Goal: Task Accomplishment & Management: Complete application form

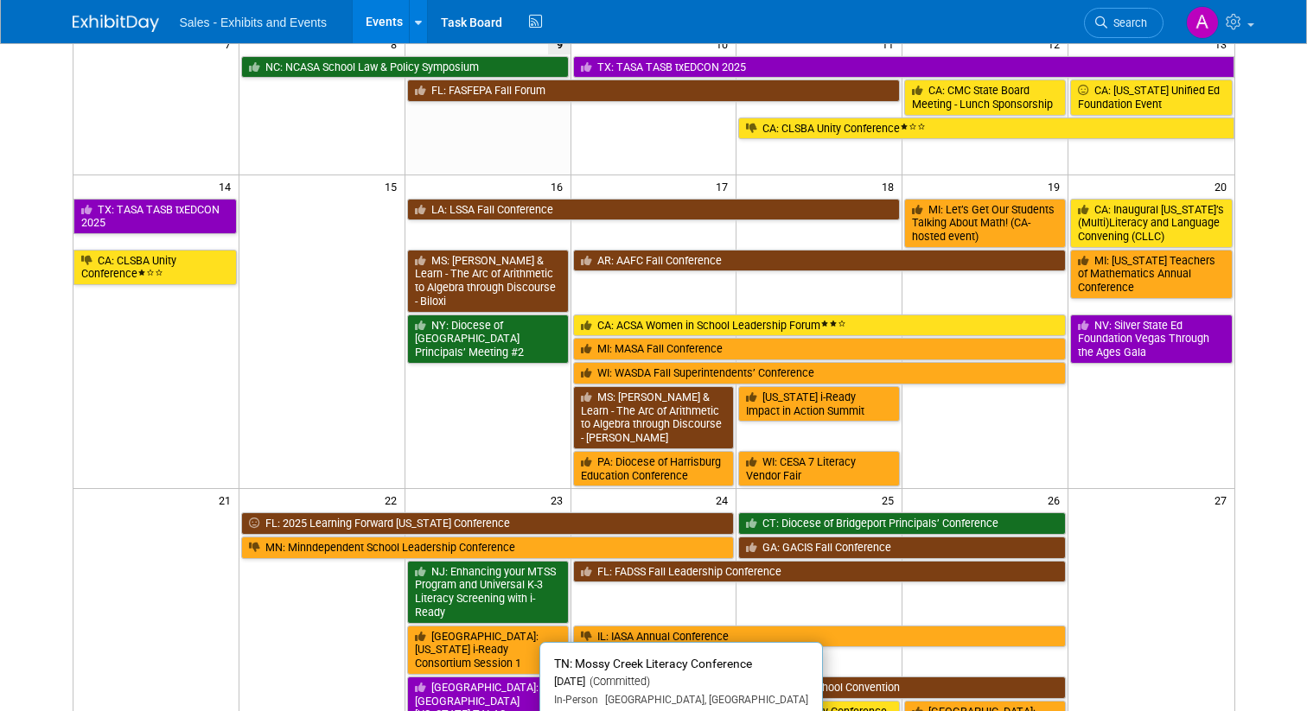
scroll to position [92, 0]
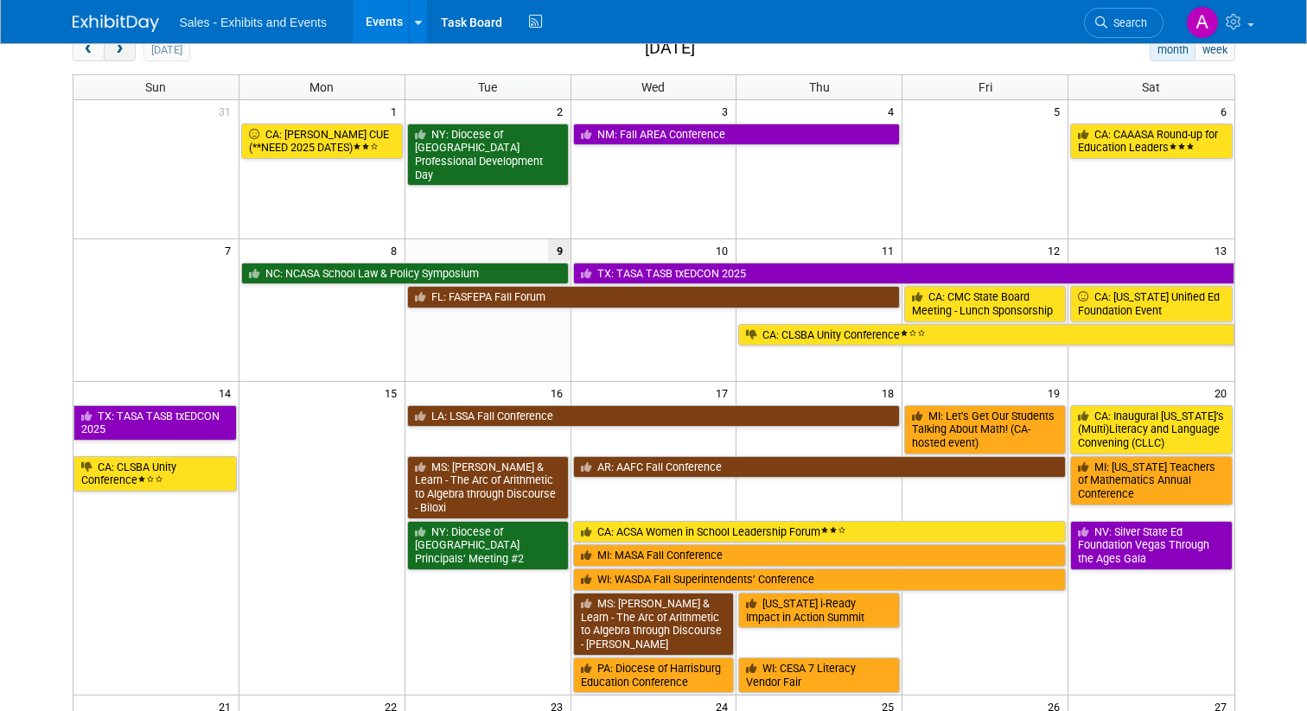
click at [123, 54] on span "next" at bounding box center [119, 50] width 13 height 11
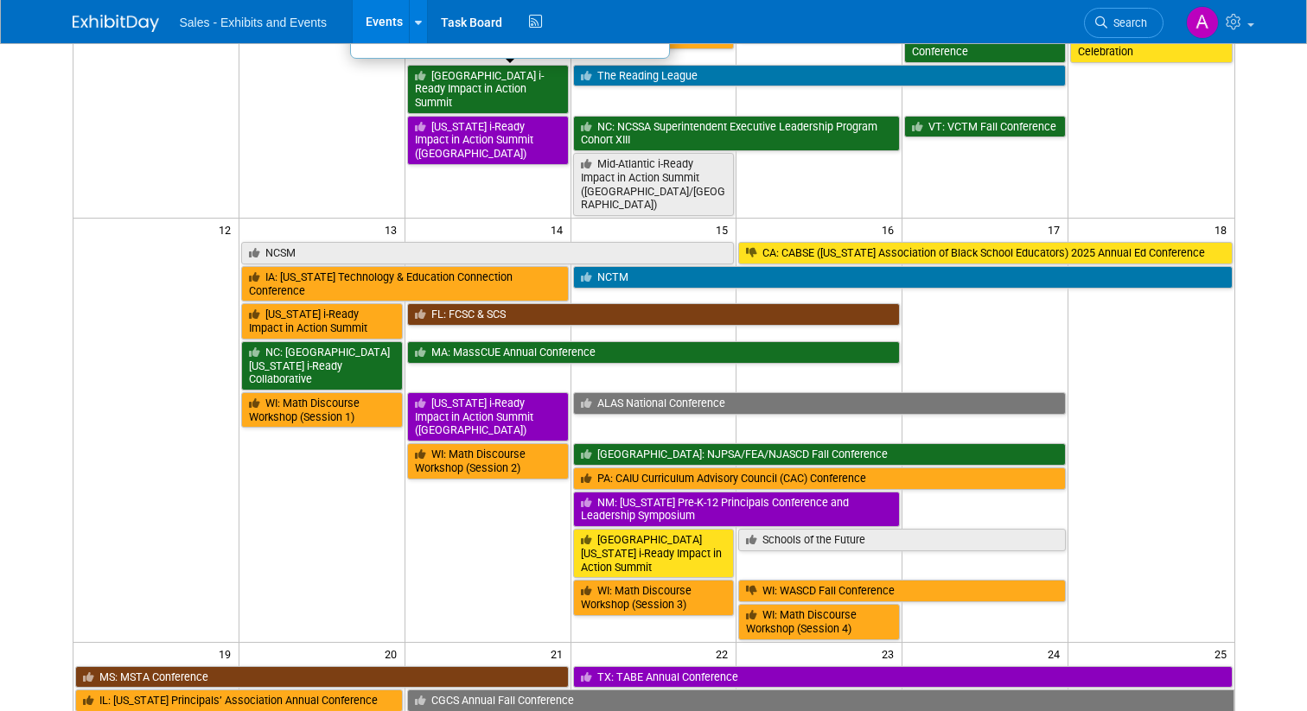
scroll to position [464, 0]
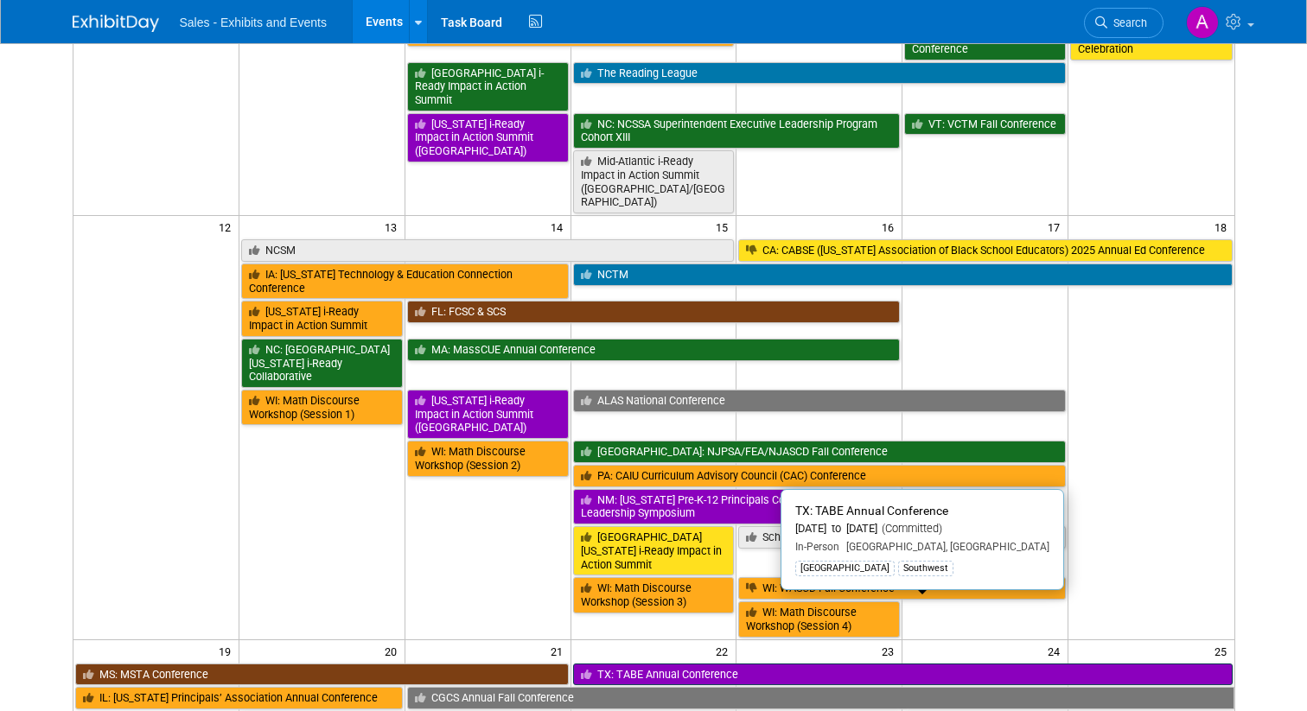
click at [716, 664] on link "TX: TABE Annual Conference" at bounding box center [903, 675] width 660 height 22
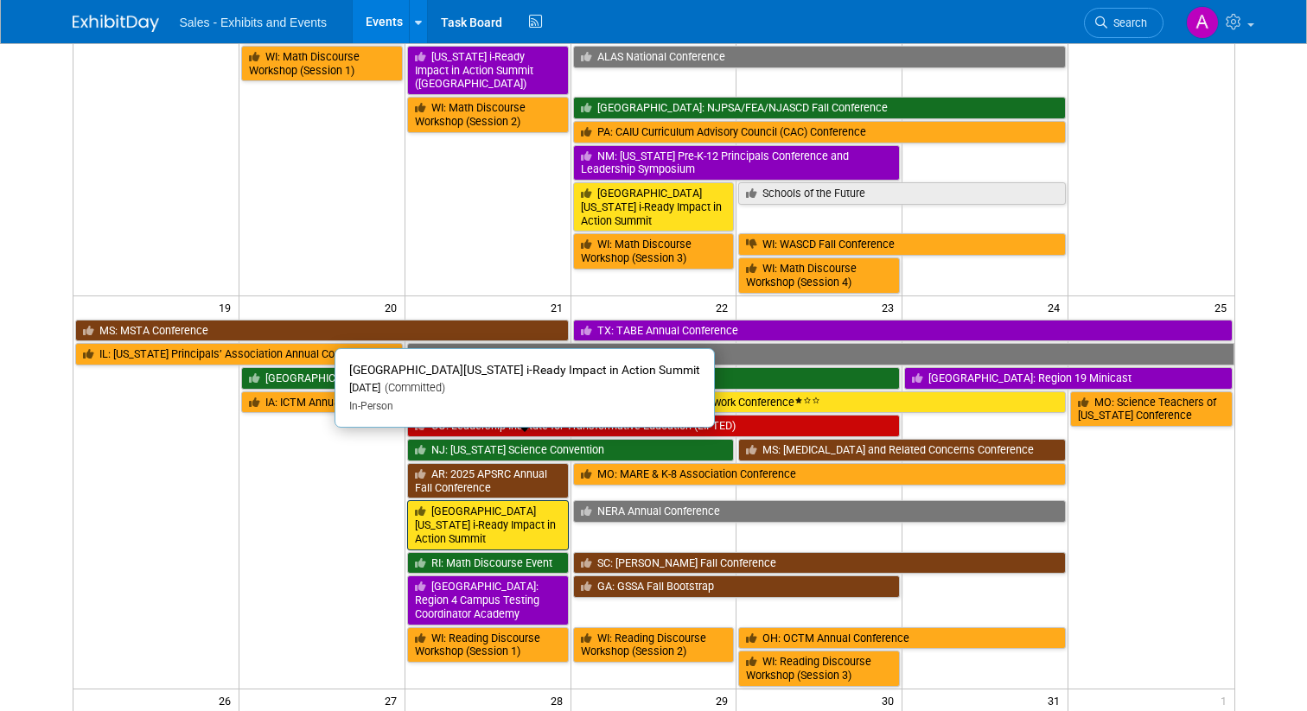
scroll to position [813, 0]
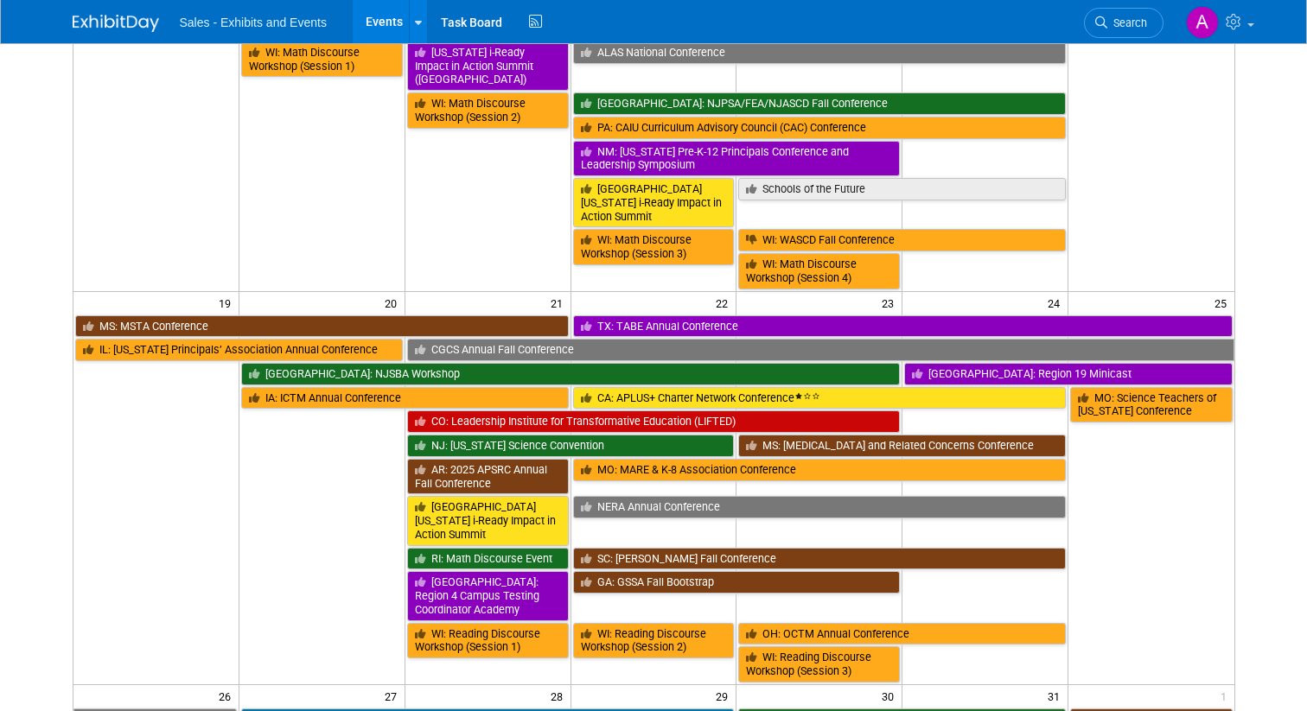
click at [471, 621] on td "WI: Reading Discourse Workshop (Session 1)" at bounding box center [488, 651] width 166 height 61
click at [425, 621] on td "WI: Reading Discourse Workshop (Session 1)" at bounding box center [488, 651] width 166 height 61
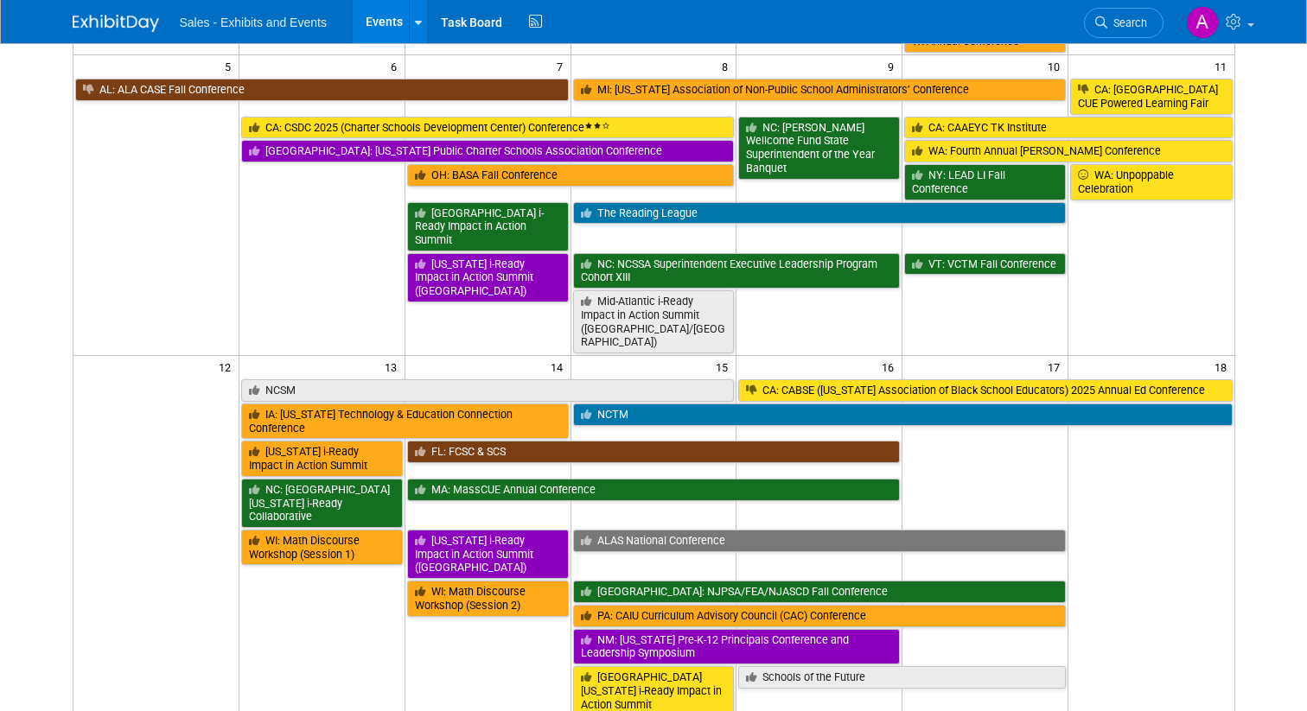
scroll to position [340, 0]
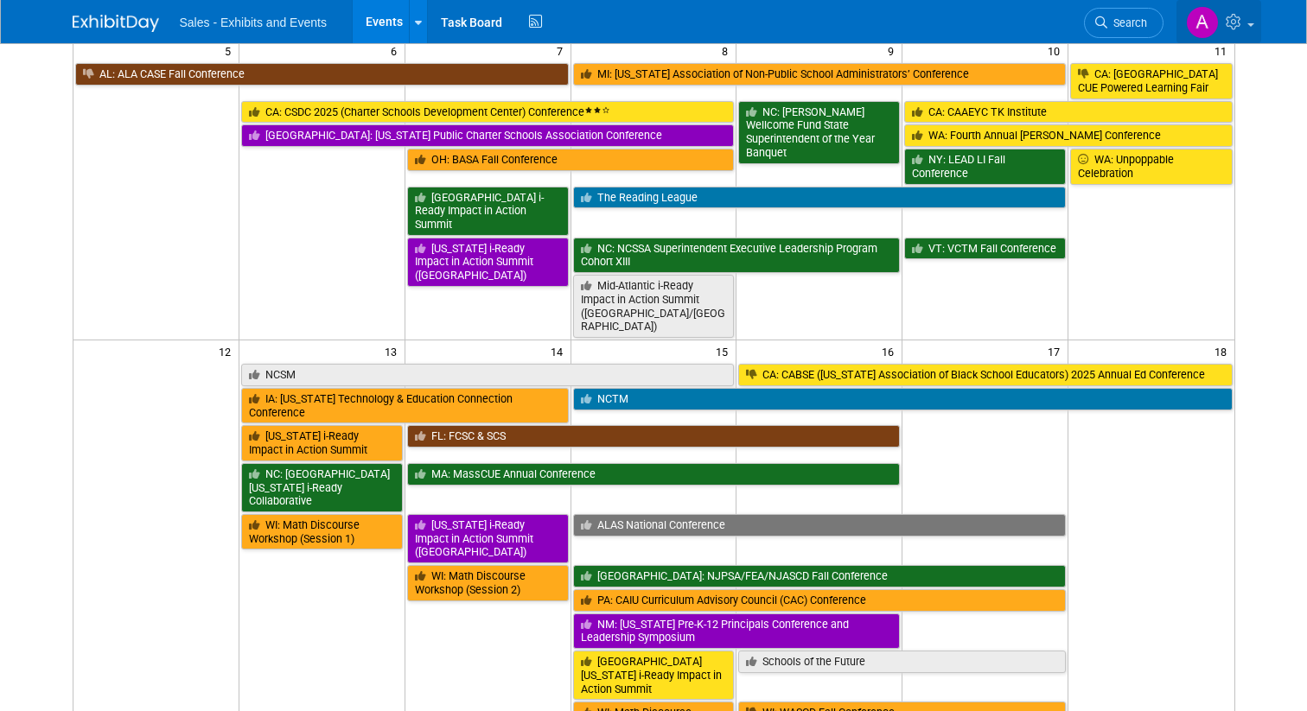
click at [1243, 24] on icon at bounding box center [1236, 22] width 20 height 16
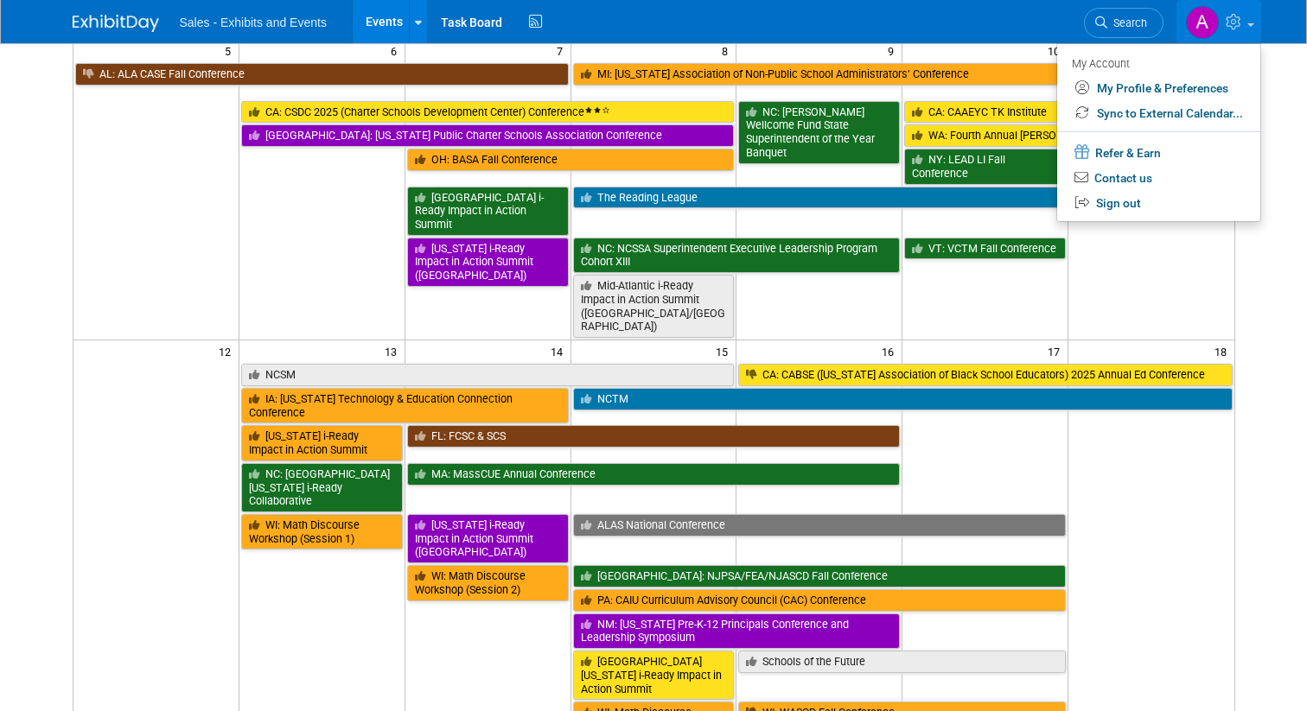
click at [1289, 86] on body "Sales - Exhibits and Events Events Add Event Bulk Upload Events Shareable Event…" at bounding box center [653, 15] width 1307 height 711
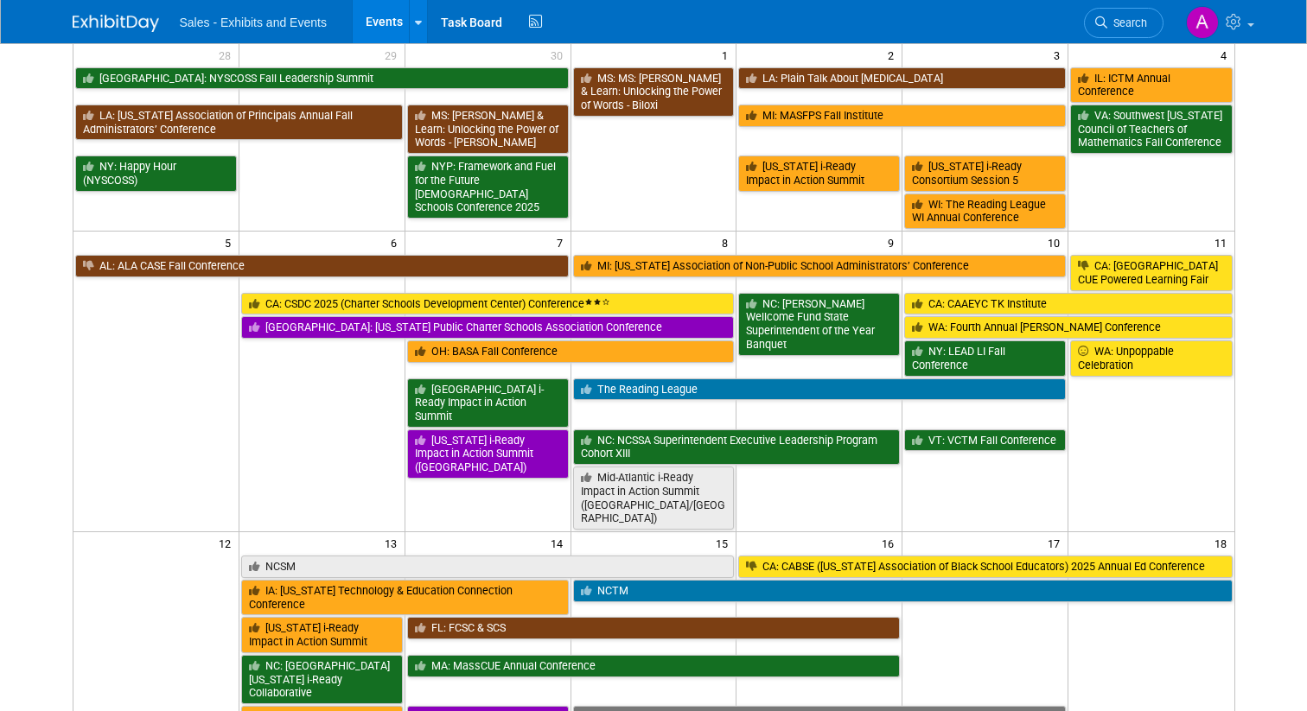
scroll to position [120, 0]
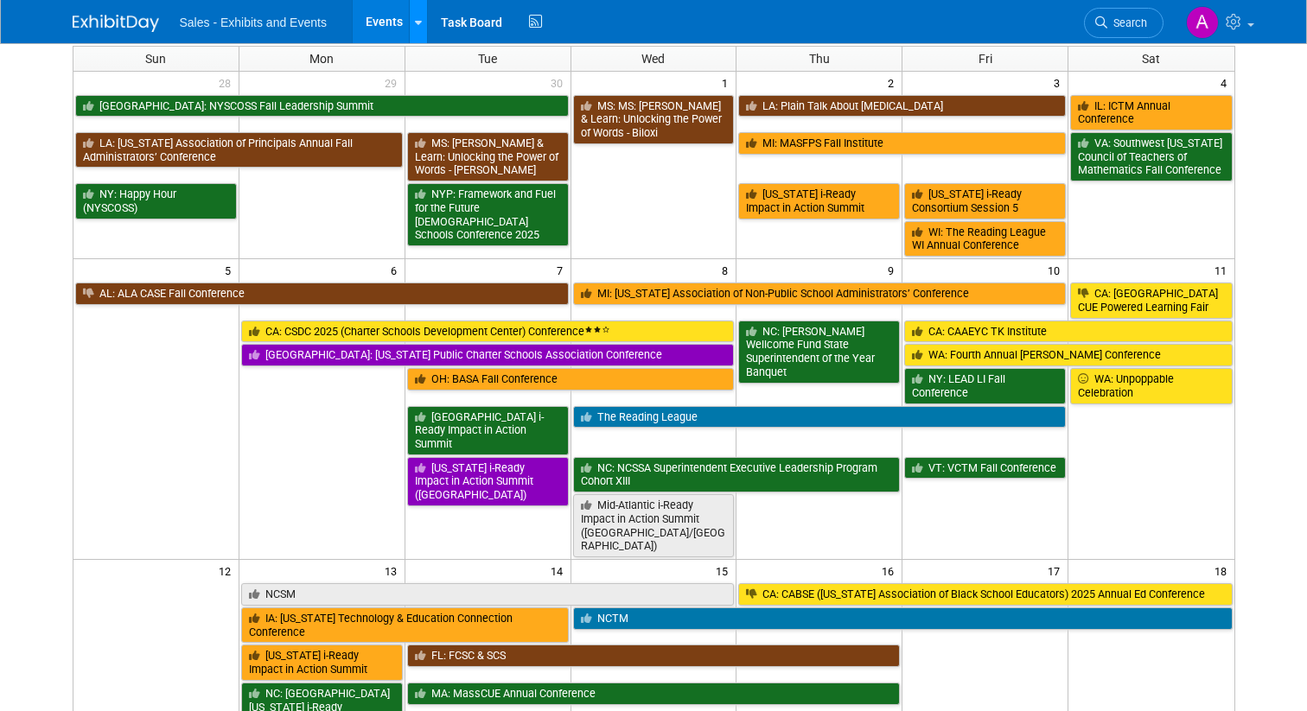
click at [411, 19] on link at bounding box center [418, 21] width 18 height 43
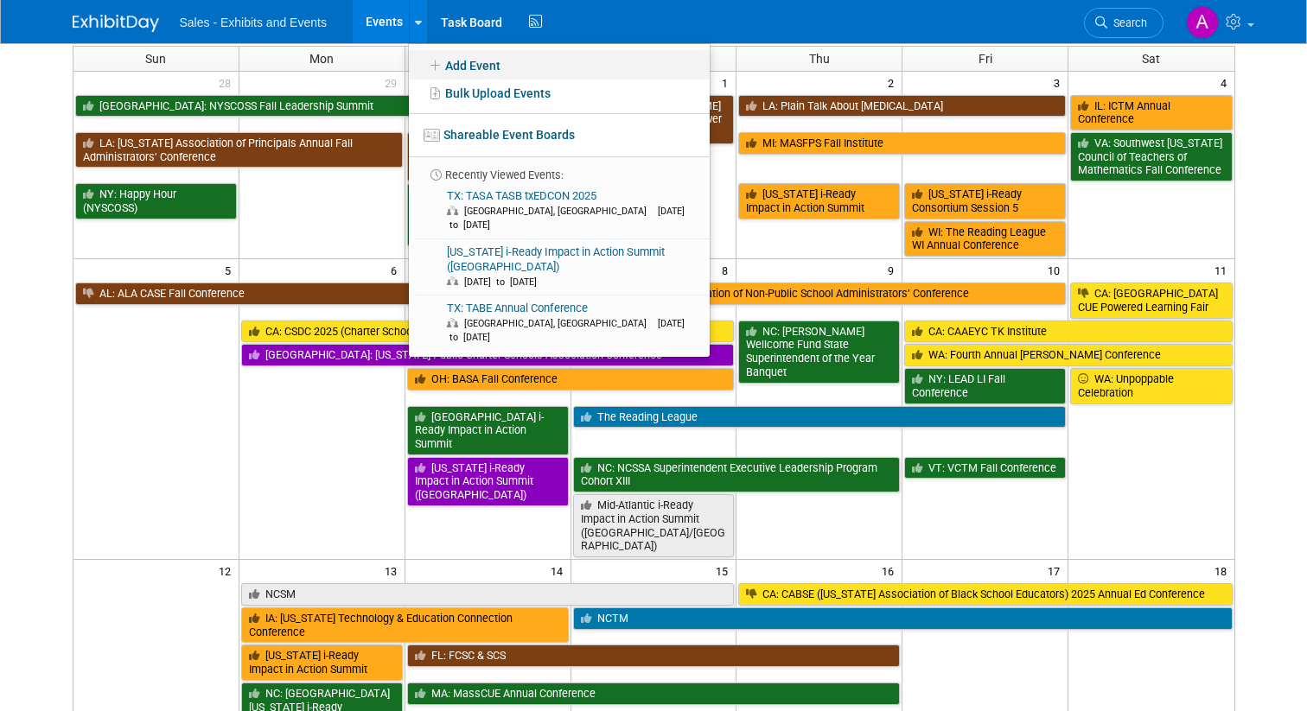
click at [443, 63] on link "Add Event" at bounding box center [559, 64] width 301 height 29
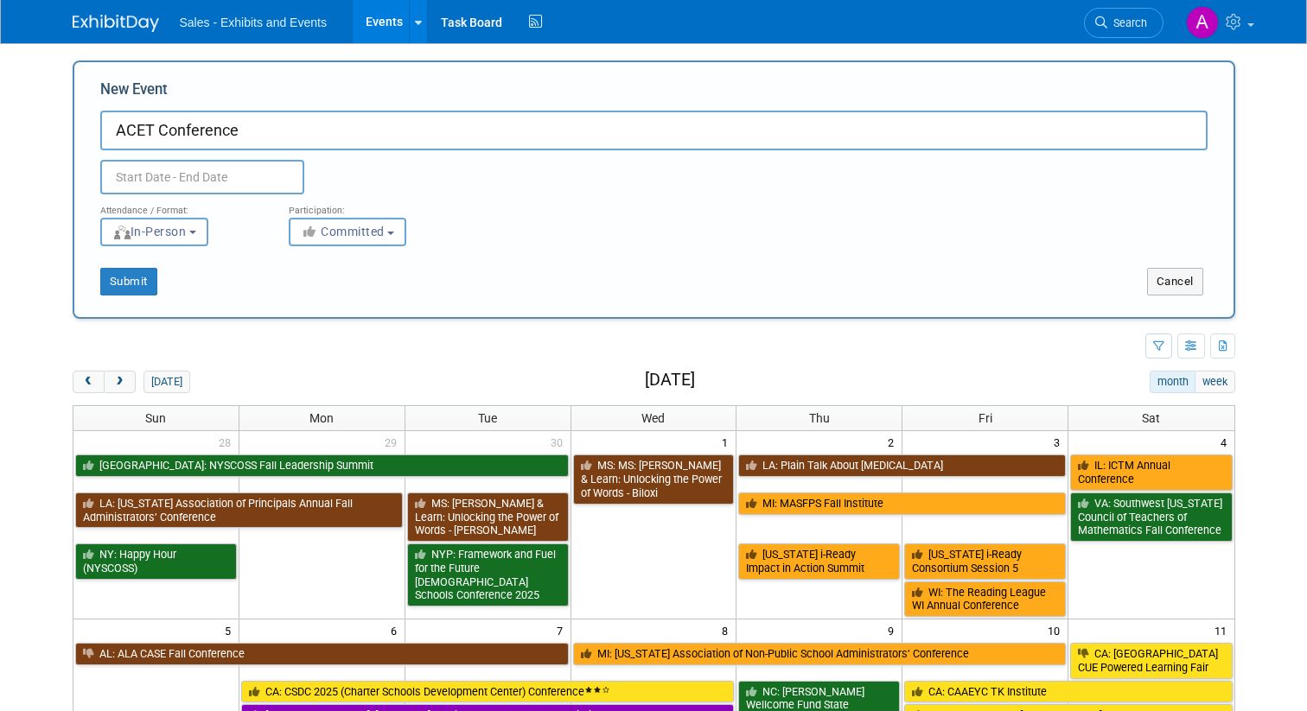
type input "ACET Conference"
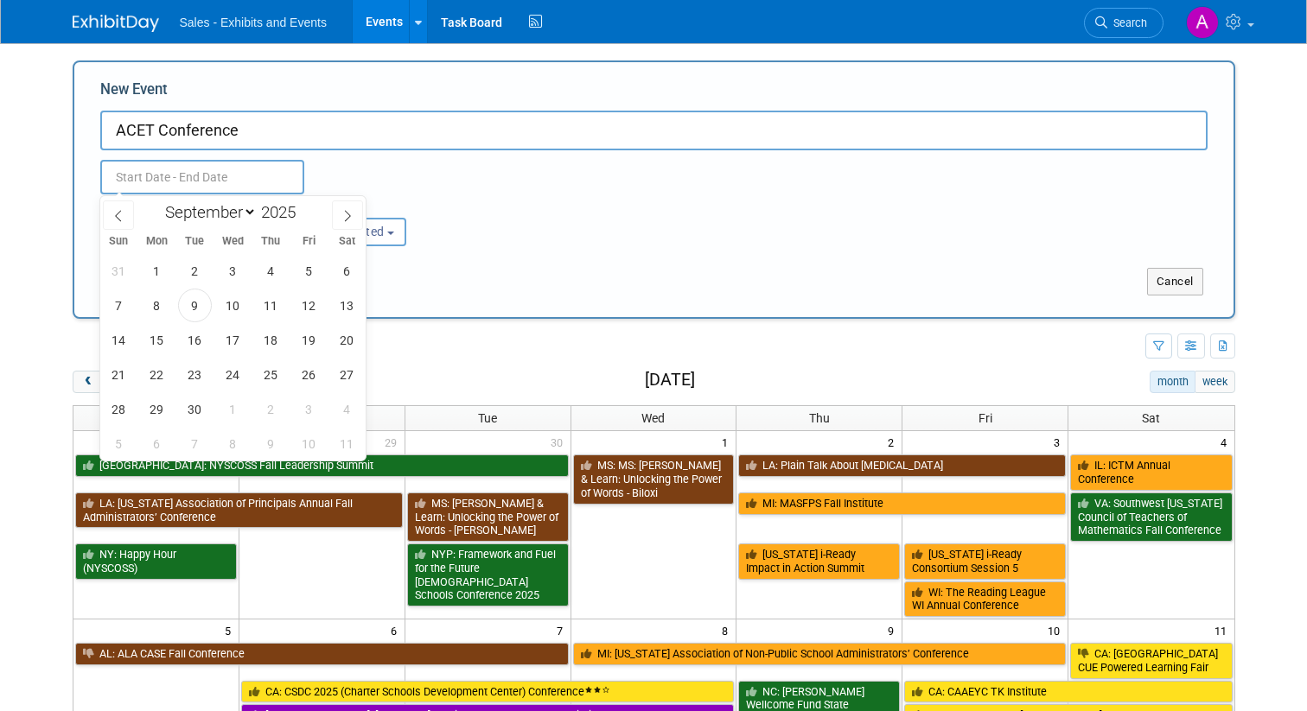
click at [264, 175] on input "text" at bounding box center [202, 177] width 204 height 35
click at [343, 210] on icon at bounding box center [347, 216] width 12 height 12
select select "9"
click at [190, 374] on span "21" at bounding box center [195, 375] width 34 height 34
click at [306, 372] on span "24" at bounding box center [309, 375] width 34 height 34
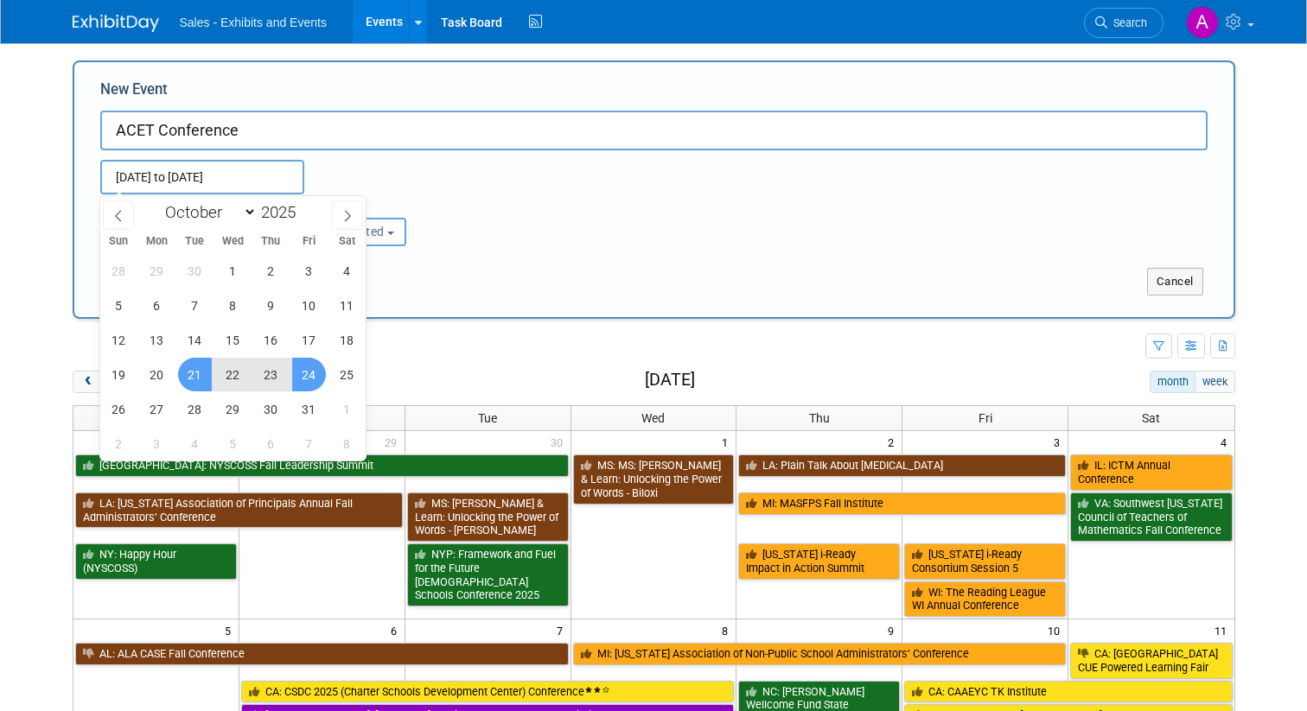
type input "[DATE] to [DATE]"
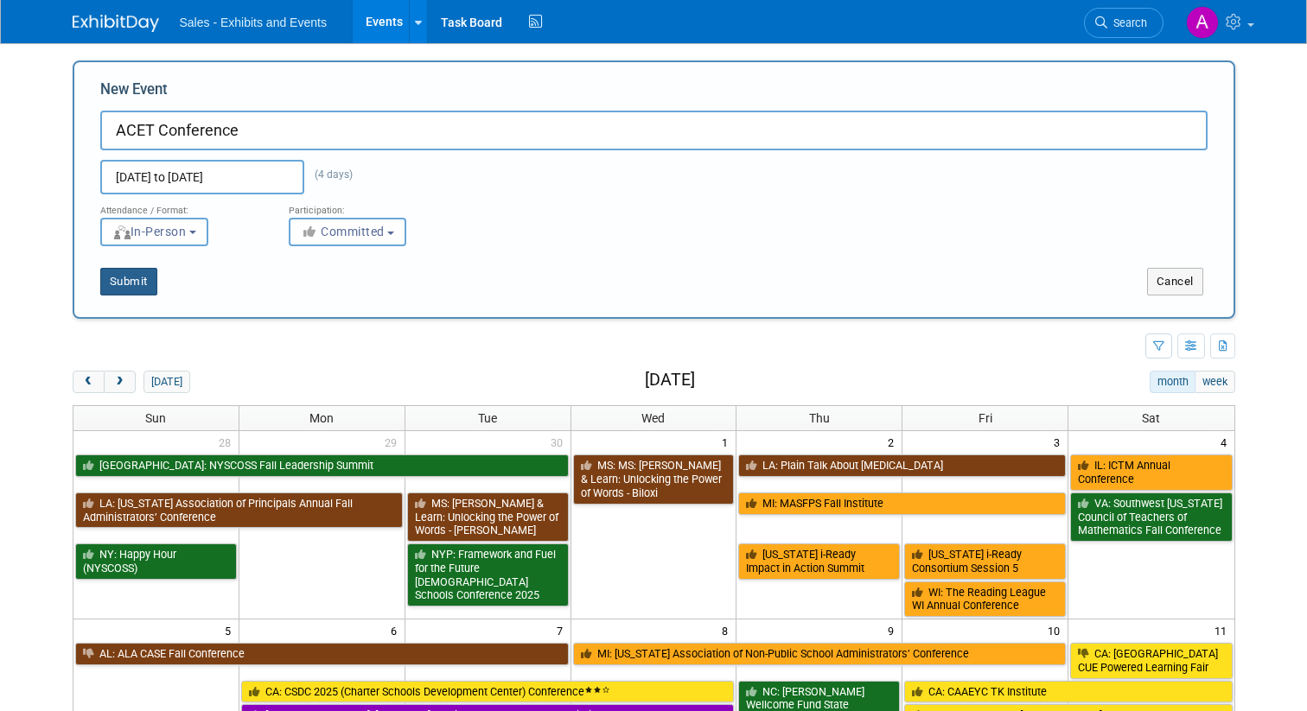
click at [132, 288] on button "Submit" at bounding box center [128, 282] width 57 height 28
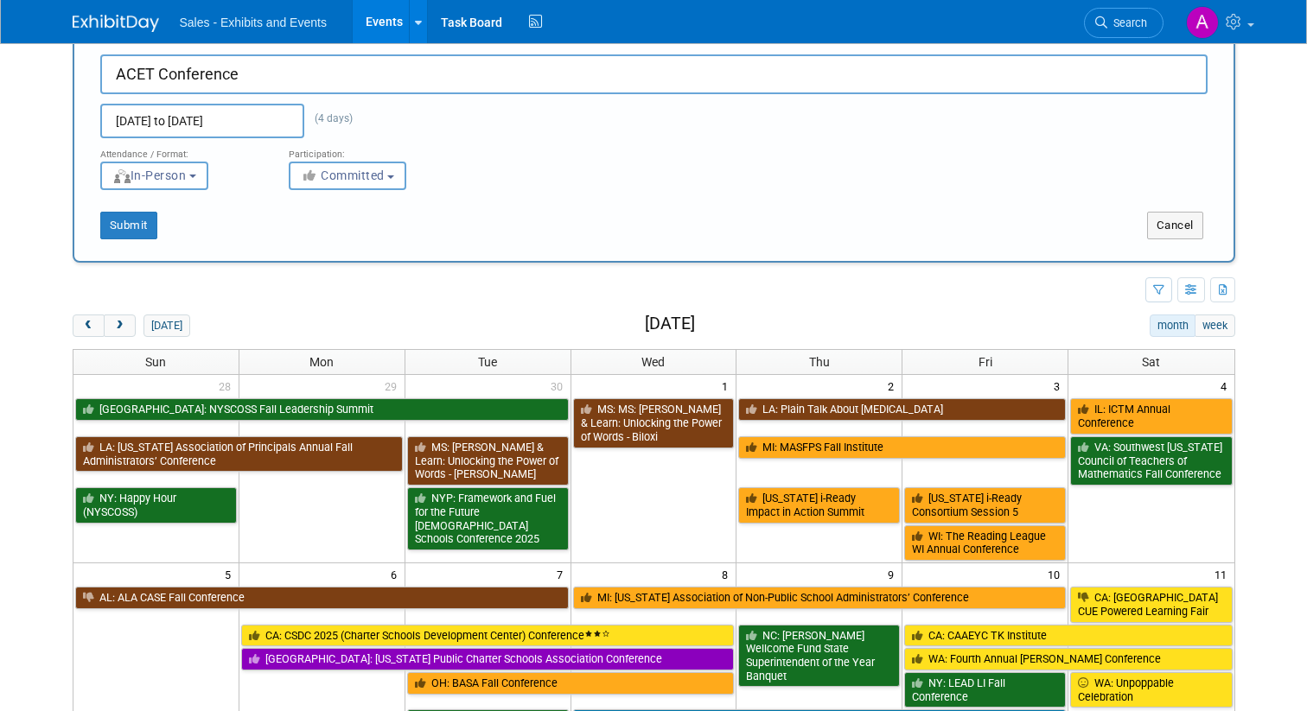
scroll to position [32, 0]
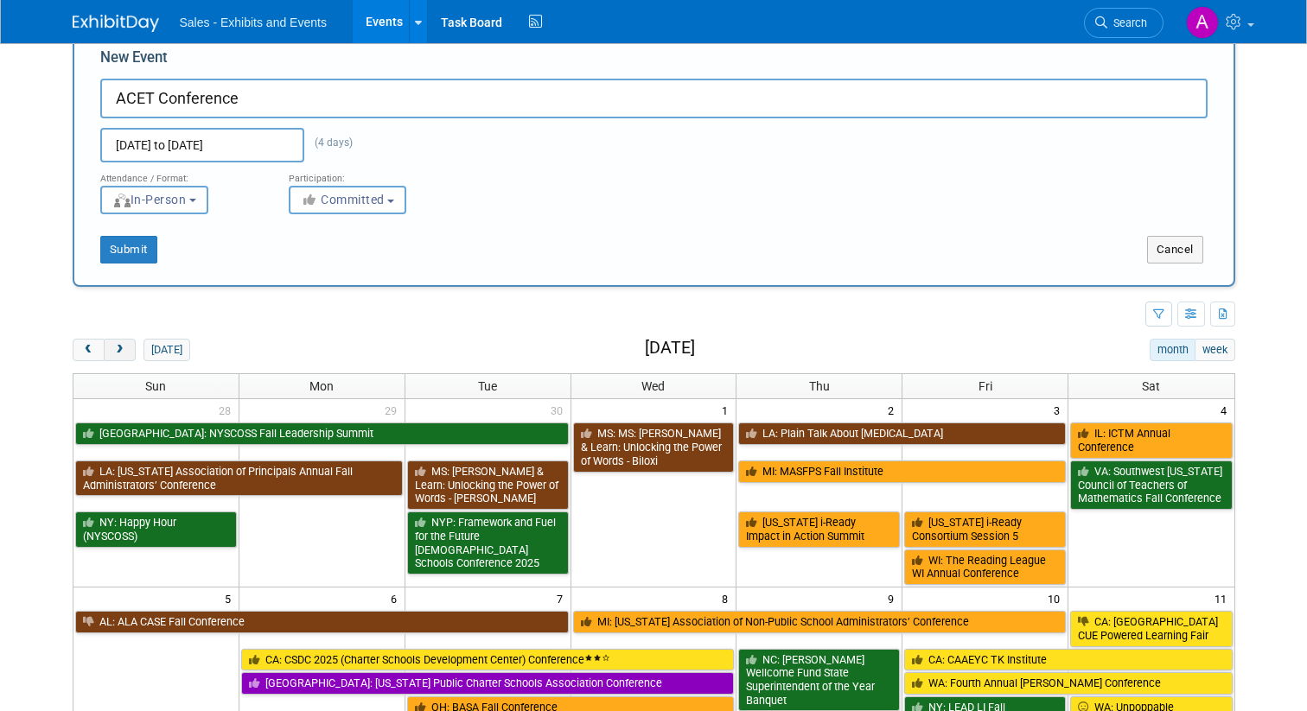
click at [130, 349] on button "next" at bounding box center [120, 350] width 32 height 22
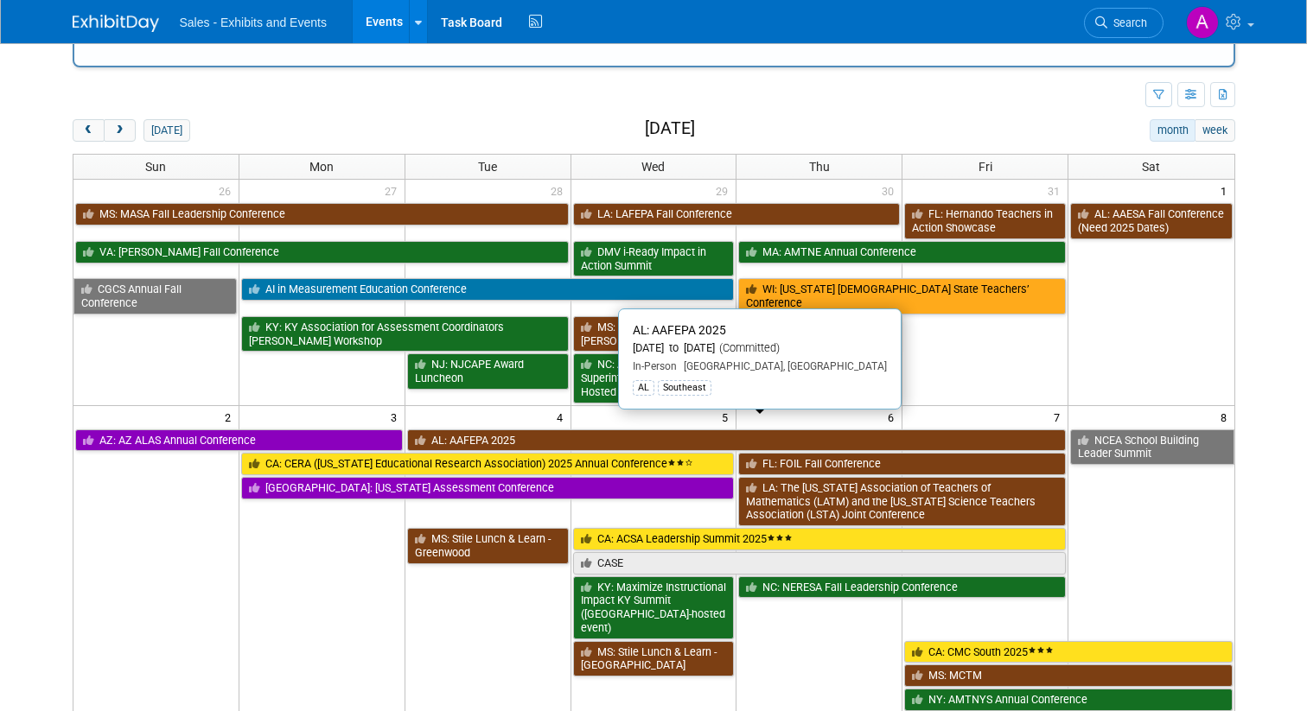
scroll to position [262, 0]
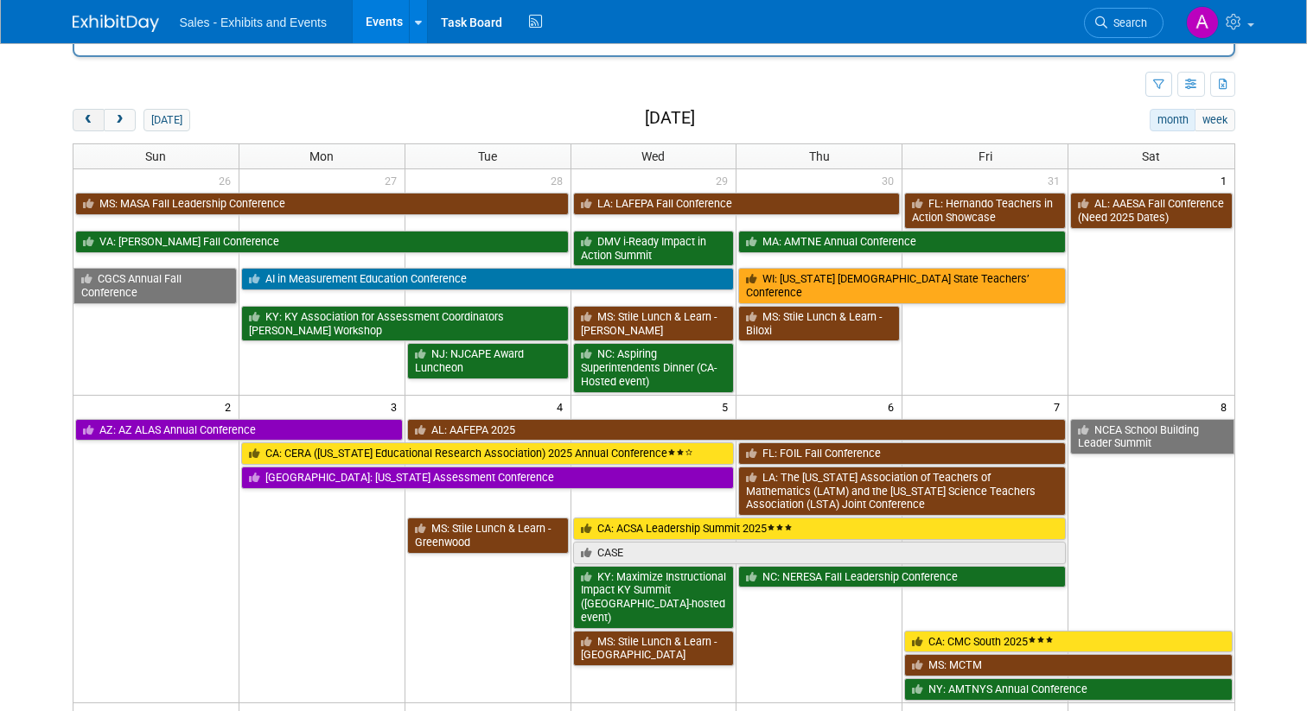
click at [89, 124] on span "prev" at bounding box center [88, 120] width 13 height 11
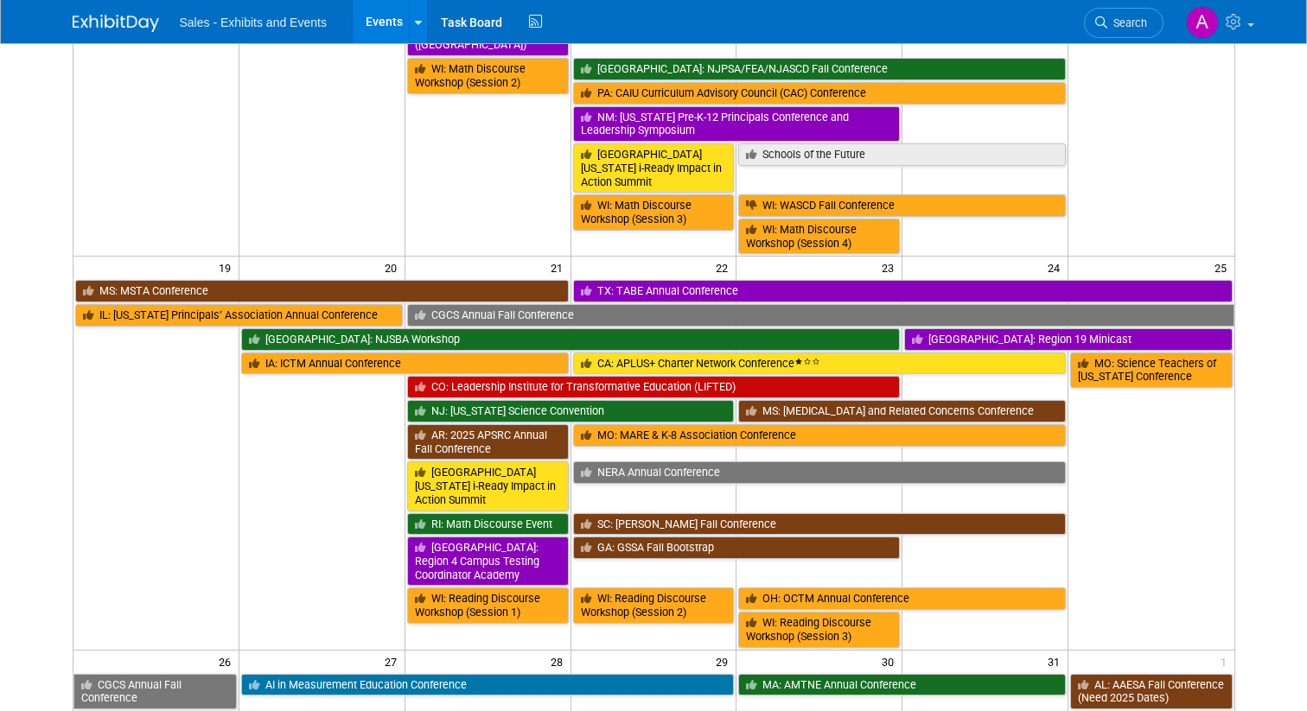
scroll to position [1072, 0]
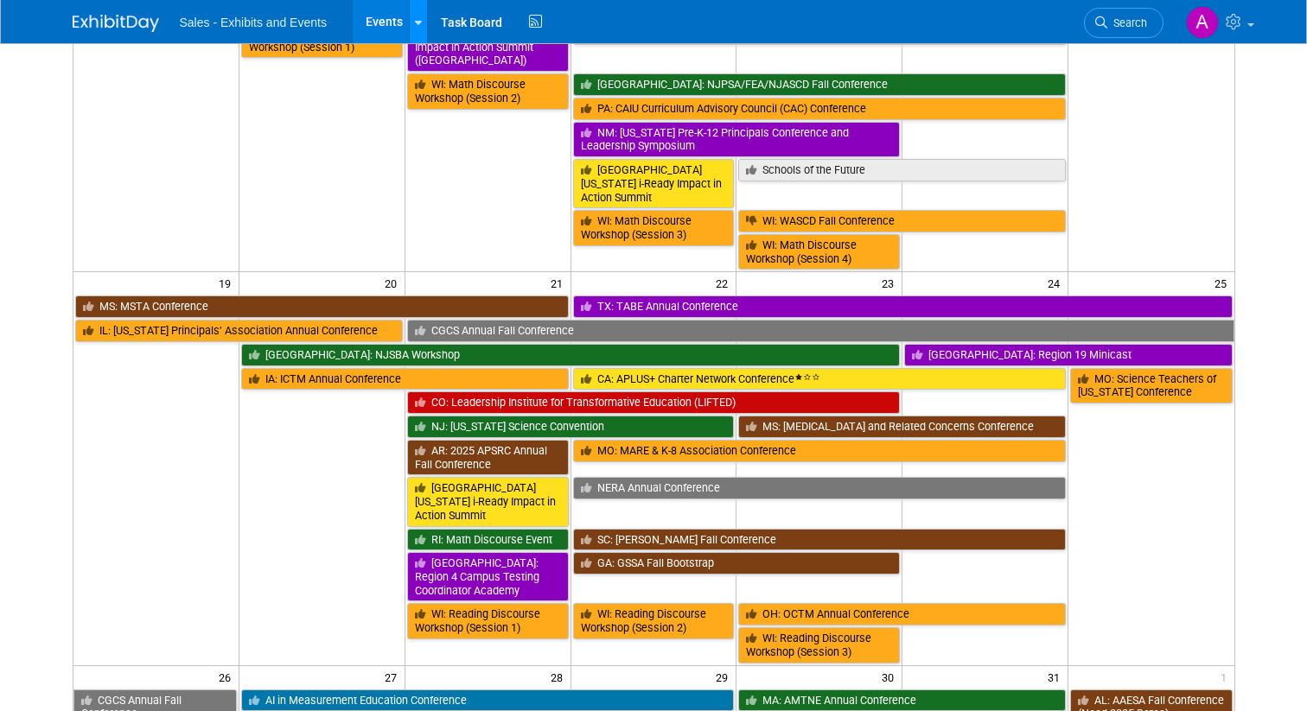
click at [416, 23] on icon at bounding box center [418, 22] width 7 height 11
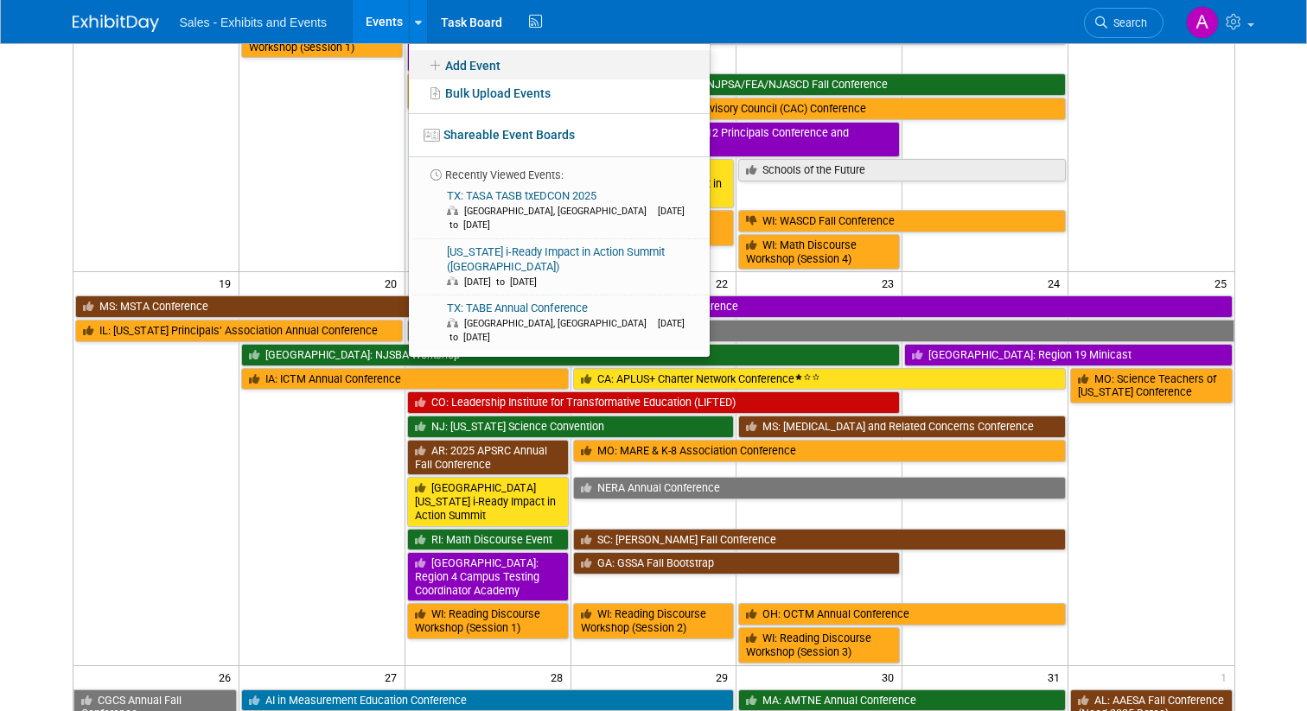
click at [426, 61] on icon at bounding box center [435, 66] width 19 height 12
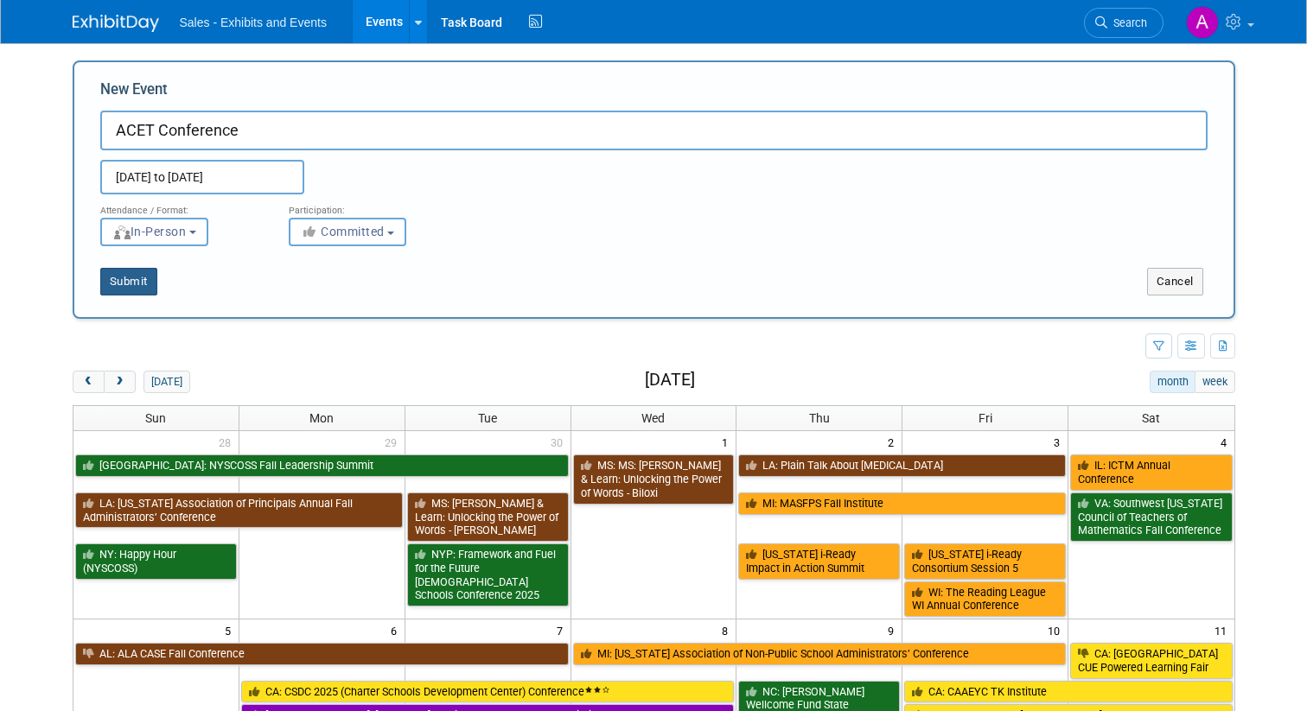
click at [134, 288] on button "Submit" at bounding box center [128, 282] width 57 height 28
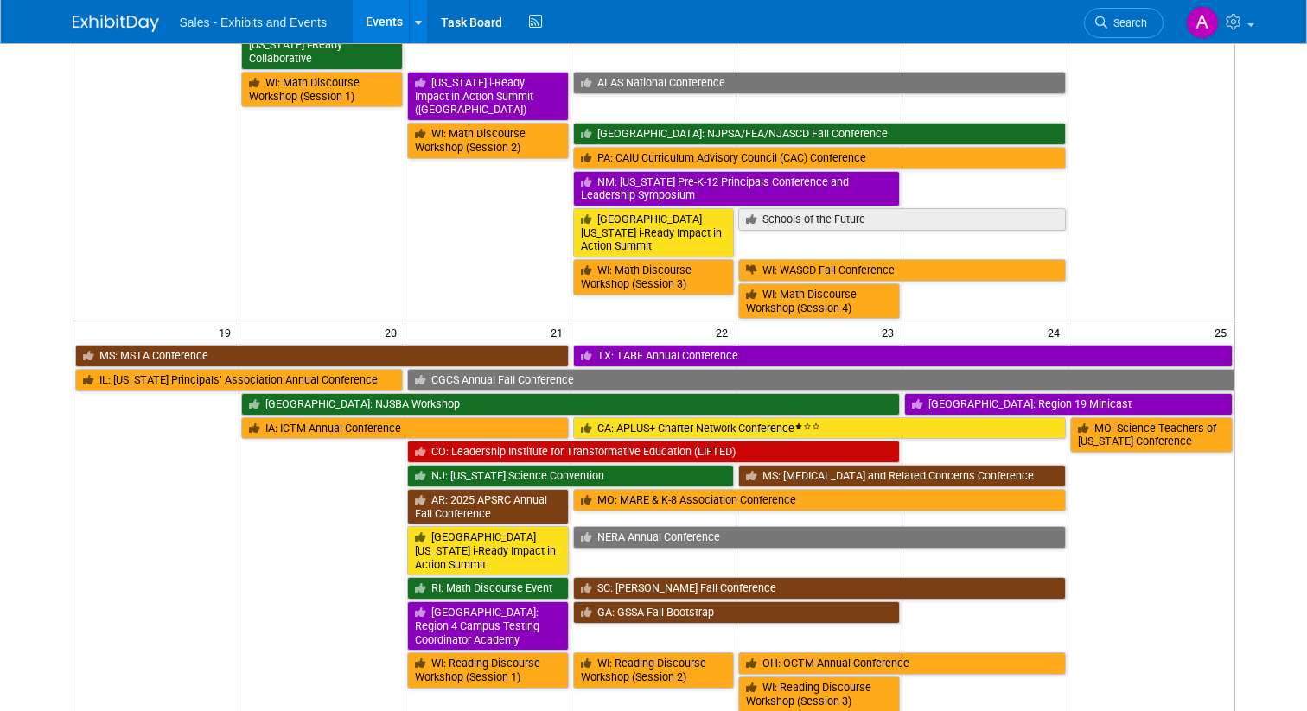
scroll to position [1020, 0]
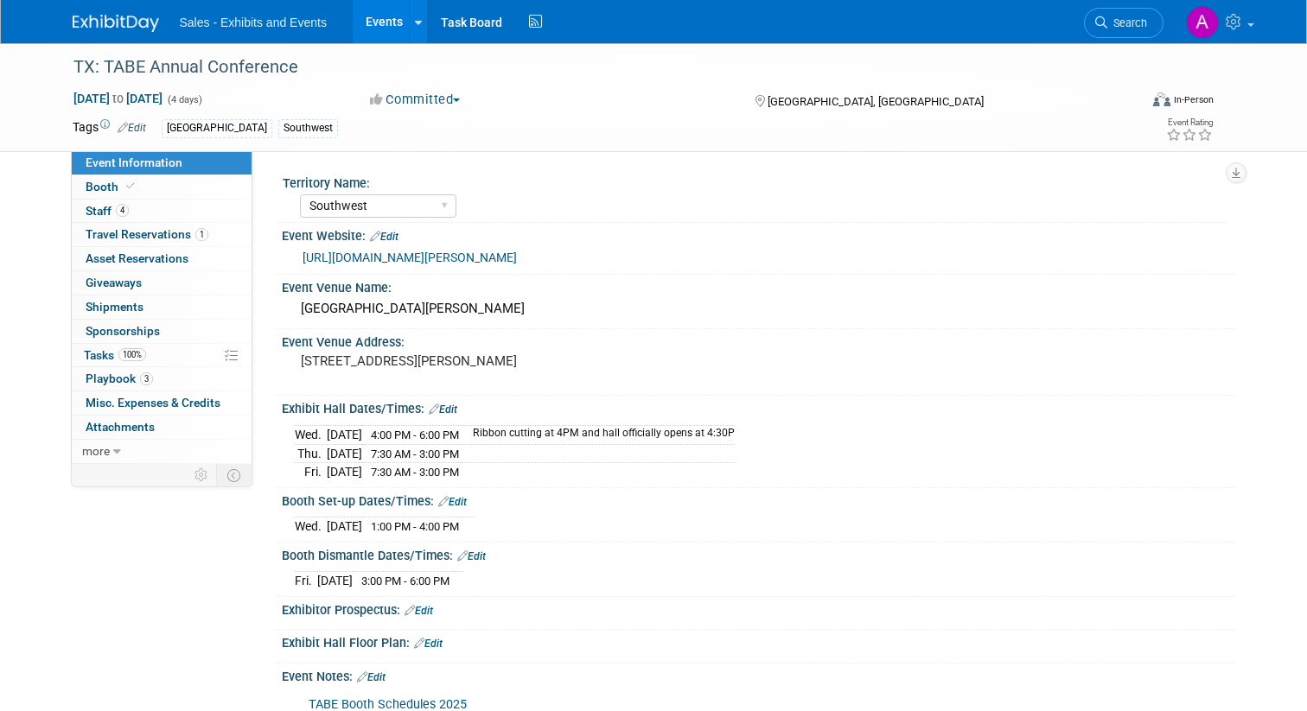
select select "Southwest"
click at [147, 233] on span "Travel Reservations 1" at bounding box center [147, 234] width 123 height 14
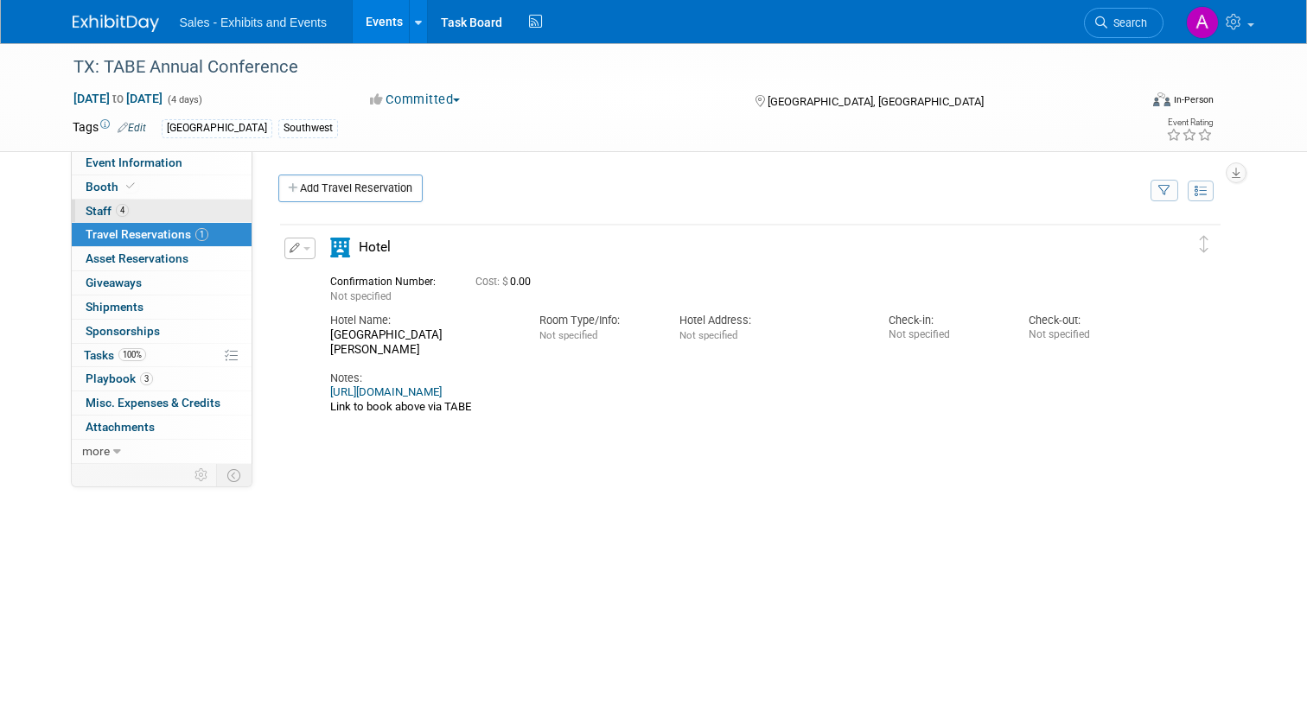
click at [97, 210] on span "Staff 4" at bounding box center [107, 211] width 43 height 14
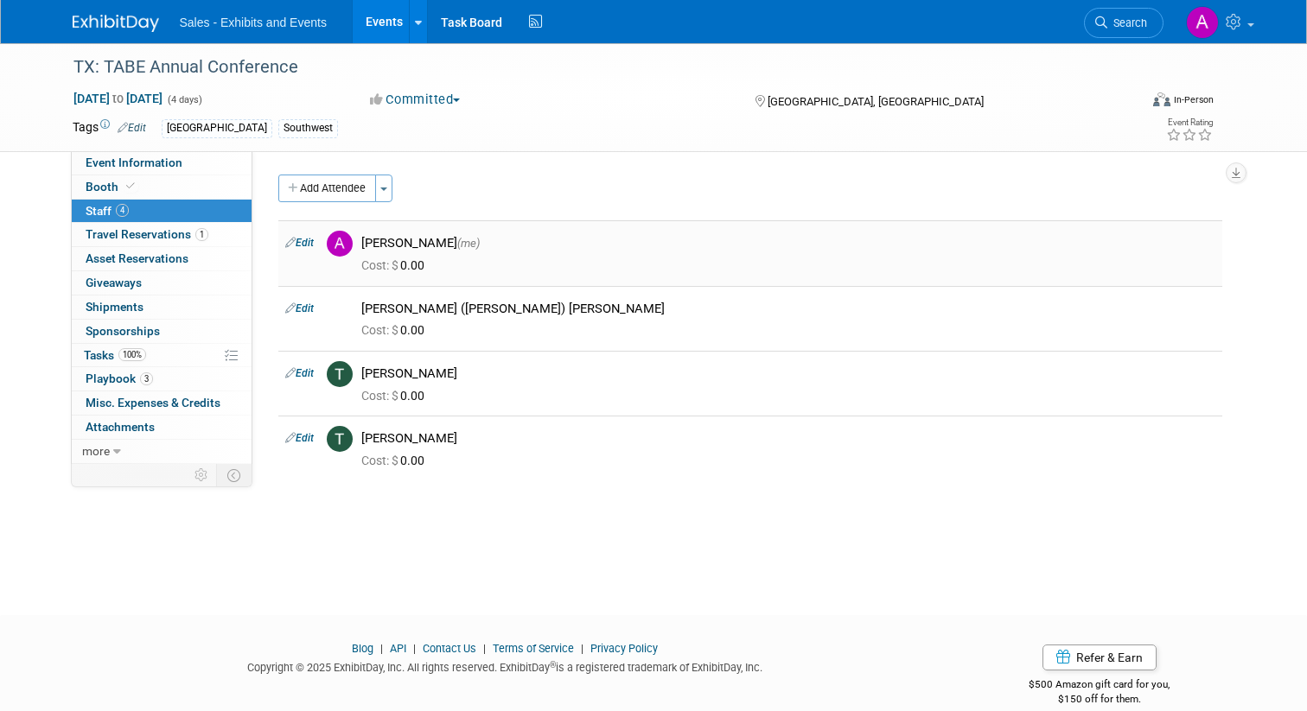
click at [292, 244] on icon at bounding box center [290, 242] width 10 height 18
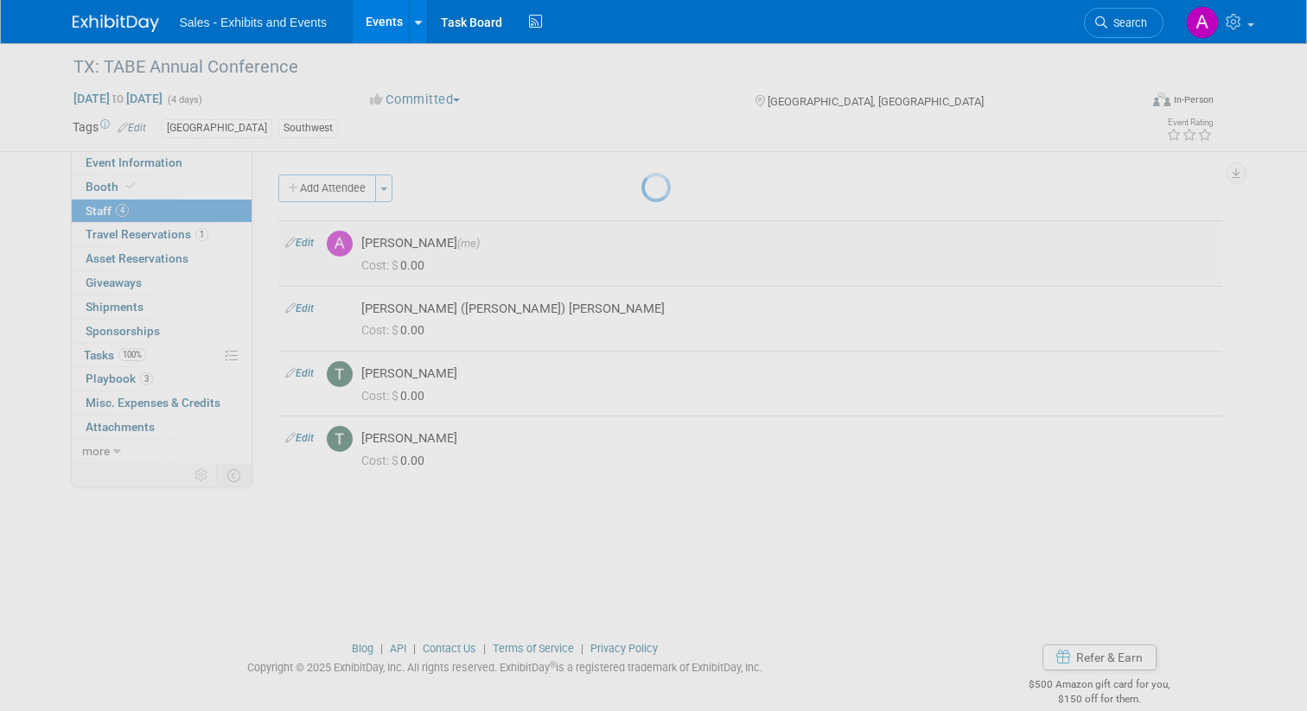
select select "c4ab3424-595a-4d5c-8435-5e437c2c54be"
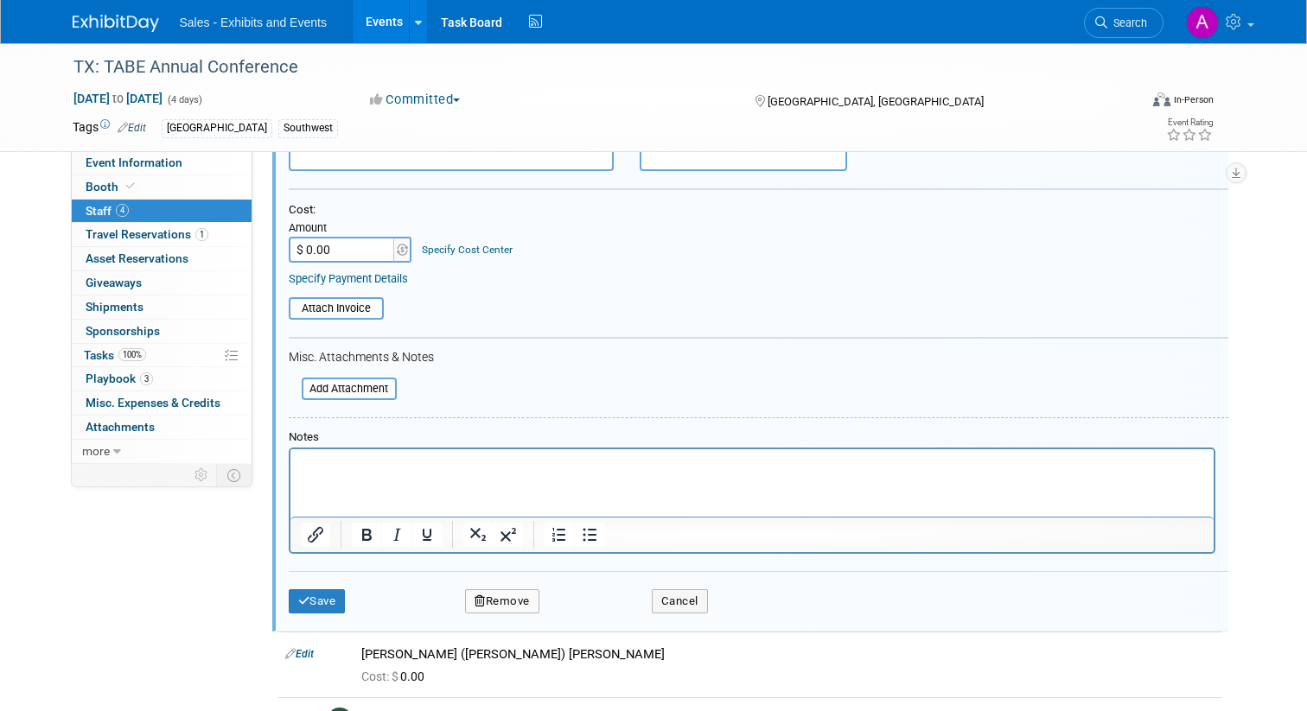
scroll to position [269, 0]
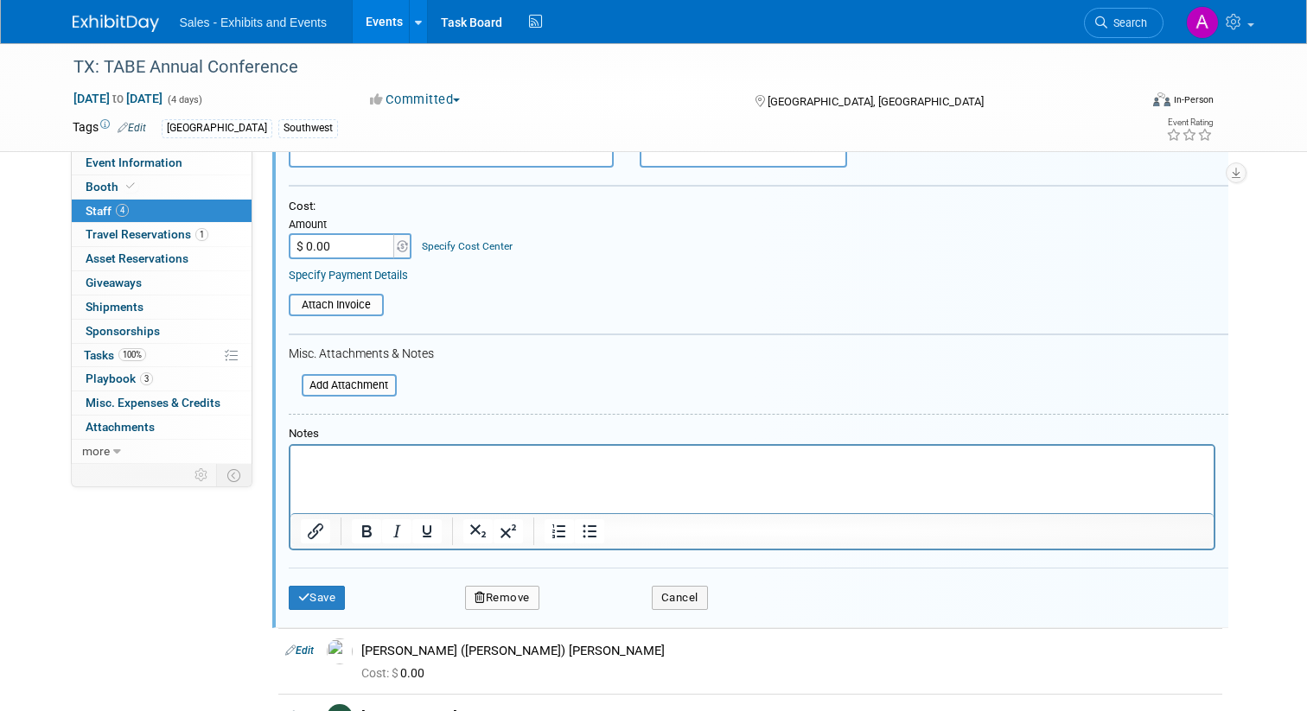
click at [498, 600] on button "Remove" at bounding box center [502, 598] width 74 height 24
drag, startPoint x: 602, startPoint y: 604, endPoint x: 602, endPoint y: 586, distance: 18.2
click at [602, 603] on link "Yes" at bounding box center [596, 613] width 50 height 28
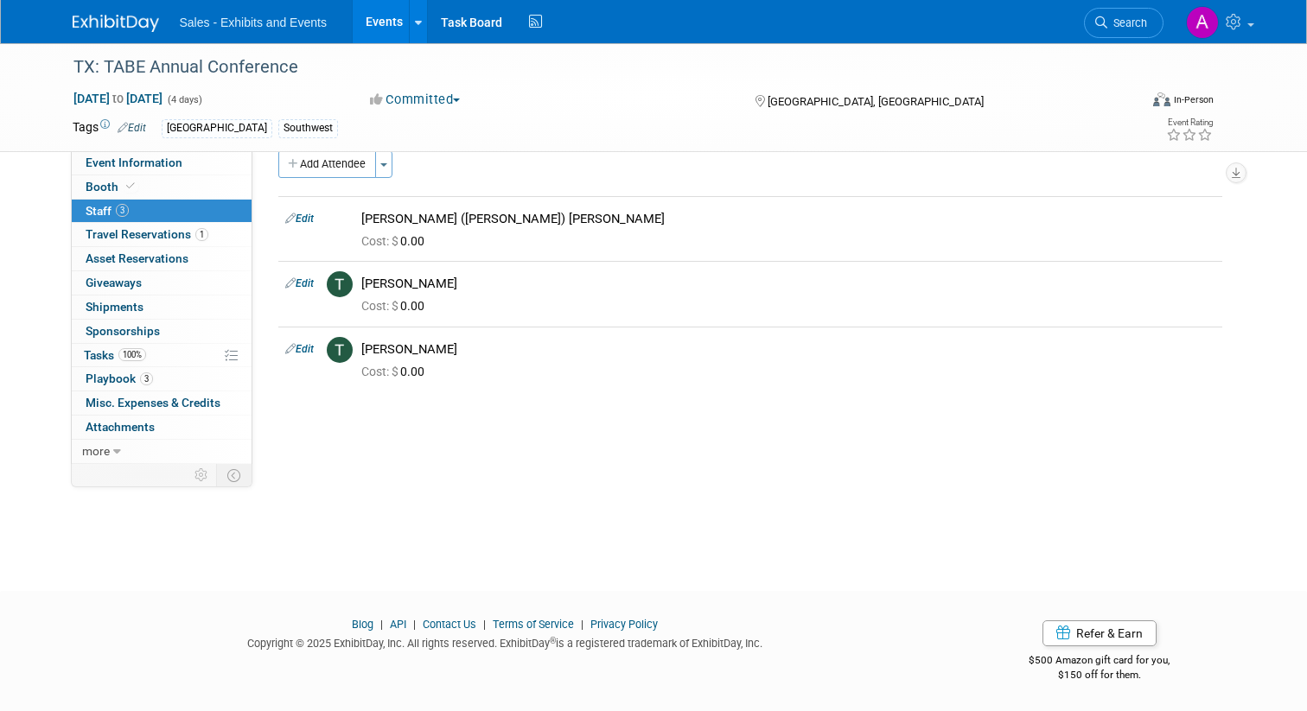
scroll to position [0, 0]
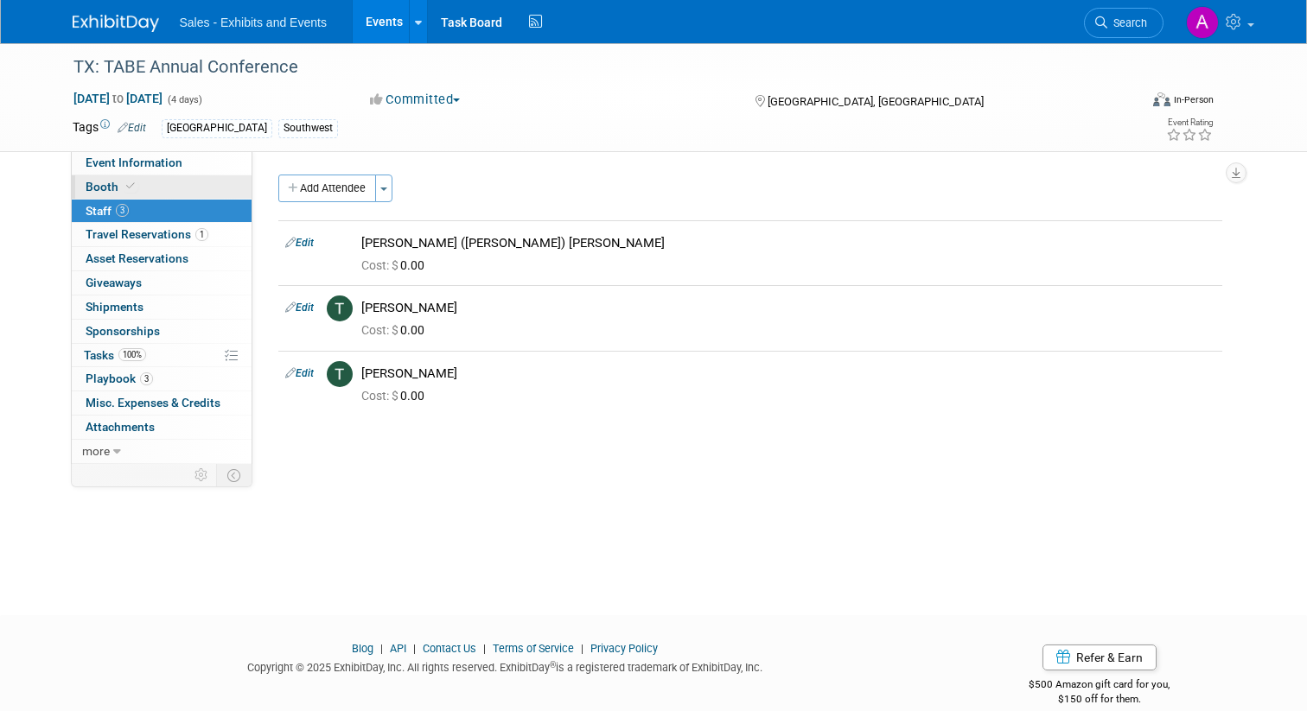
click at [105, 186] on span "Booth" at bounding box center [112, 187] width 53 height 14
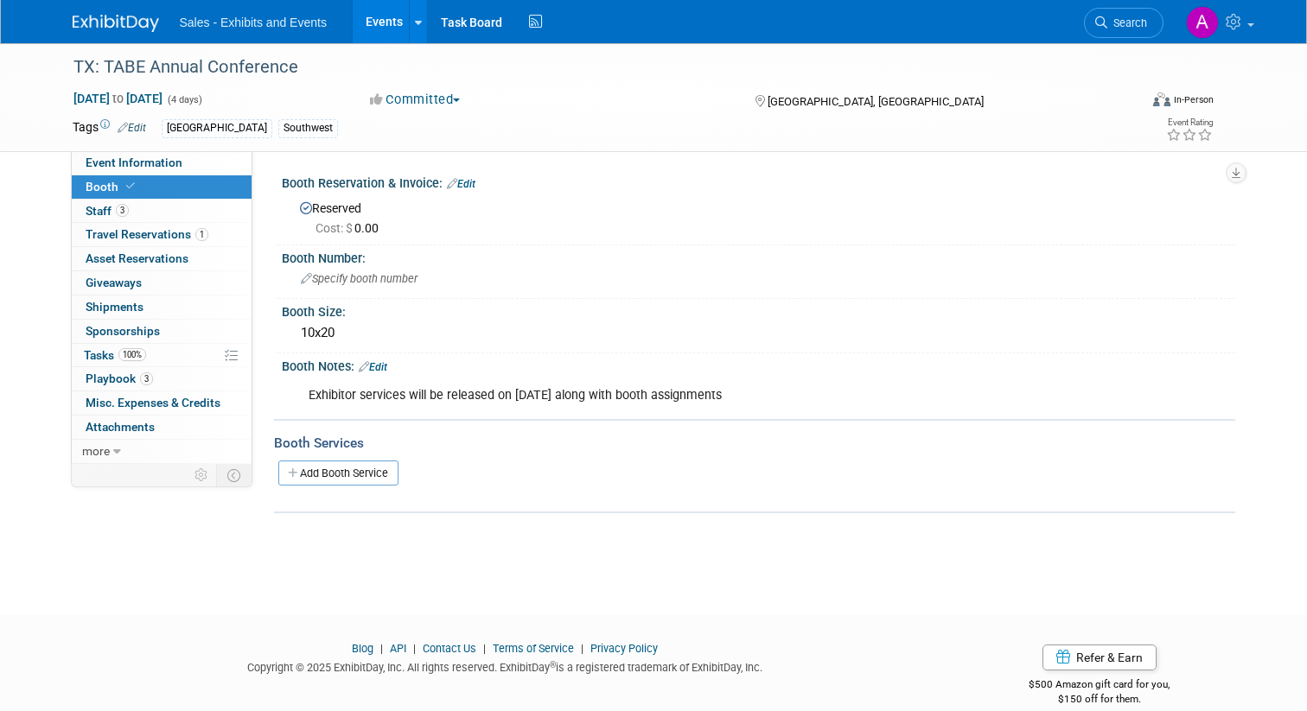
click at [337, 367] on div "Booth Notes: Edit" at bounding box center [758, 365] width 953 height 22
click at [104, 210] on span "Staff 3" at bounding box center [107, 211] width 43 height 14
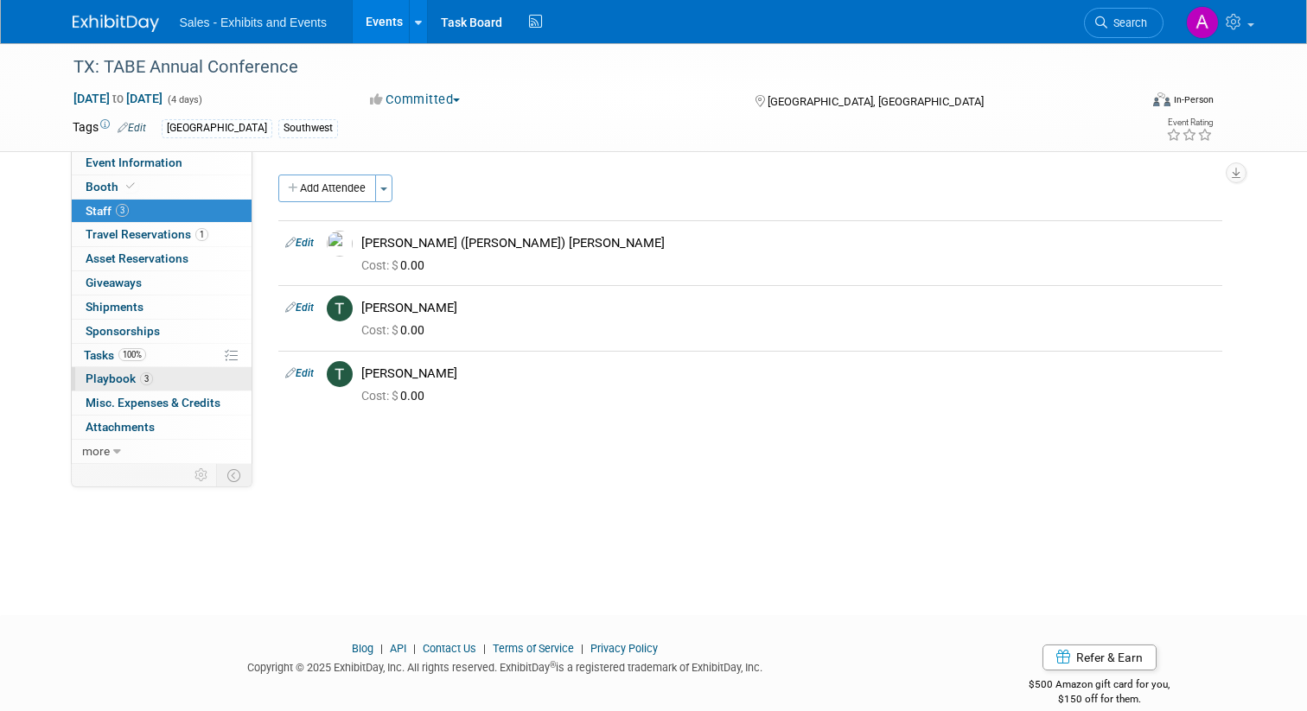
click at [122, 380] on span "Playbook 3" at bounding box center [119, 379] width 67 height 14
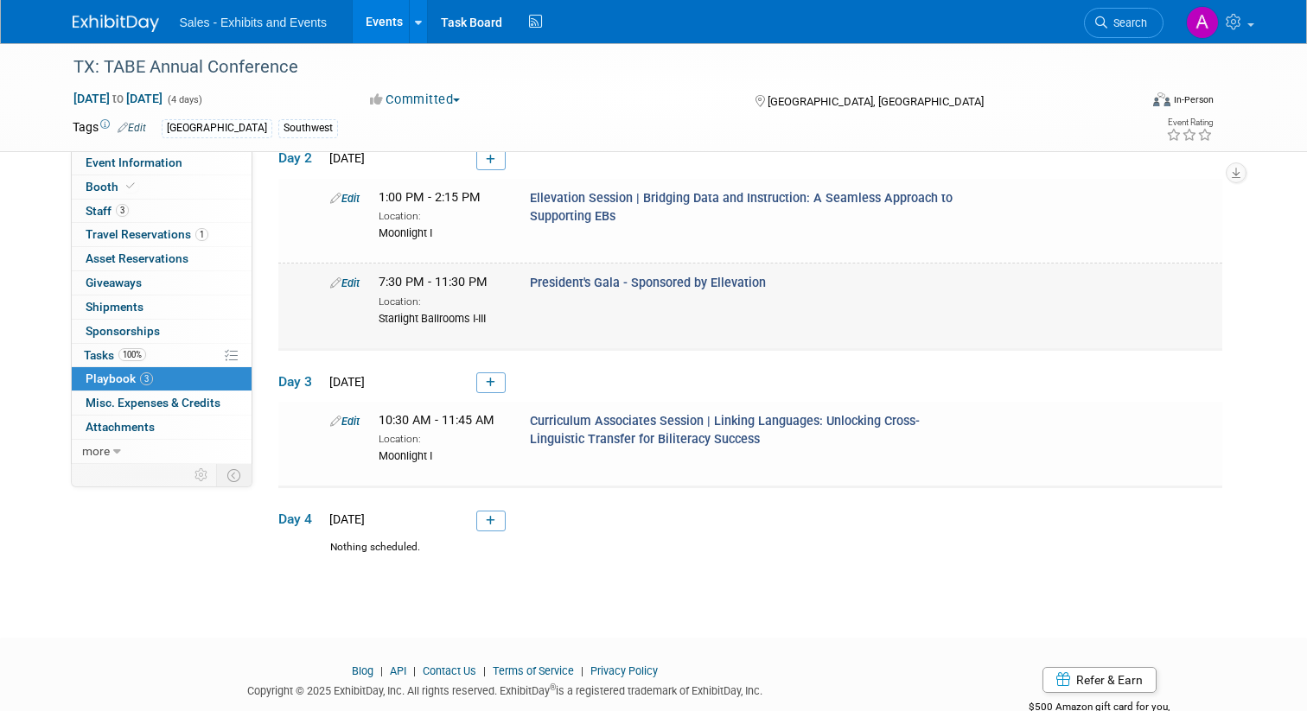
scroll to position [168, 0]
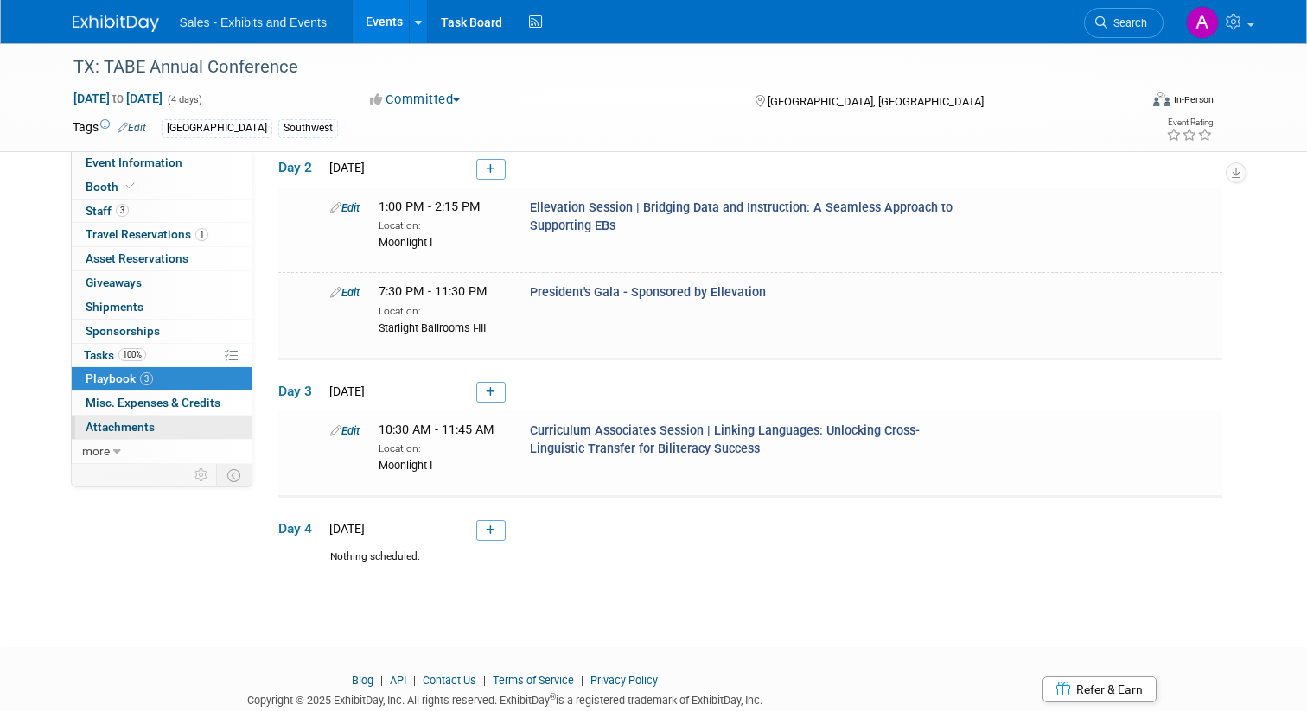
click at [166, 422] on link "0 Attachments 0" at bounding box center [162, 427] width 180 height 23
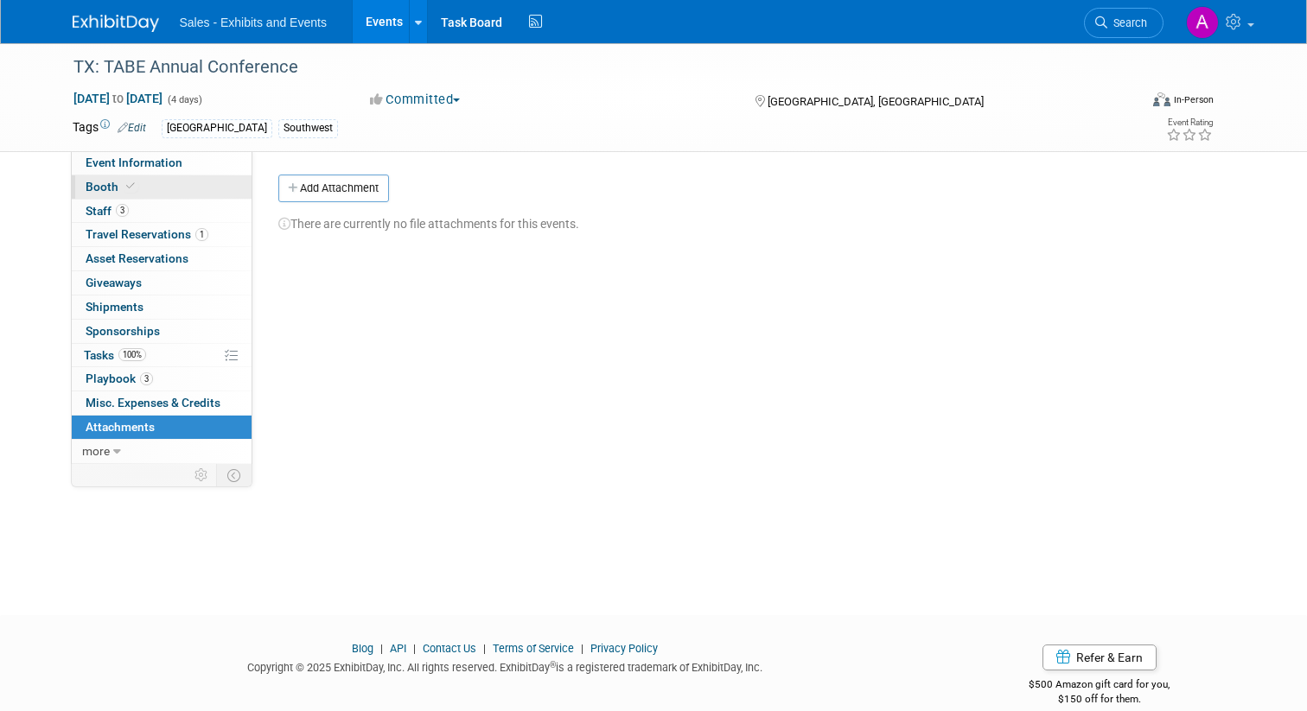
click at [112, 184] on span "Booth" at bounding box center [112, 187] width 53 height 14
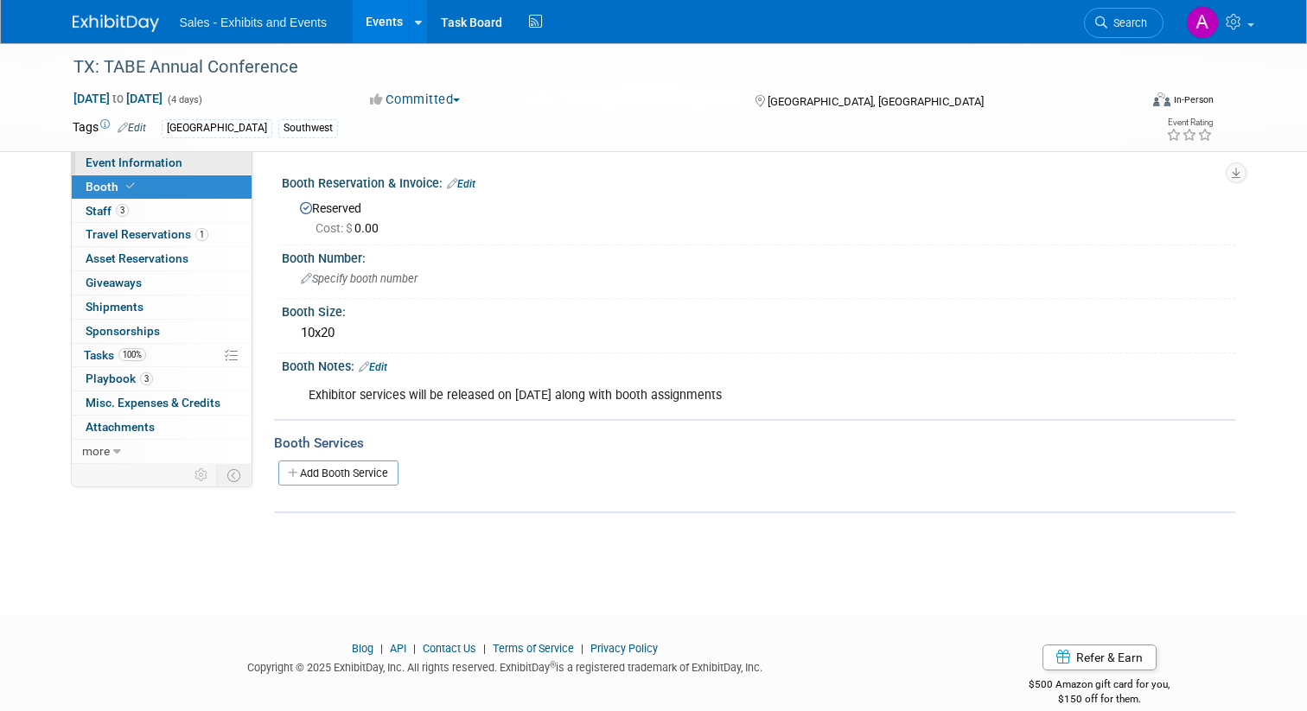
click at [124, 159] on span "Event Information" at bounding box center [134, 163] width 97 height 14
select select "Southwest"
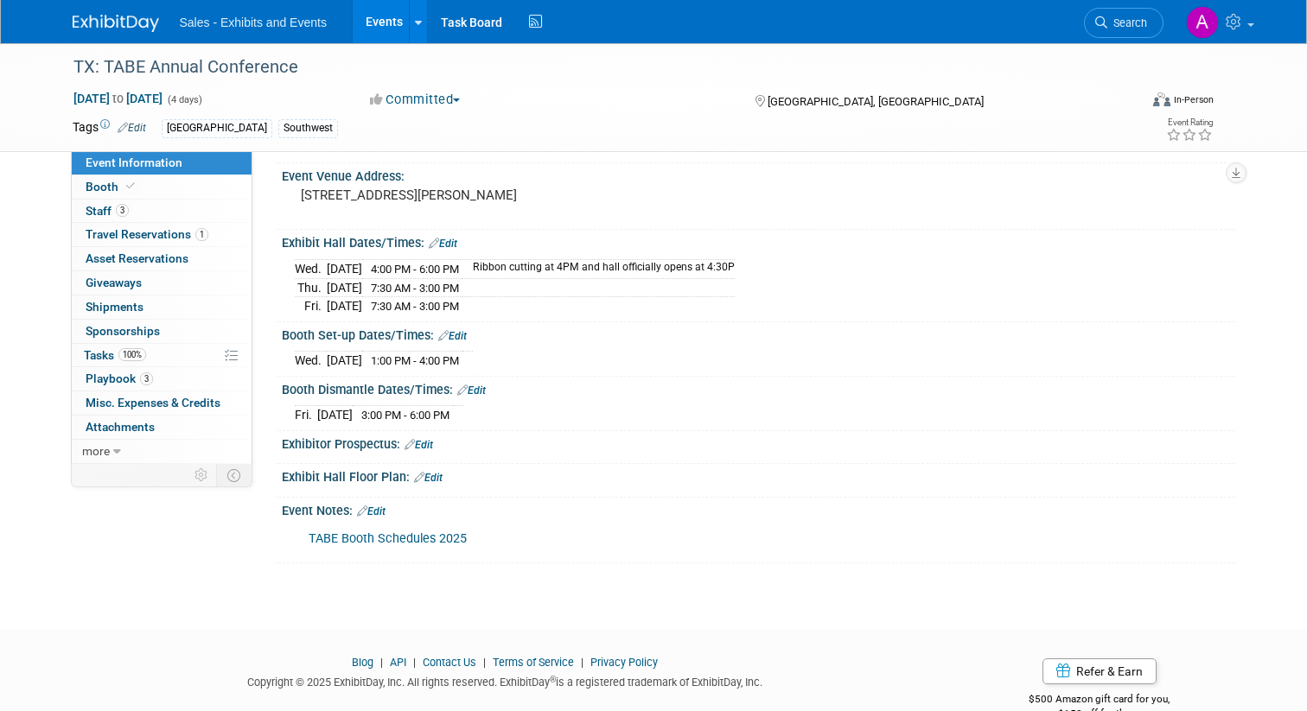
scroll to position [202, 0]
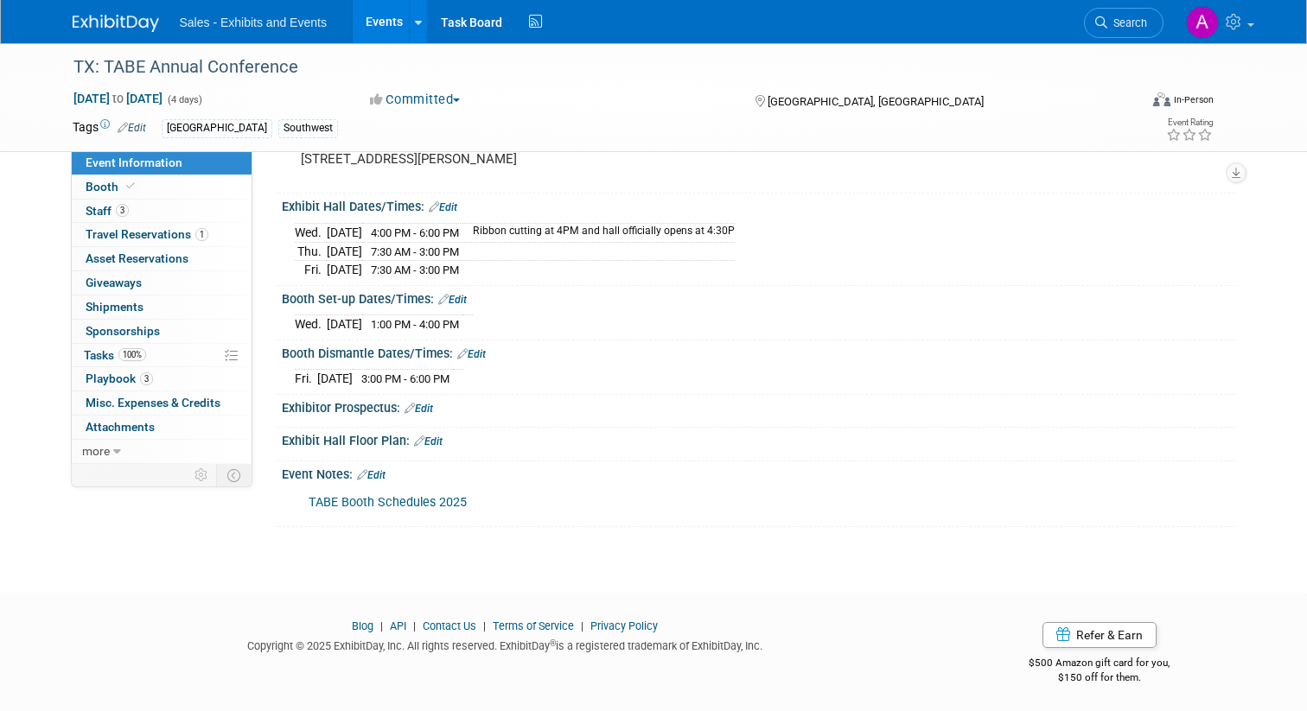
click at [417, 496] on link "TABE Booth Schedules 2025" at bounding box center [388, 502] width 158 height 15
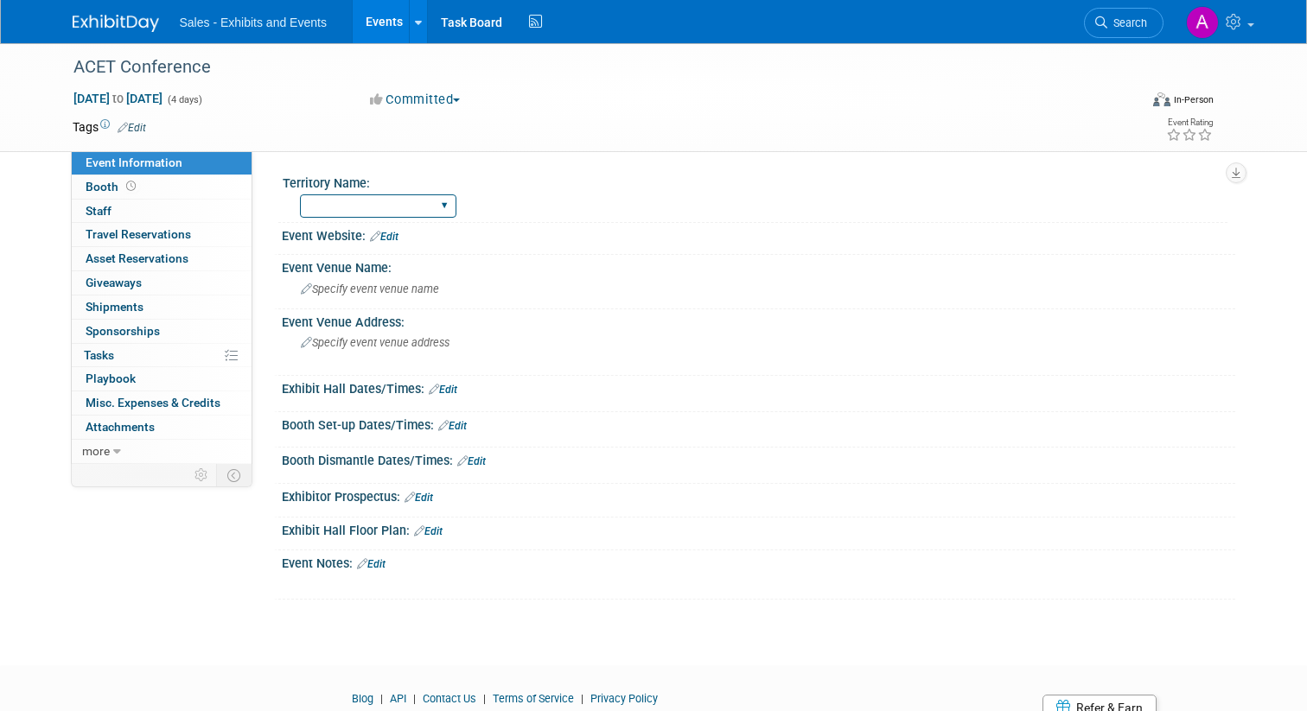
click at [370, 198] on select "Atlantic Southeast Central Southwest Pacific Mountain National Strategic Partne…" at bounding box center [378, 205] width 156 height 23
select select "Southwest"
click at [300, 194] on select "Atlantic Southeast Central Southwest Pacific Mountain National Strategic Partne…" at bounding box center [378, 205] width 156 height 23
click at [373, 235] on icon at bounding box center [375, 236] width 10 height 11
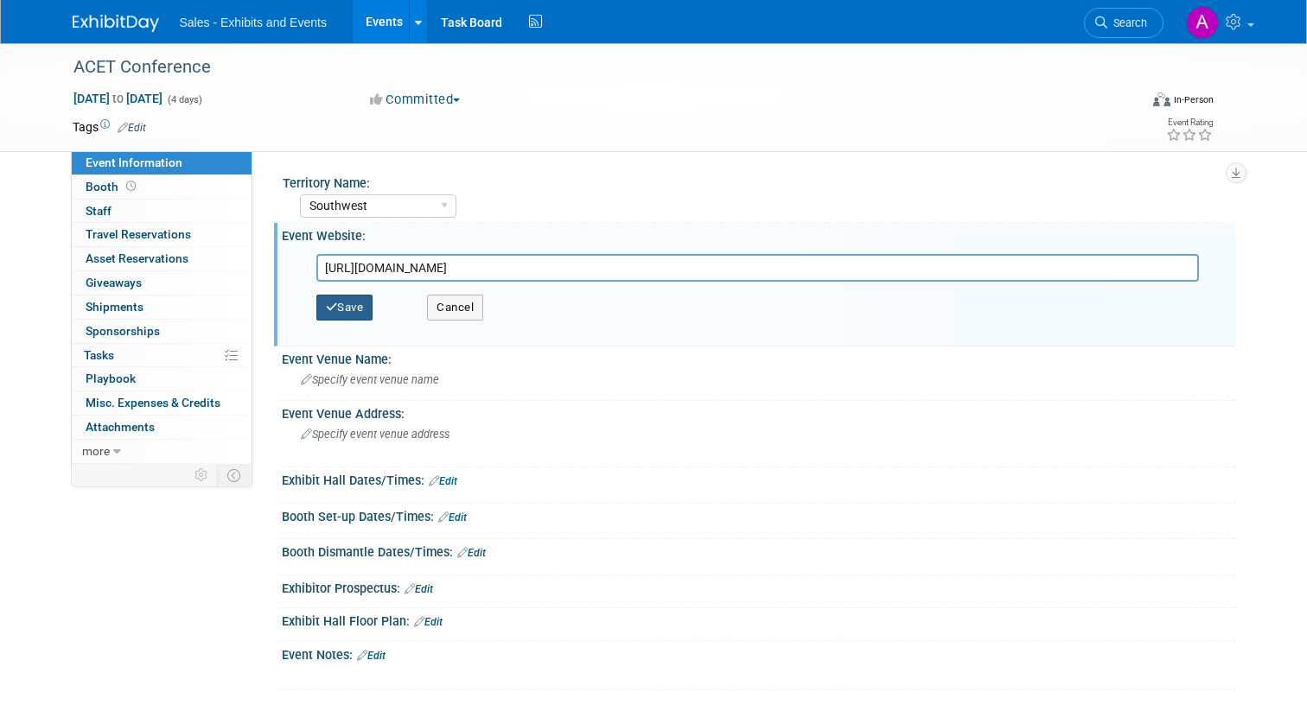
type input "https://acetx.org/2025-fall-conference/"
click at [356, 311] on button "Save" at bounding box center [344, 308] width 57 height 26
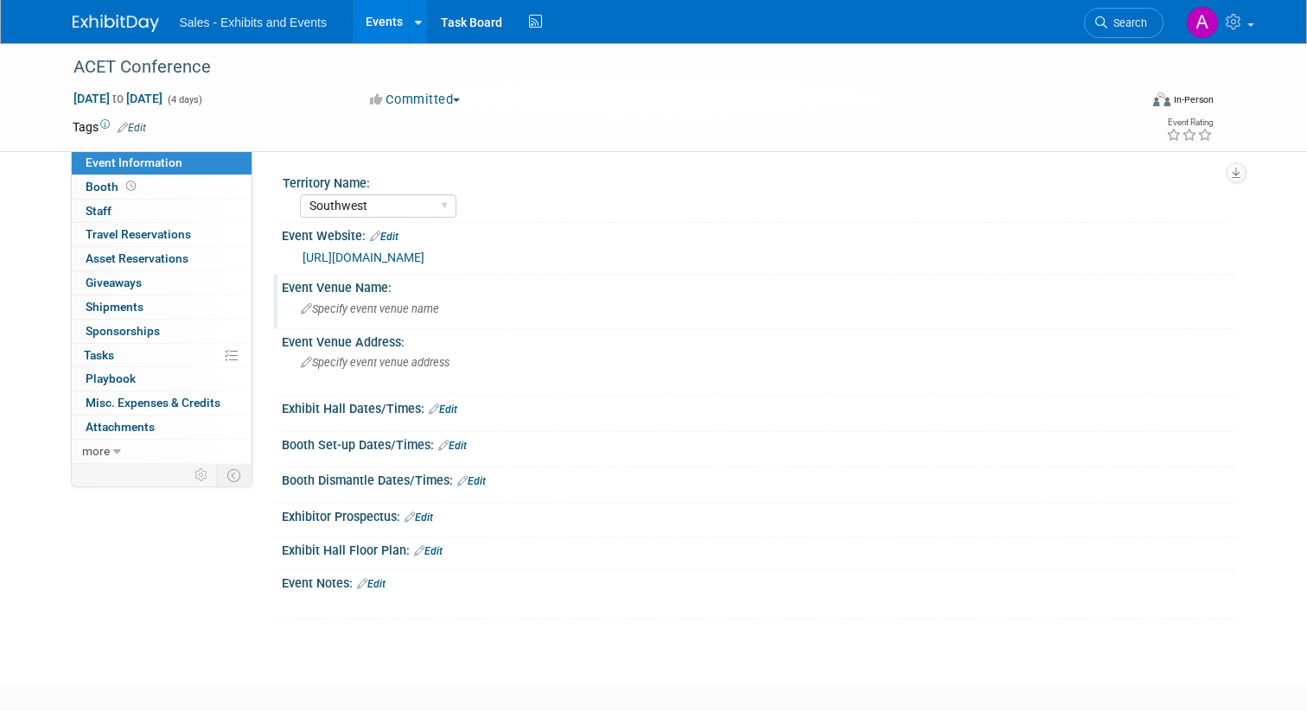
click at [306, 309] on icon at bounding box center [306, 309] width 11 height 11
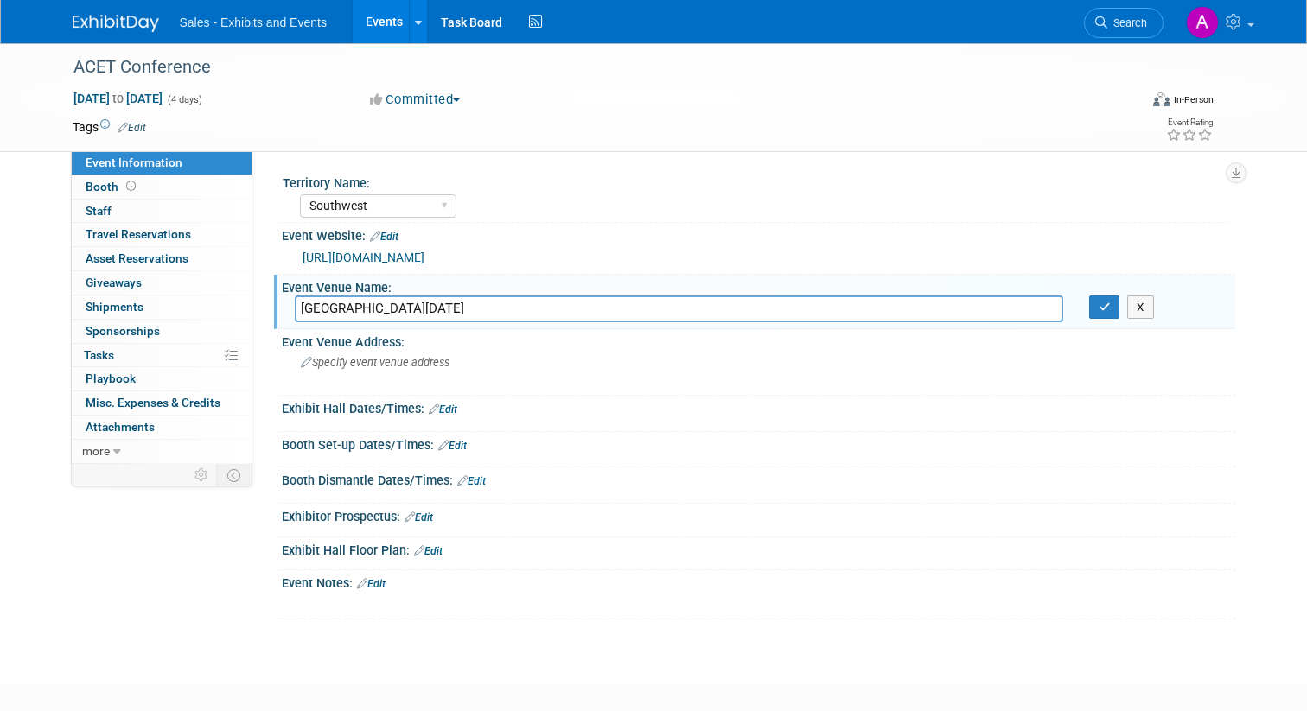
drag, startPoint x: 368, startPoint y: 309, endPoint x: 337, endPoint y: 307, distance: 31.2
click at [337, 307] on input "Omni Hotel Corpus Christi" at bounding box center [679, 309] width 768 height 27
click at [438, 311] on input "Omni Corpus Christi" at bounding box center [679, 309] width 768 height 27
paste input "Hotel"
type input "Omni Corpus Christi Hotel"
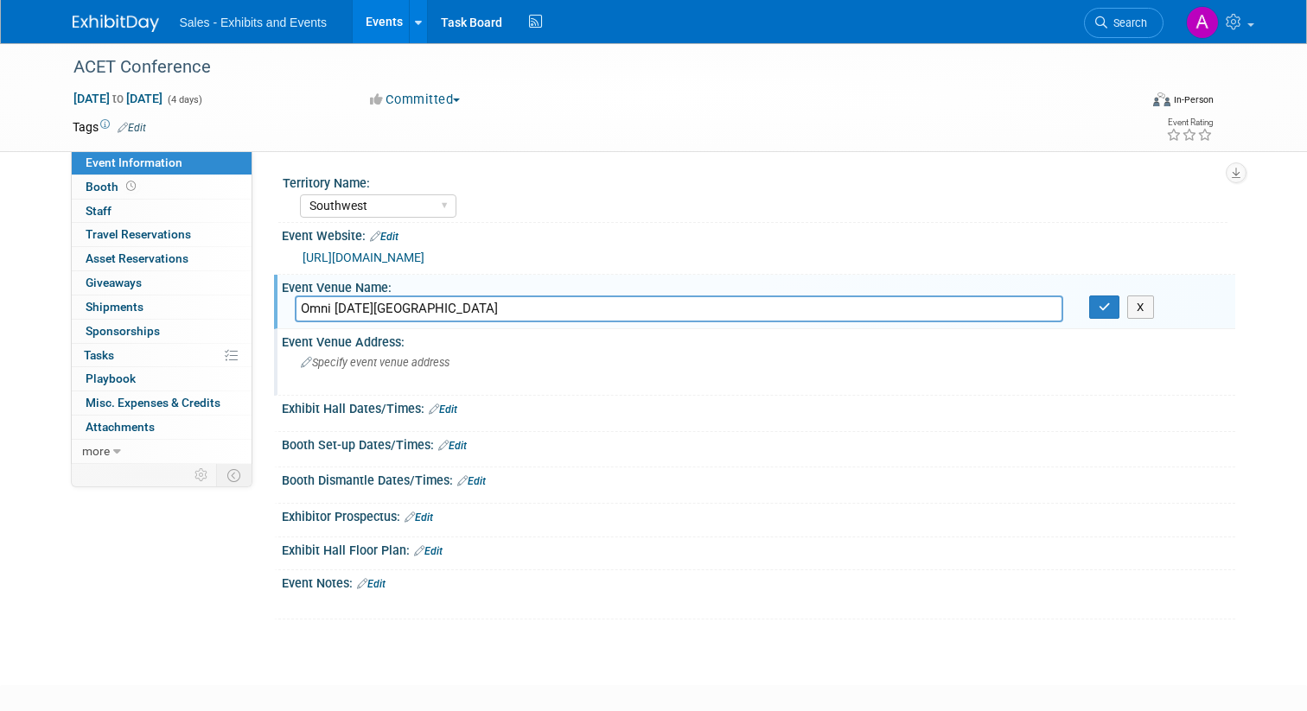
click at [441, 379] on div "Specify event venue address" at bounding box center [481, 369] width 372 height 40
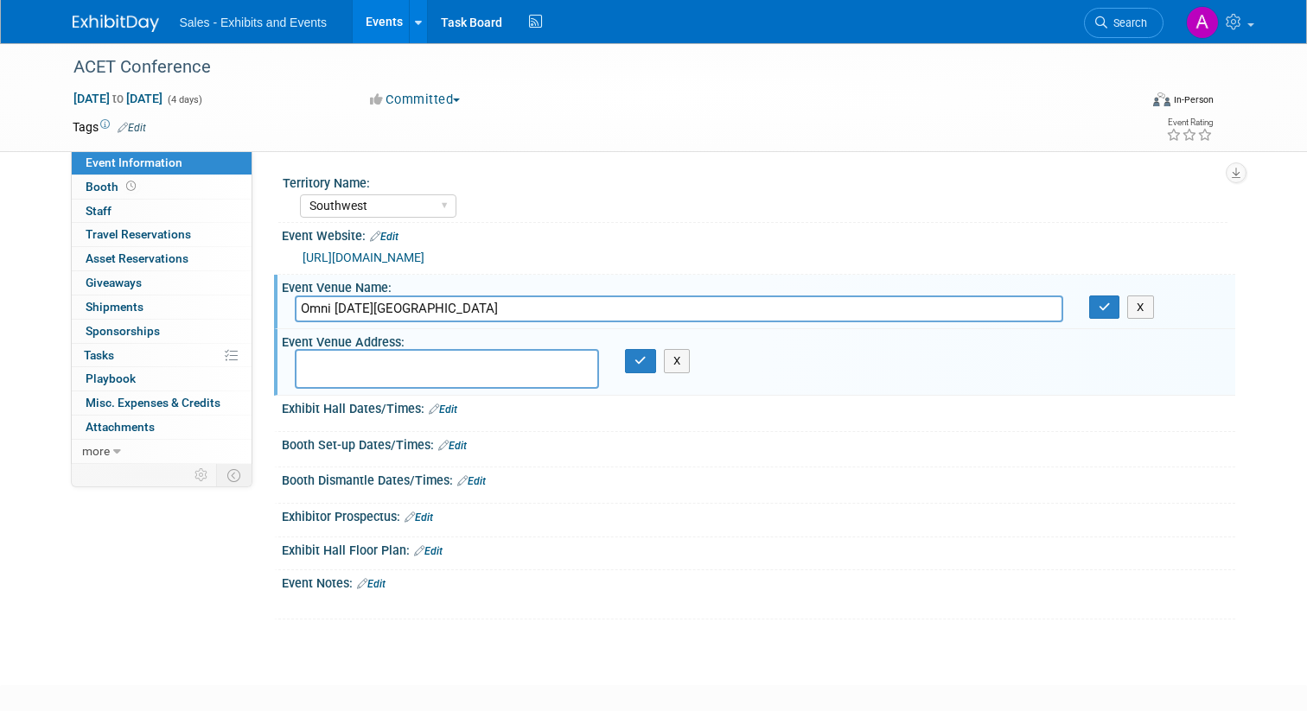
paste textarea "900 N Shoreline Blvd, Corpus Christi, TX 78401"
click at [426, 363] on textarea "900 N Shoreline Blvd, Corpus Christi, TX 78401" at bounding box center [447, 369] width 305 height 40
type textarea "900 N Shoreline Blvd, Corpus Christi, TX 78401"
click at [640, 361] on icon "button" at bounding box center [640, 360] width 12 height 11
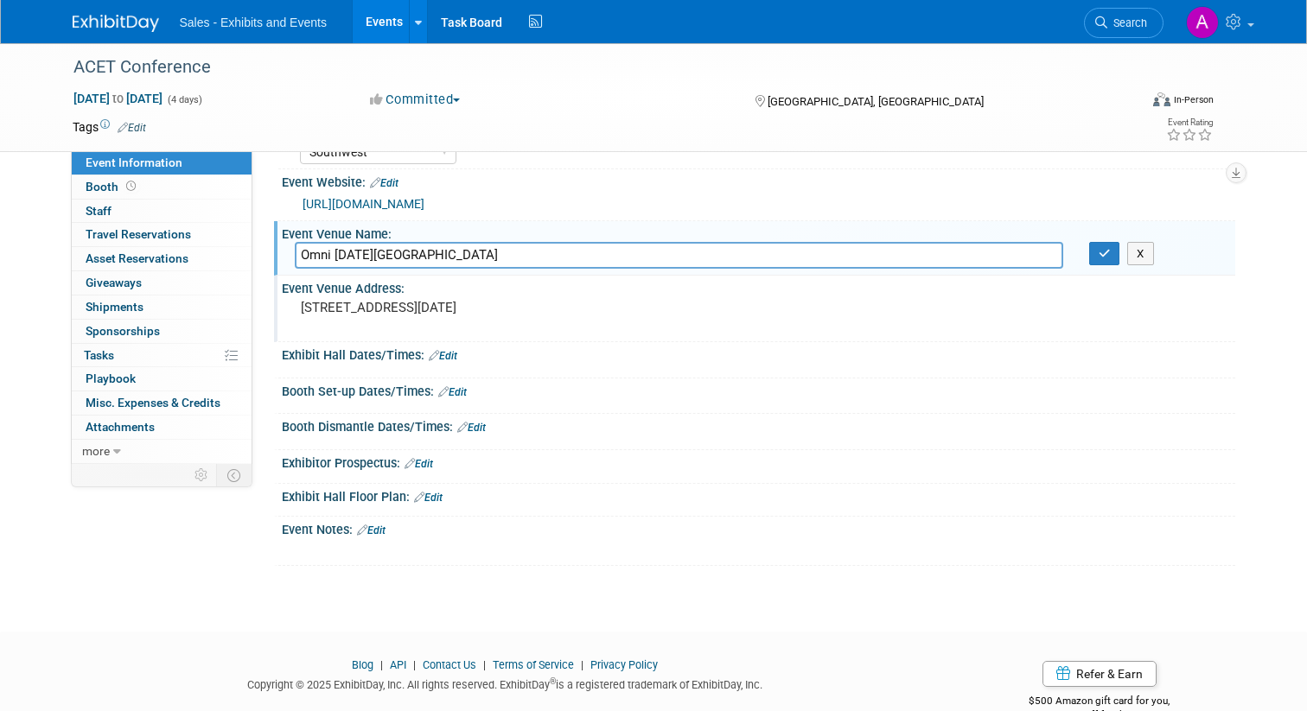
scroll to position [54, 0]
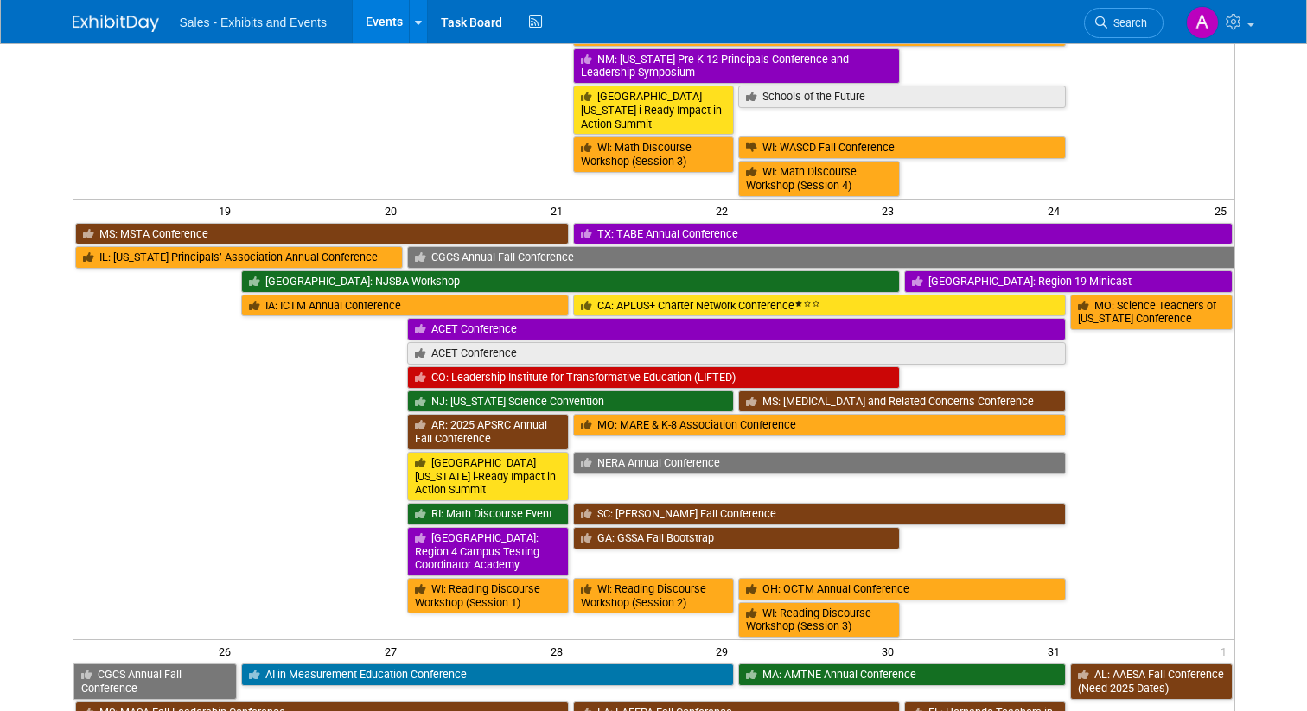
scroll to position [937, 0]
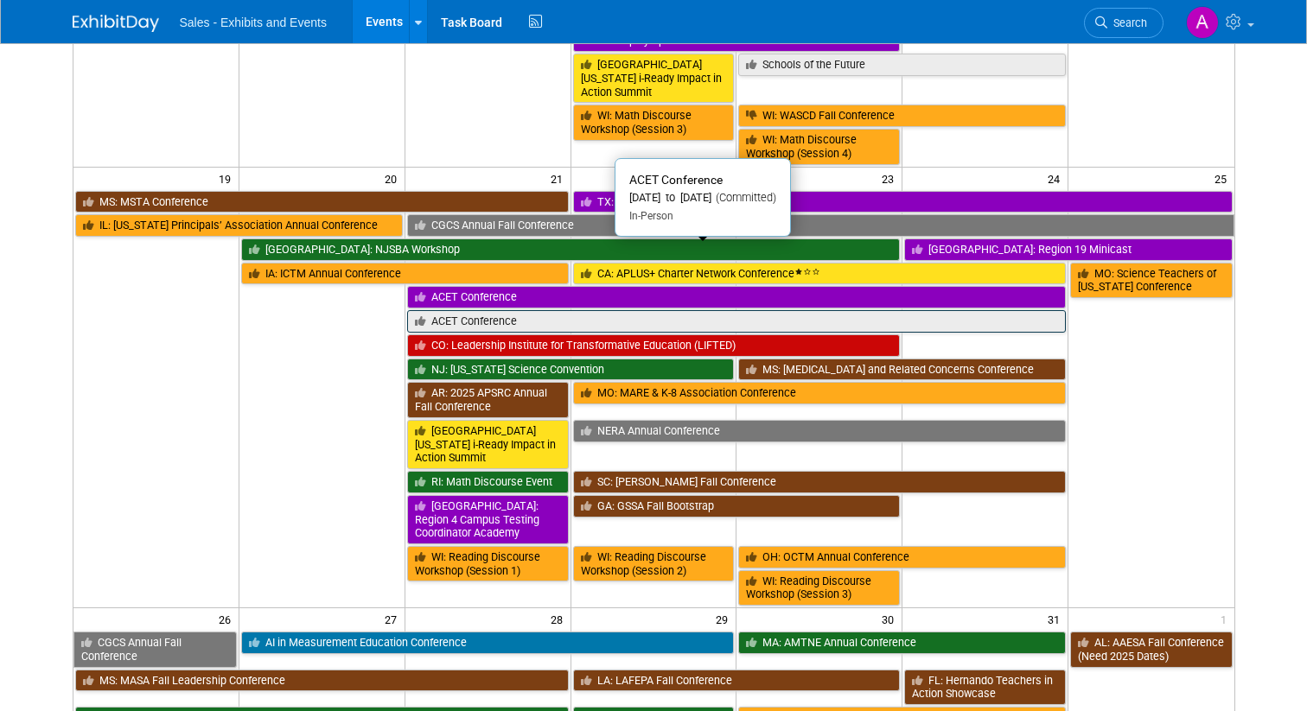
click at [564, 310] on link "ACET Conference" at bounding box center [736, 321] width 659 height 22
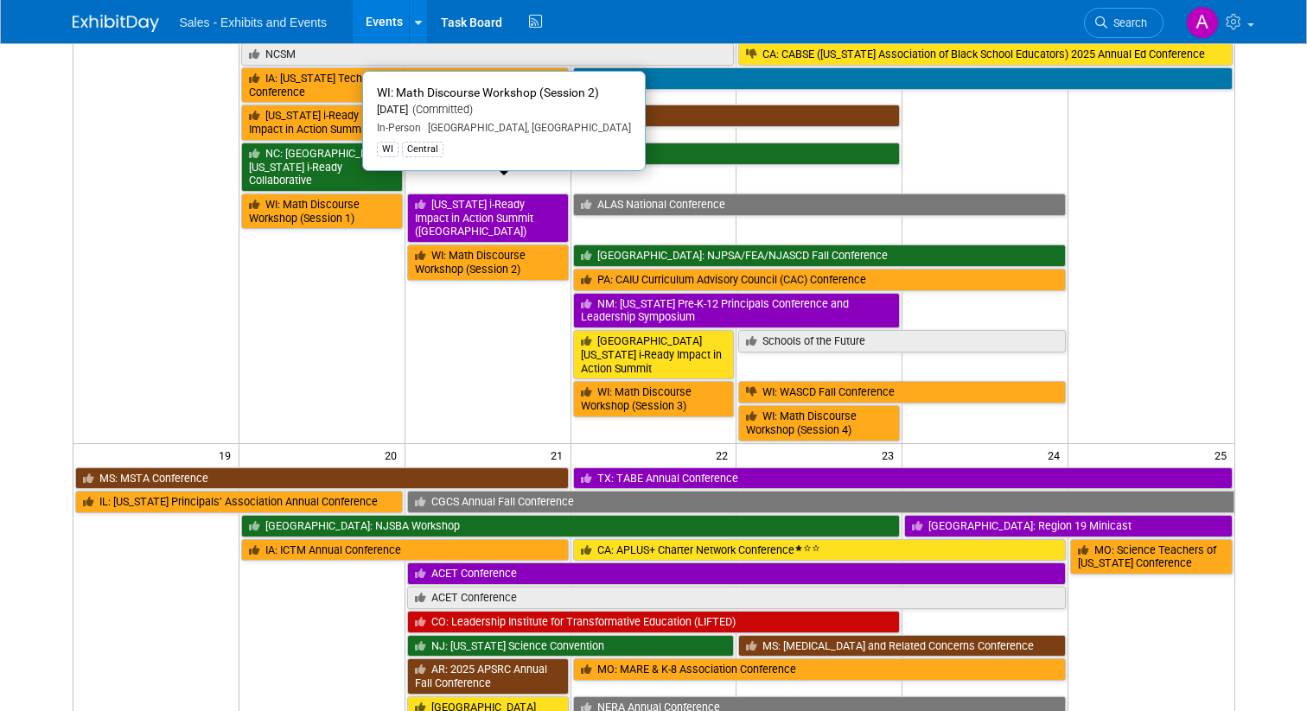
scroll to position [666, 0]
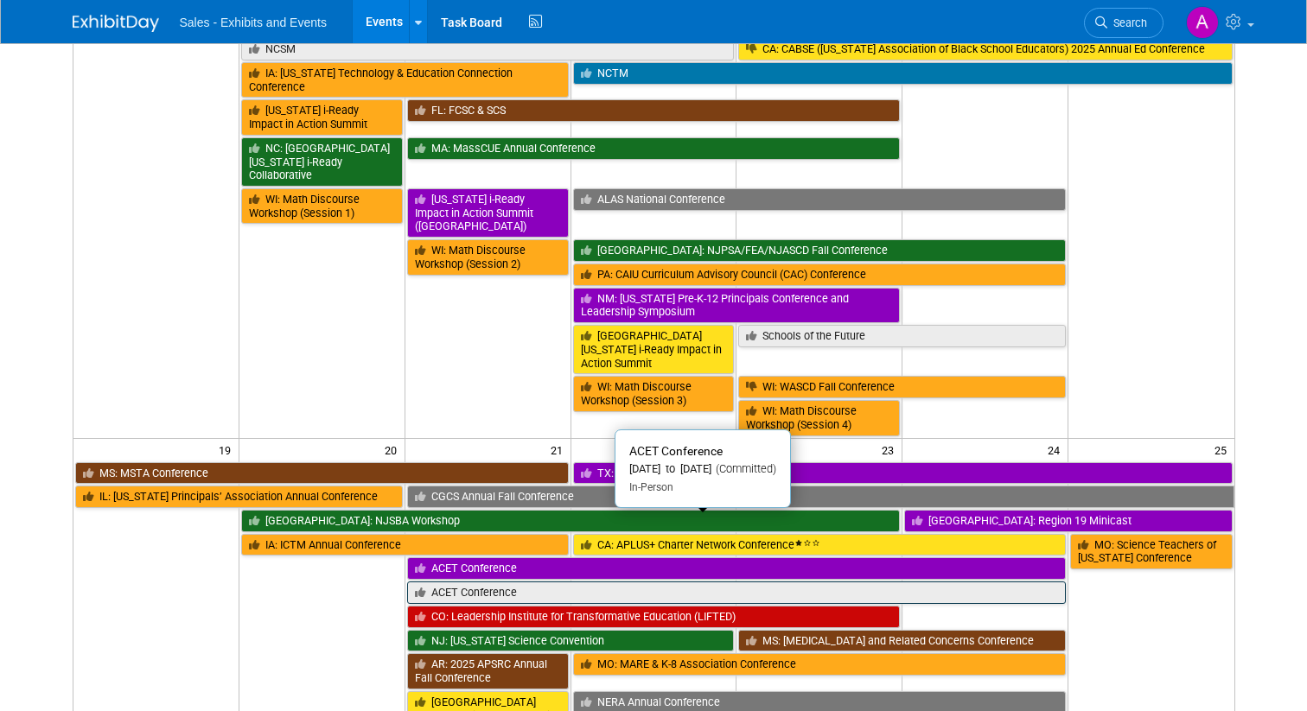
click at [541, 582] on link "ACET Conference" at bounding box center [736, 593] width 659 height 22
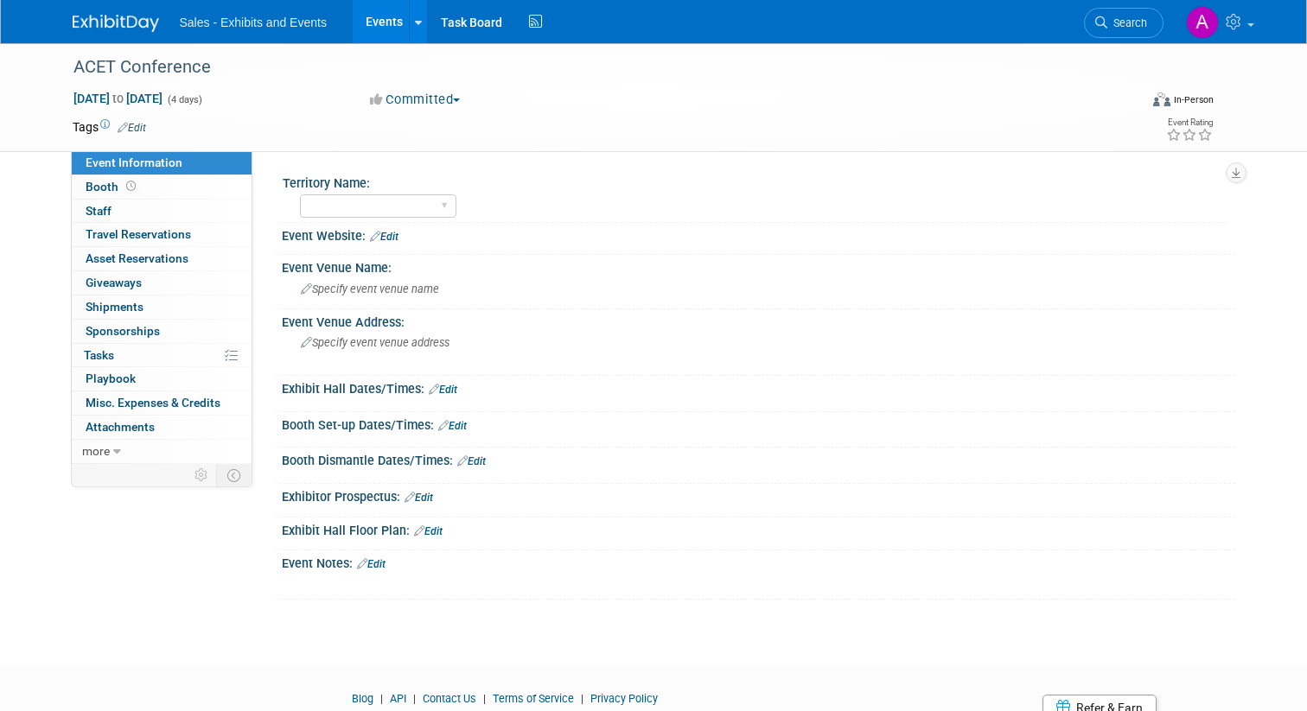
click at [127, 130] on icon at bounding box center [123, 127] width 10 height 11
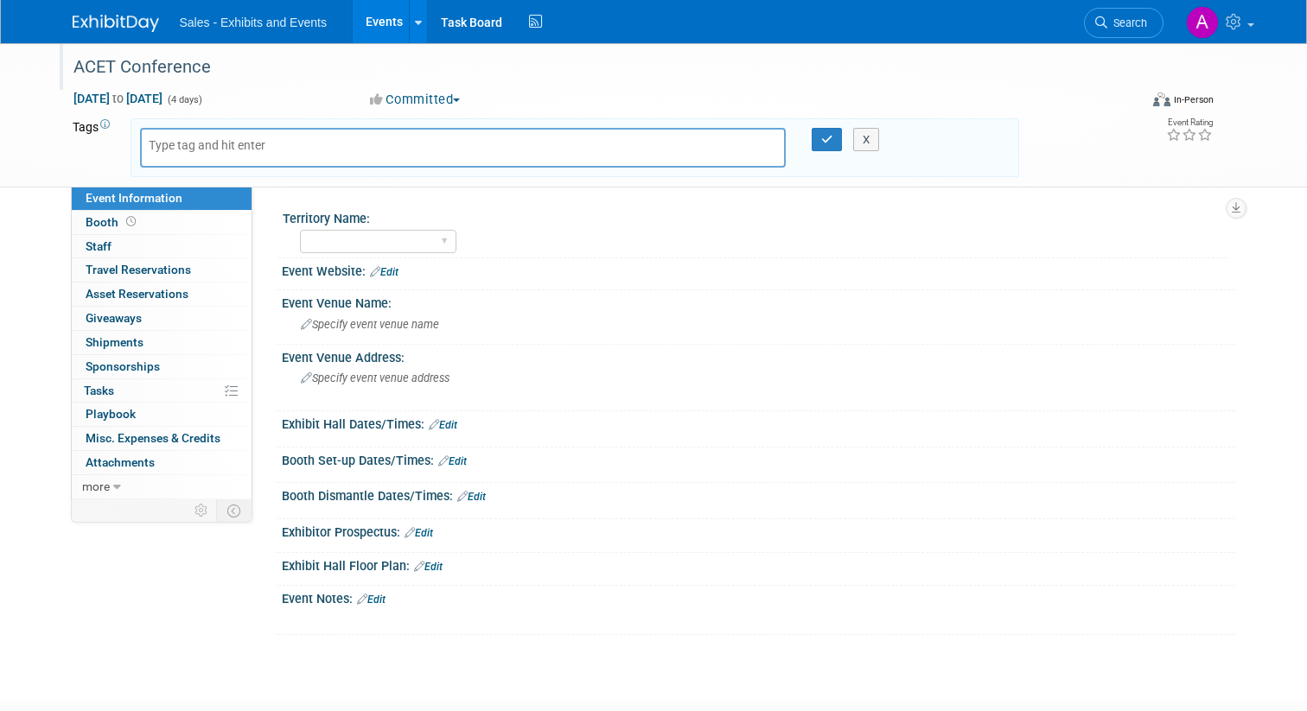
click at [295, 80] on div "ACET Conference" at bounding box center [591, 67] width 1049 height 31
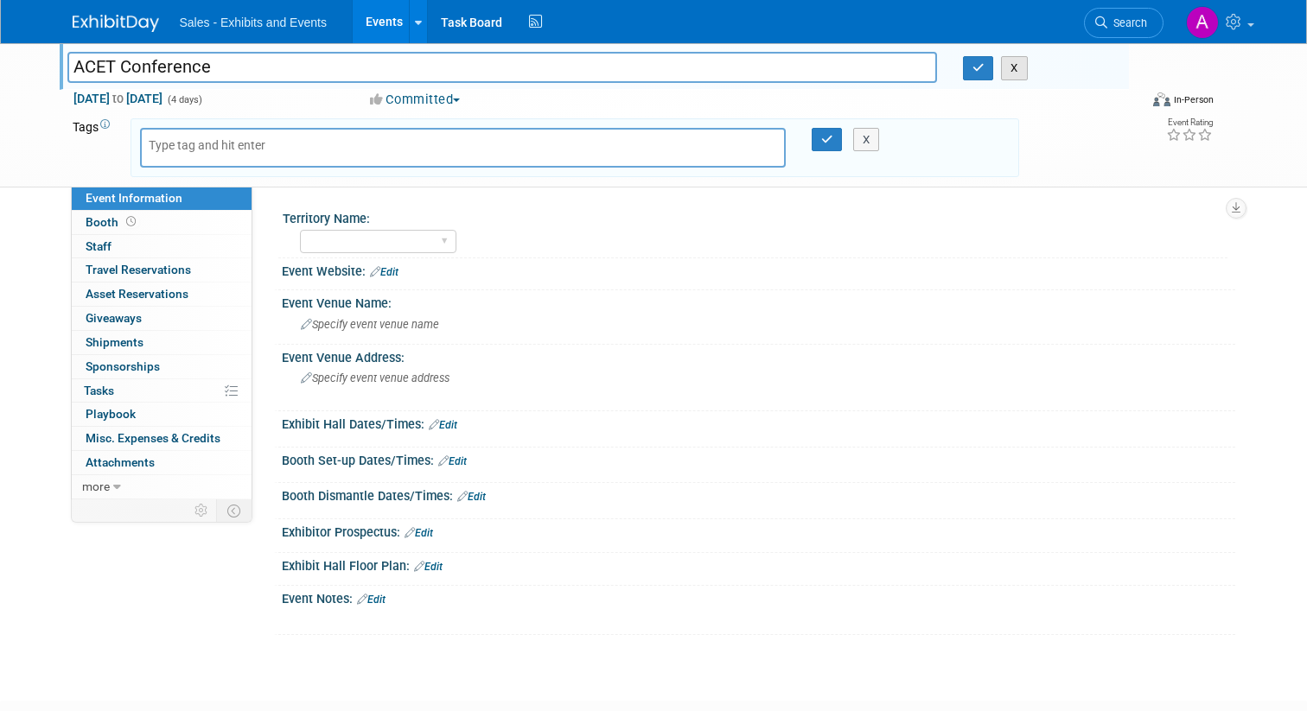
click at [1018, 71] on button "X" at bounding box center [1014, 68] width 27 height 24
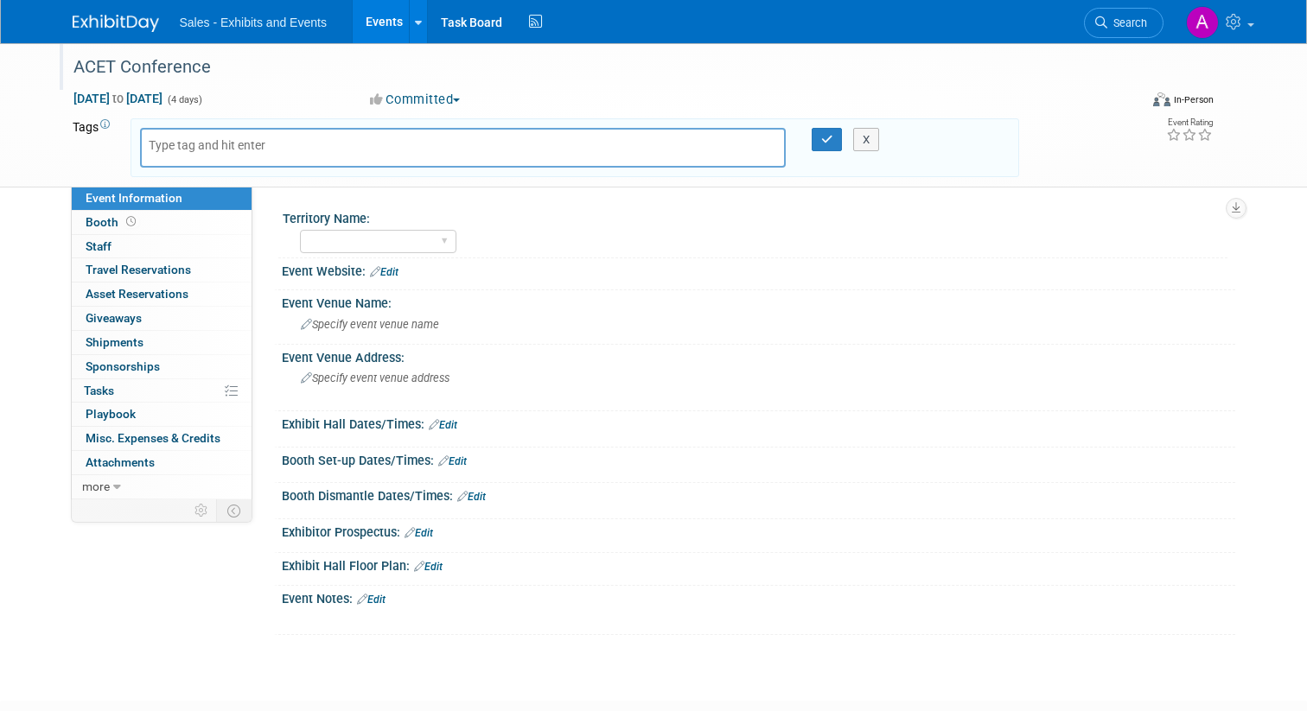
click at [827, 88] on div "ACET Conference" at bounding box center [595, 66] width 1070 height 47
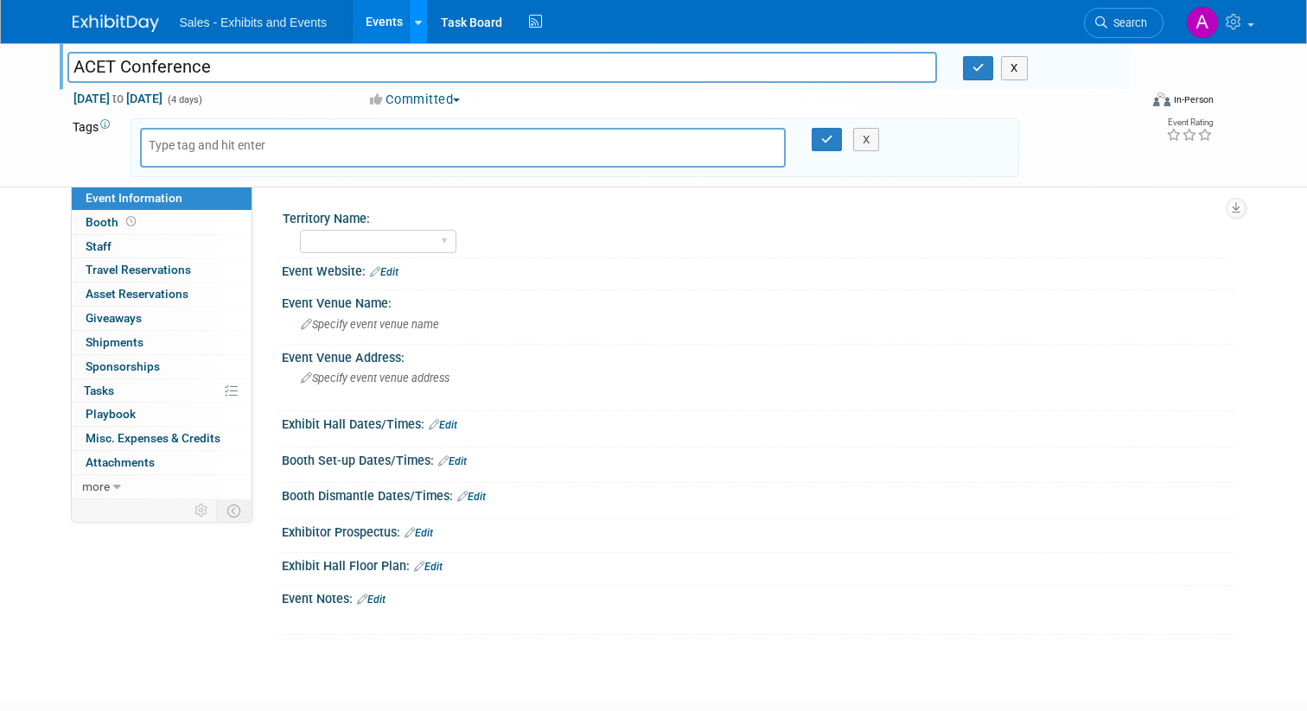
click at [417, 22] on icon at bounding box center [418, 22] width 7 height 11
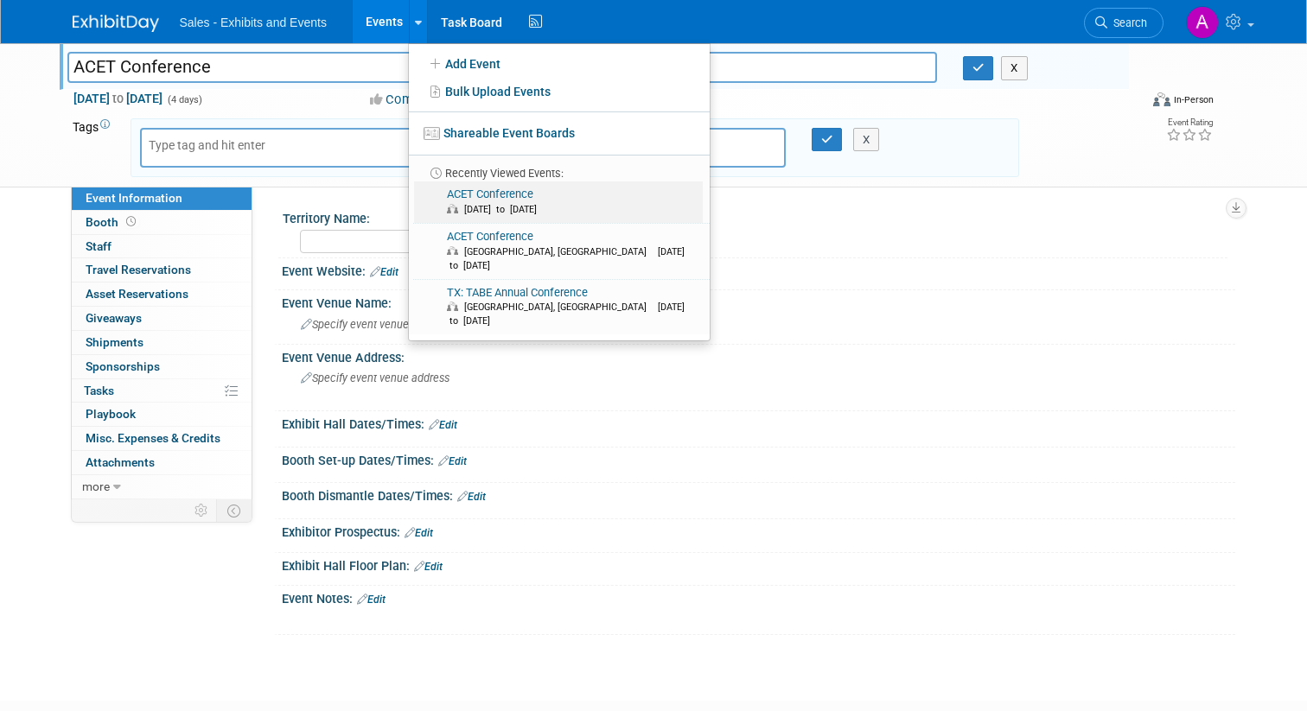
click at [514, 191] on link "ACET Conference Oct 21, 2025 to Oct 24, 2025" at bounding box center [558, 202] width 289 height 41
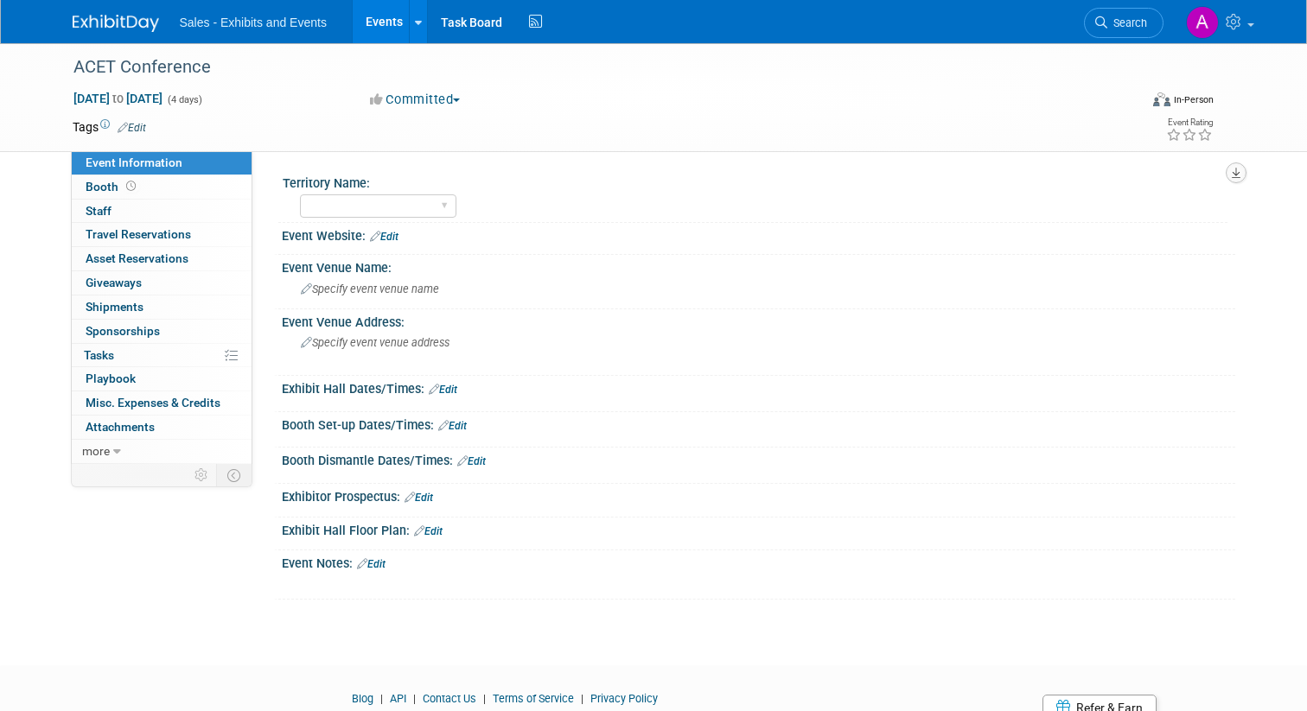
click at [1235, 176] on icon "button" at bounding box center [1236, 173] width 9 height 11
click at [1144, 284] on div "Specify event venue name" at bounding box center [758, 289] width 927 height 27
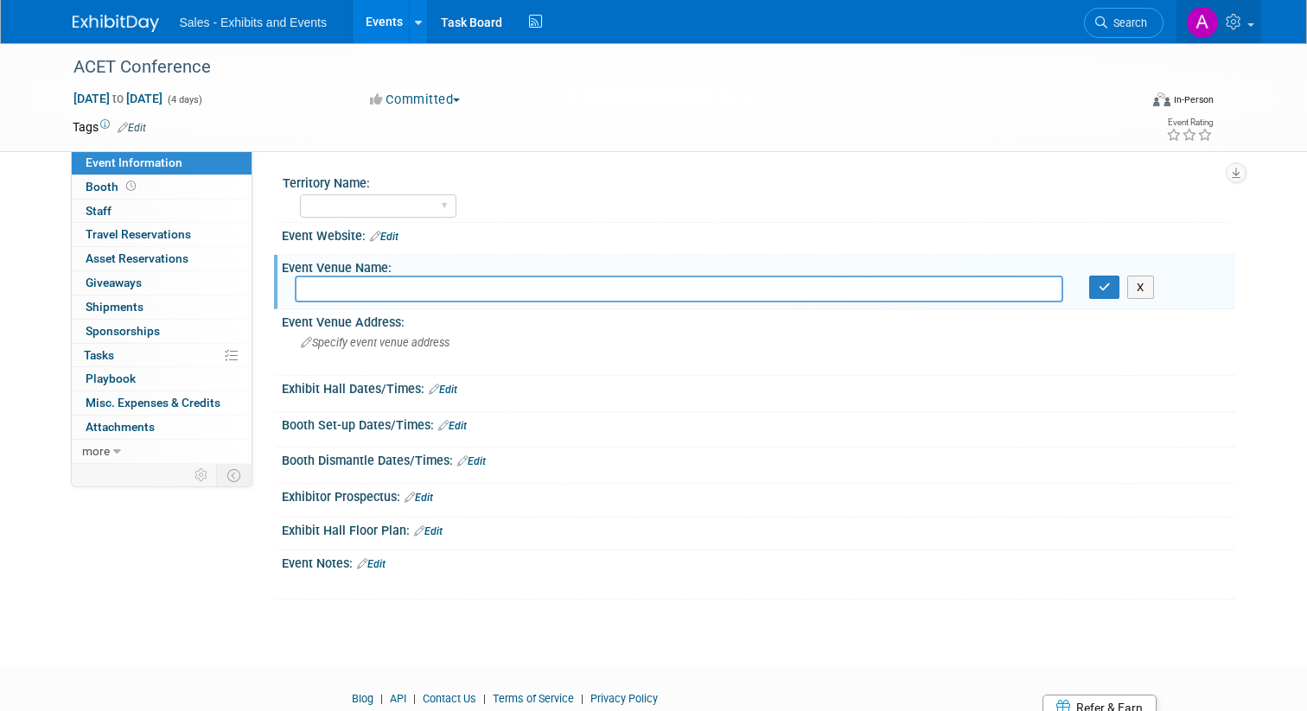
click at [1249, 27] on link at bounding box center [1218, 21] width 85 height 43
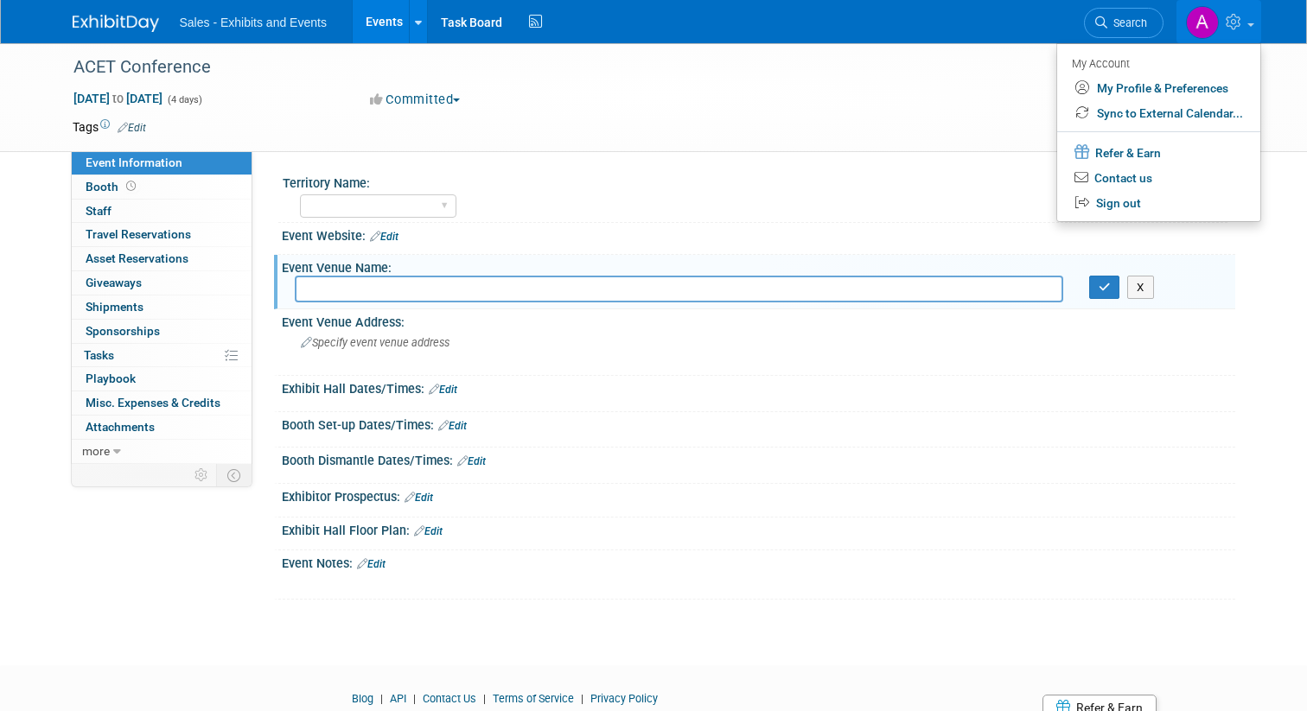
click at [908, 160] on div "Territory Name: Atlantic Southeast Central Southwest Pacific Mountain National …" at bounding box center [743, 307] width 983 height 313
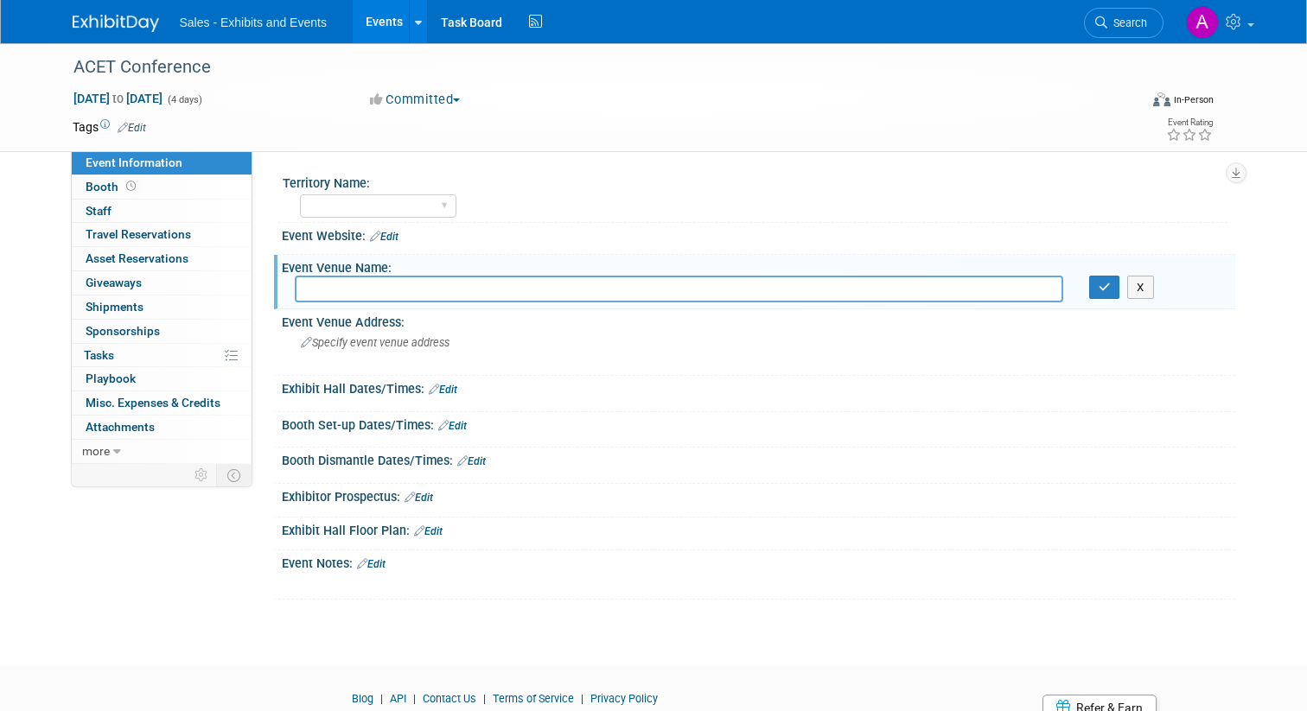
click at [456, 101] on button "Committed" at bounding box center [415, 100] width 103 height 18
click at [596, 85] on div "ACET Conference" at bounding box center [598, 70] width 1062 height 29
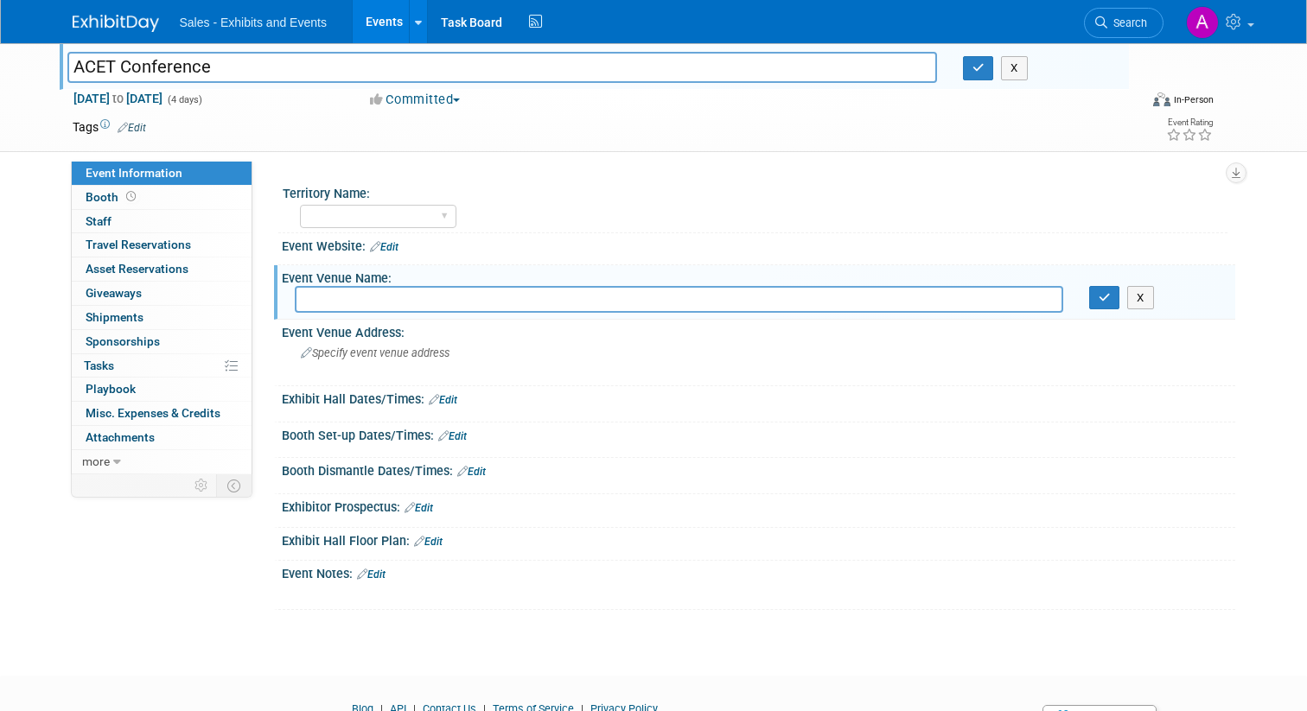
drag, startPoint x: 235, startPoint y: 68, endPoint x: 41, endPoint y: 67, distance: 193.6
click at [41, 67] on div "ACET Conference ACET Conference X Oct 21, 2025 to Oct 24, 2025 (4 days) Oct 21,…" at bounding box center [653, 97] width 1307 height 109
click at [980, 70] on icon "button" at bounding box center [978, 67] width 12 height 11
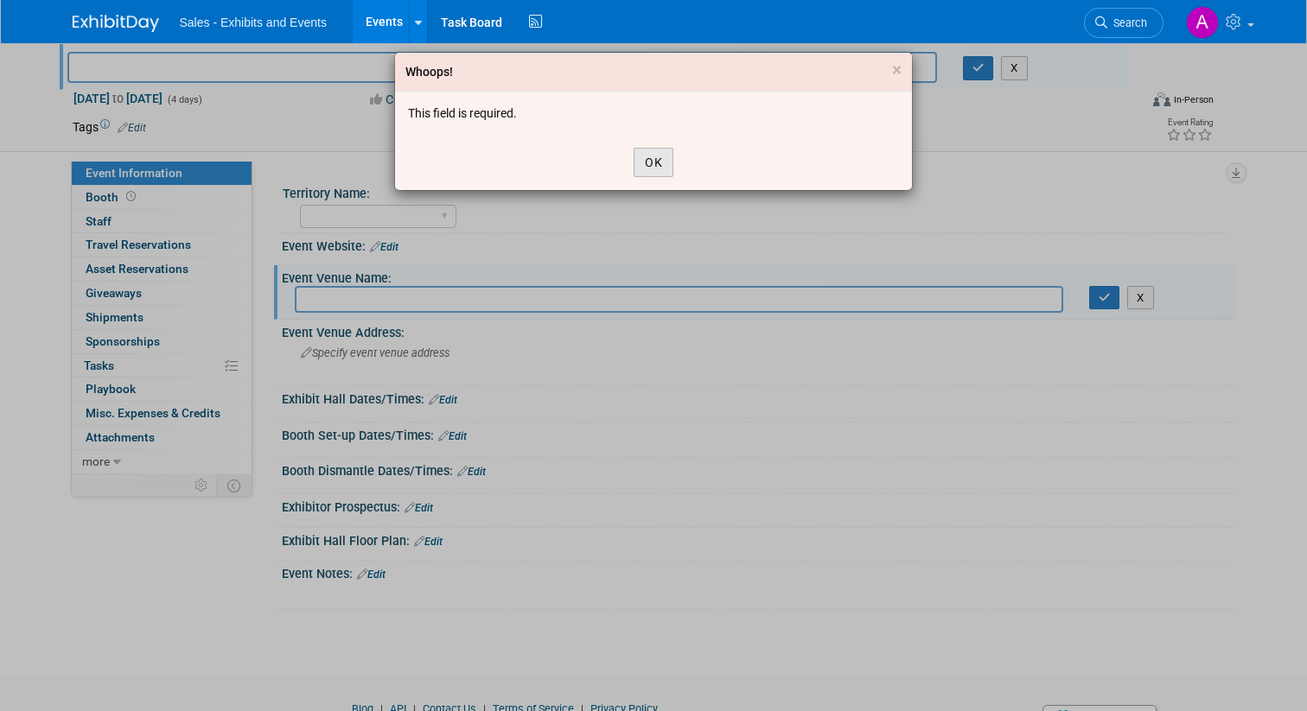
click at [638, 163] on button "OK" at bounding box center [654, 162] width 40 height 29
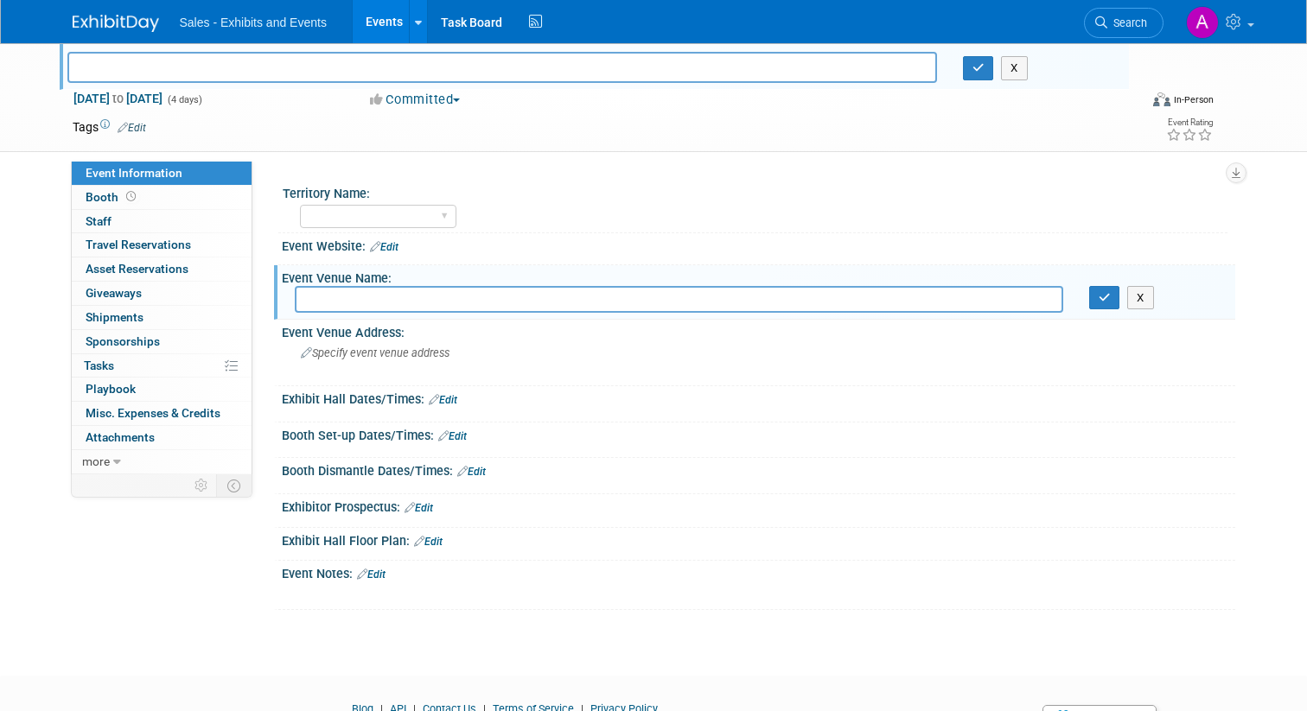
click at [121, 131] on icon at bounding box center [123, 127] width 10 height 11
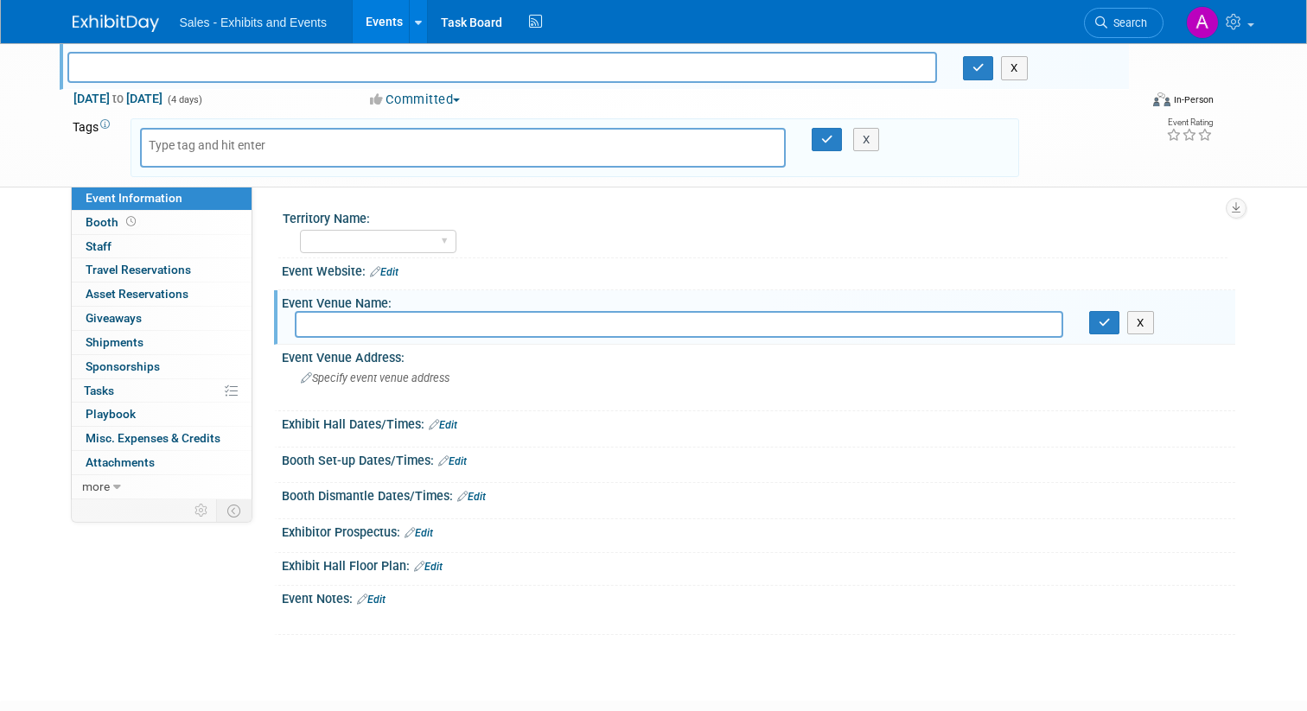
click at [55, 162] on div "ACET Conference X Oct 21, 2025 to Oct 24, 2025 (4 days) Oct 21, 2025 to Oct 24,…" at bounding box center [653, 115] width 1307 height 144
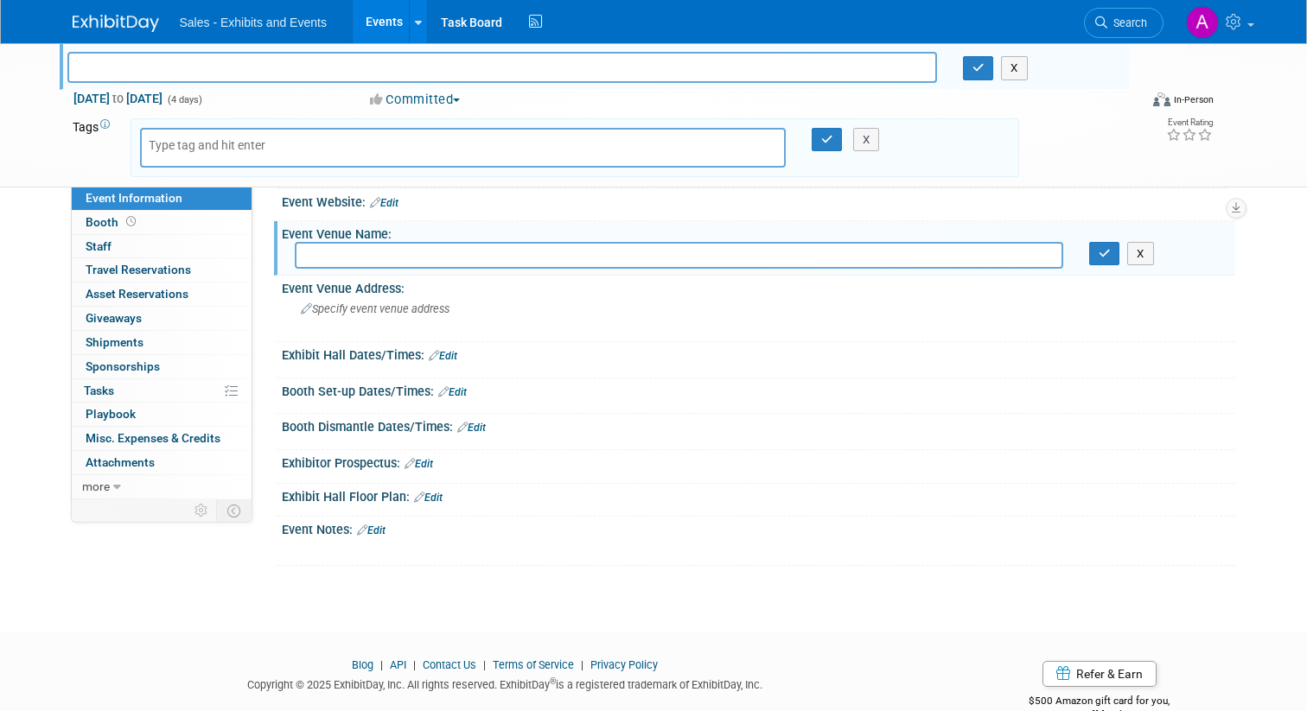
scroll to position [62, 0]
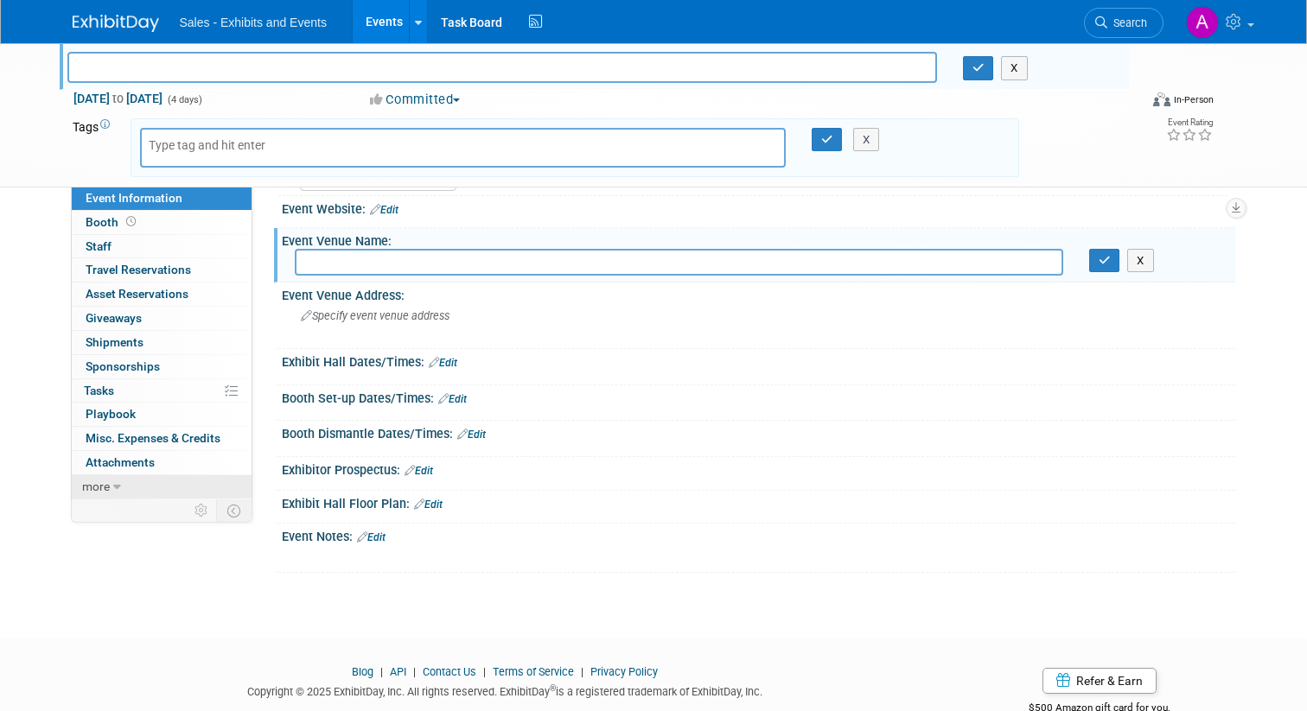
click at [97, 483] on span "more" at bounding box center [96, 487] width 28 height 14
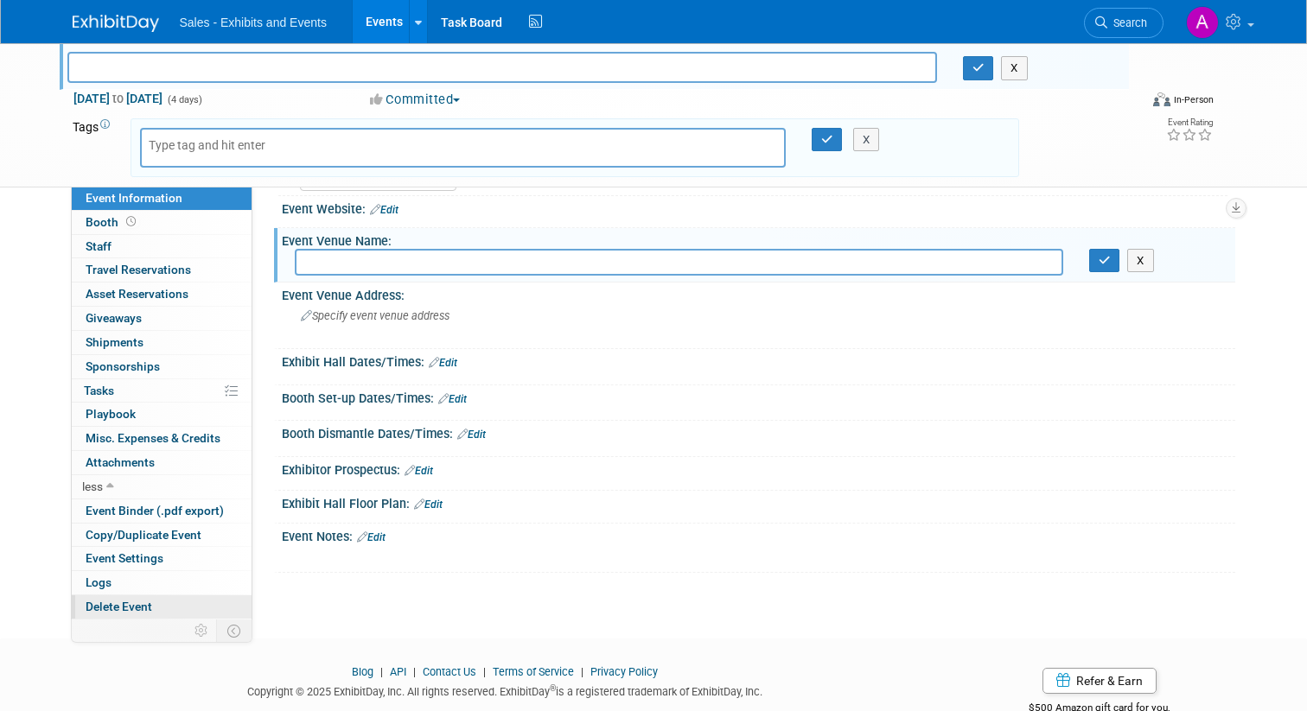
click at [122, 613] on span "Delete Event" at bounding box center [119, 607] width 67 height 14
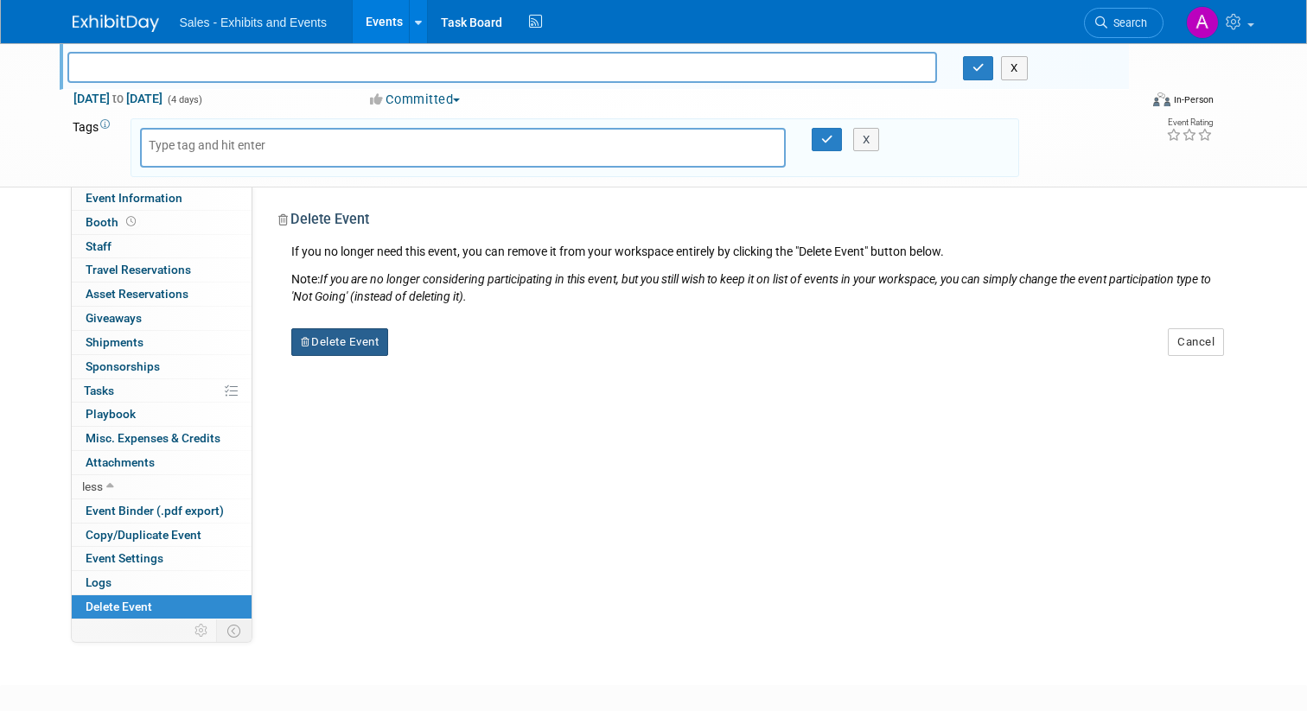
click at [386, 343] on button "Delete Event" at bounding box center [340, 342] width 98 height 28
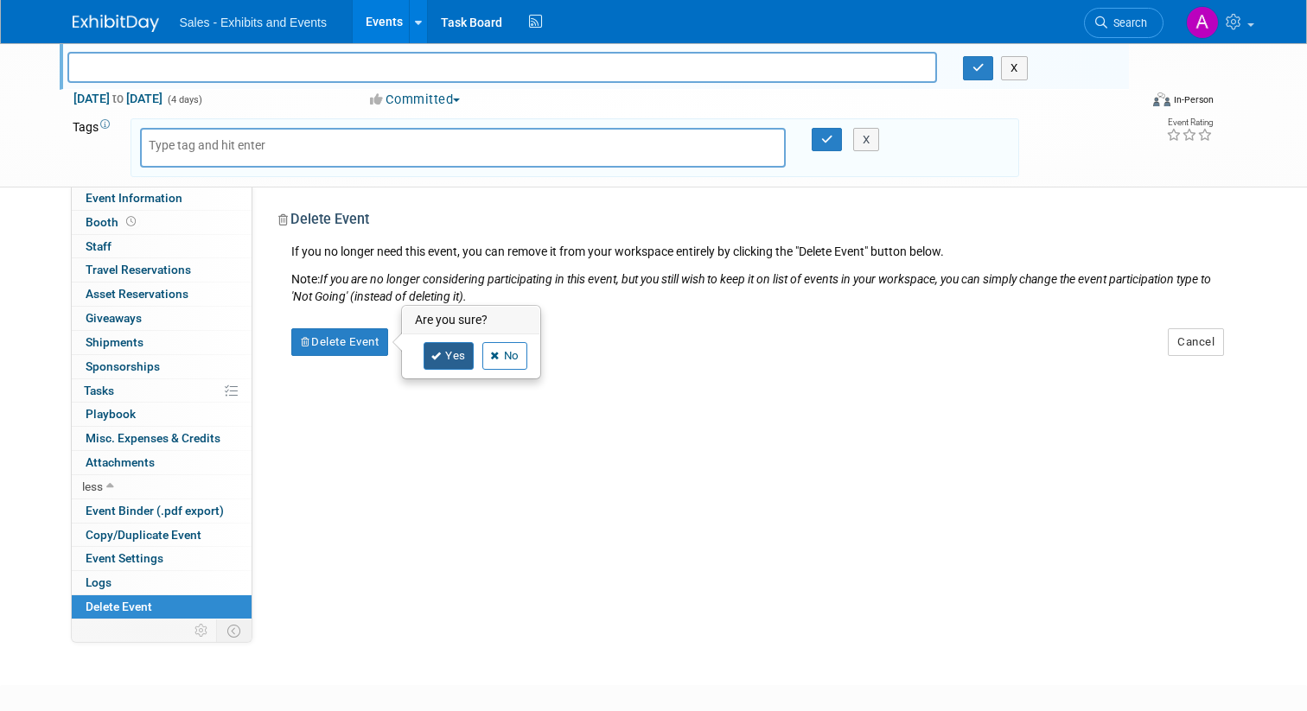
click at [456, 365] on link "Yes" at bounding box center [449, 356] width 50 height 28
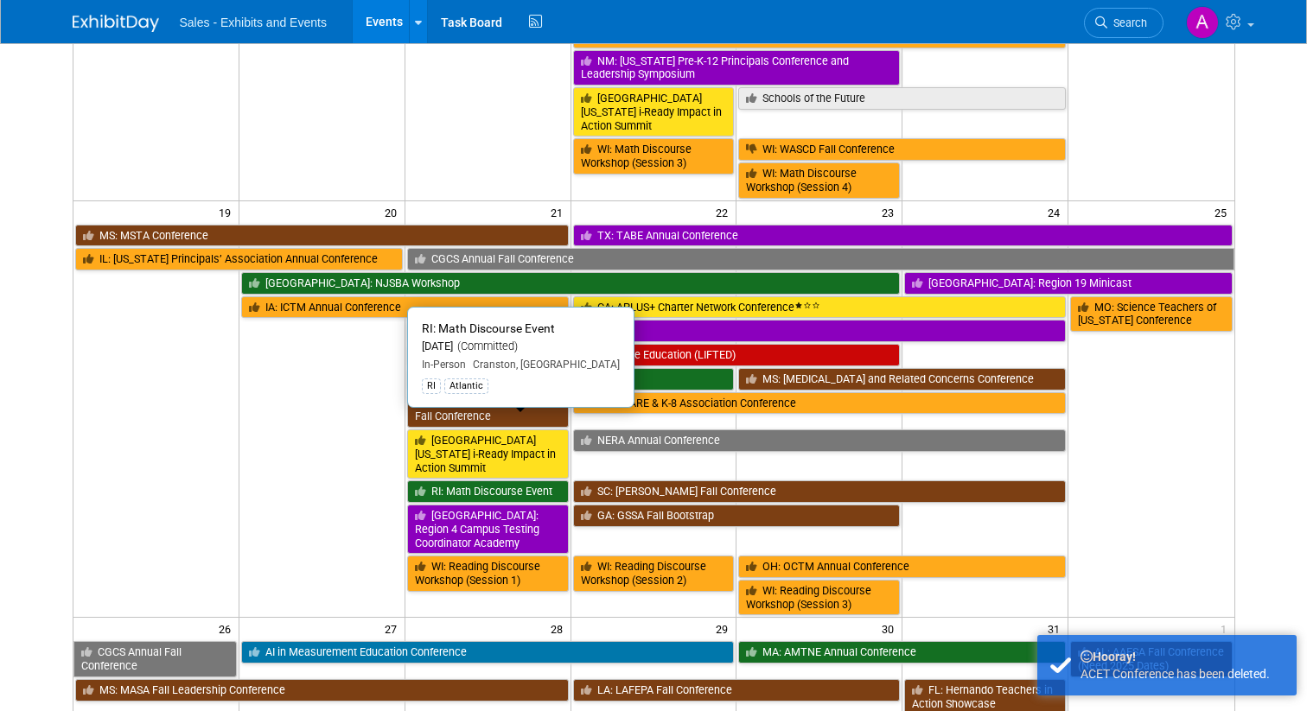
scroll to position [889, 0]
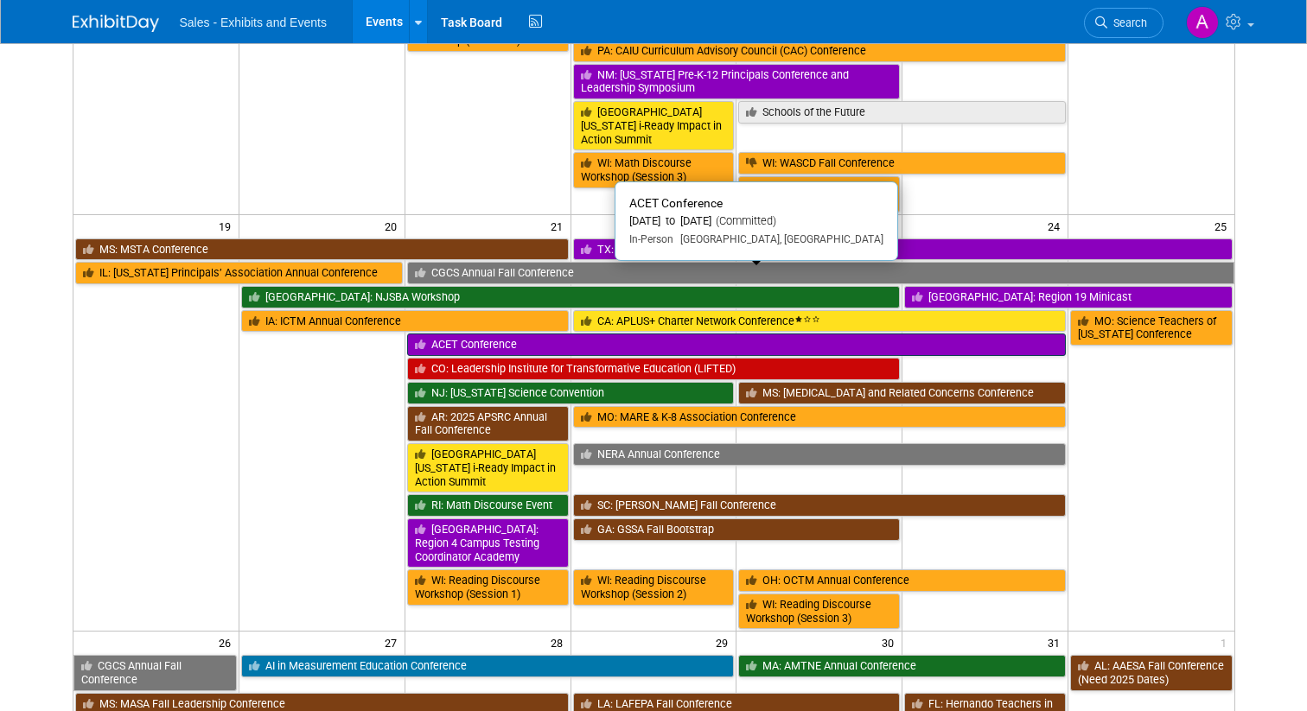
click at [538, 334] on link "ACET Conference" at bounding box center [736, 345] width 659 height 22
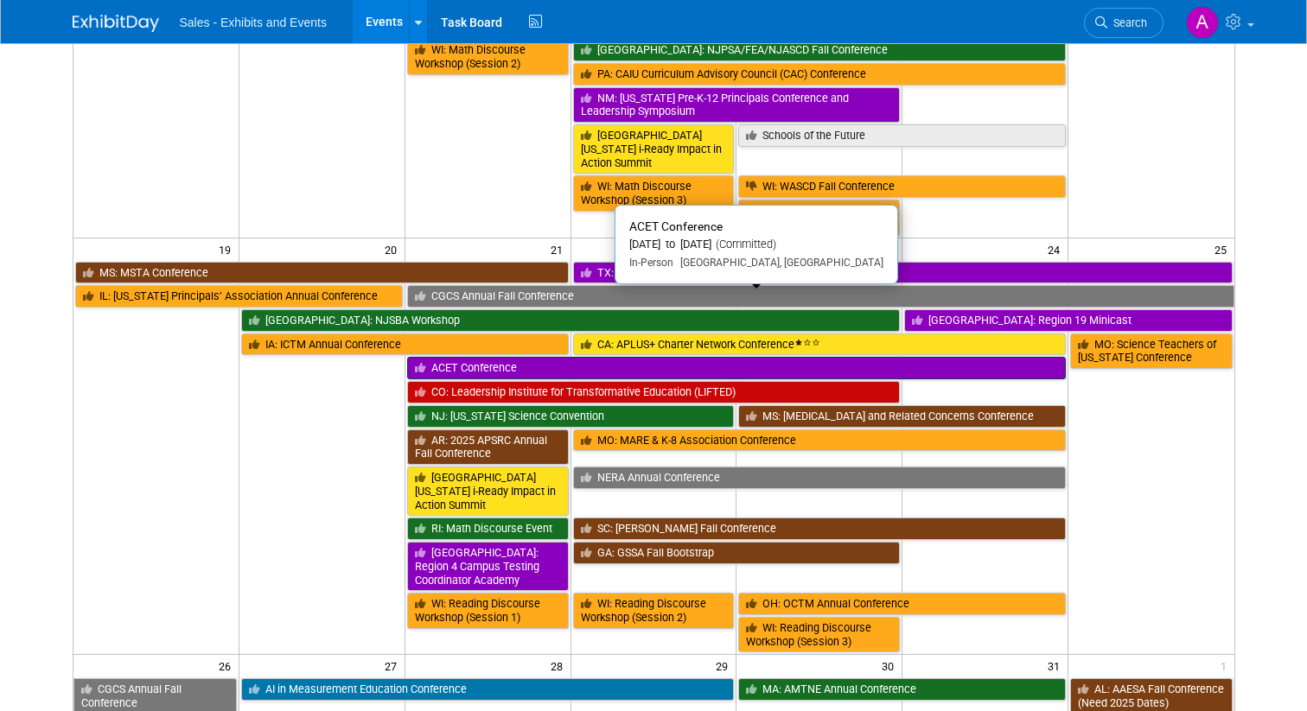
scroll to position [851, 0]
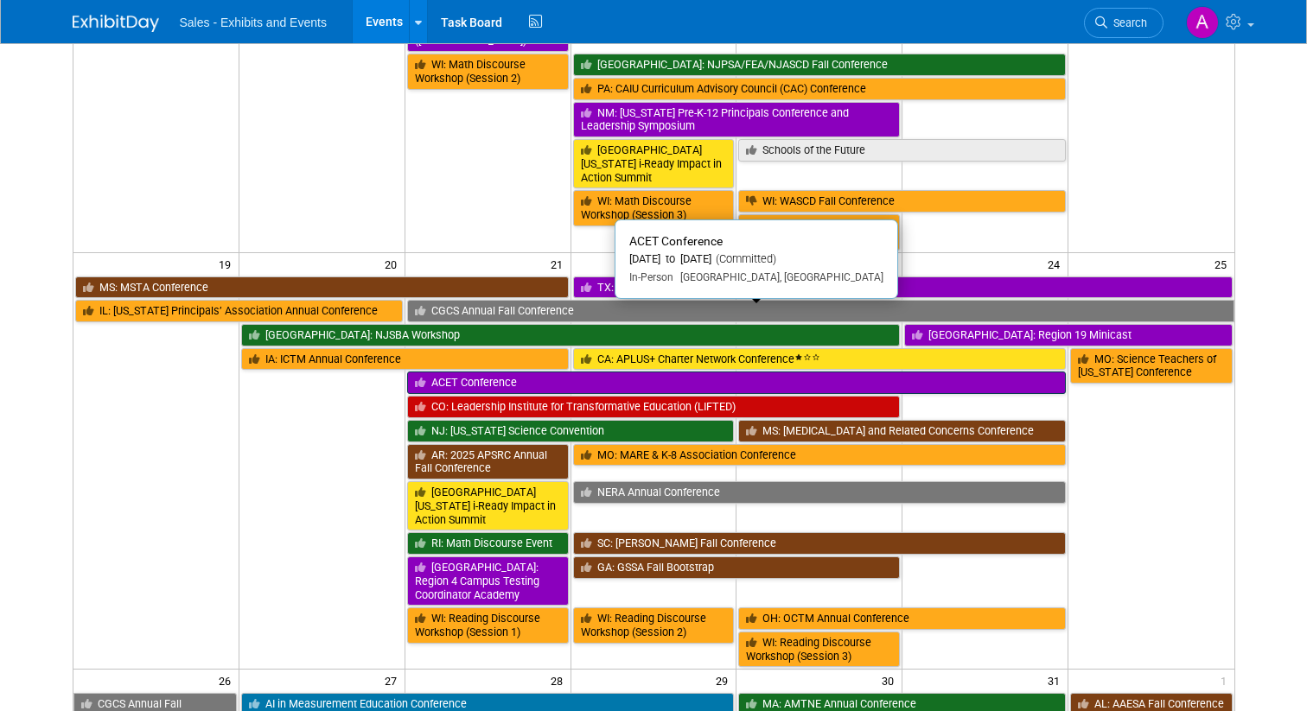
click at [540, 372] on link "ACET Conference" at bounding box center [736, 383] width 659 height 22
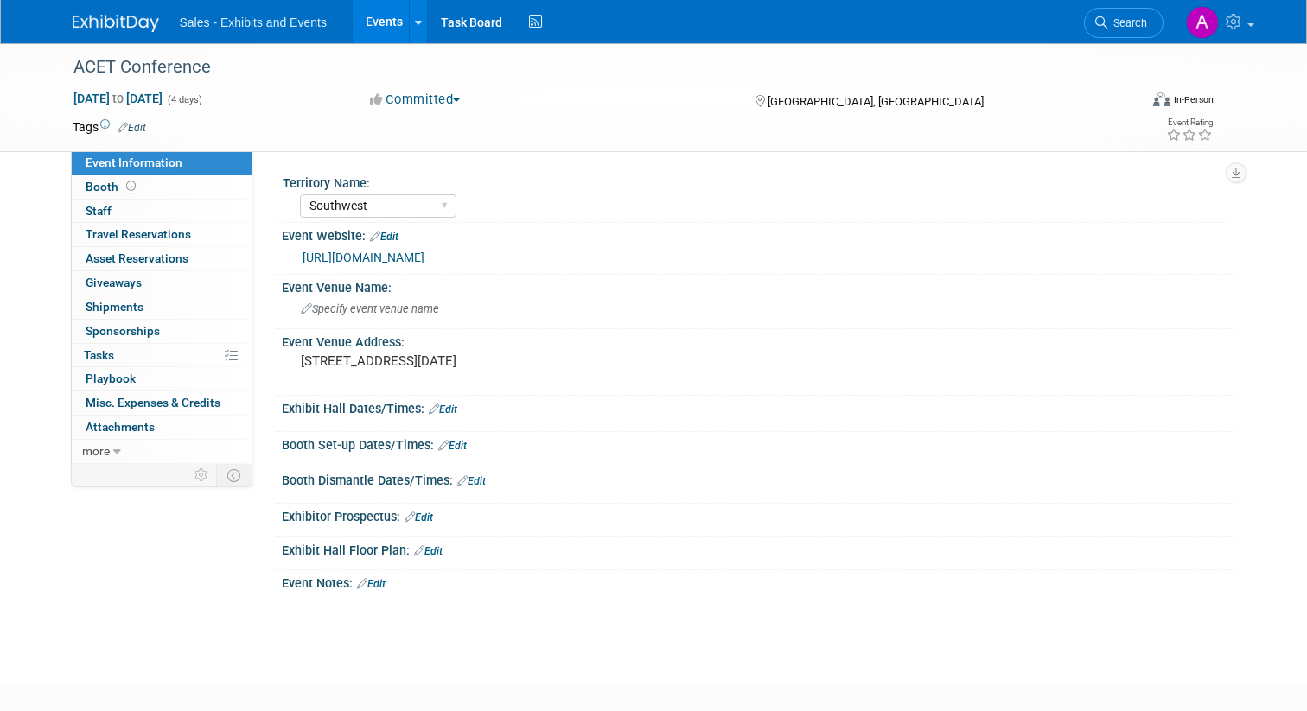
select select "Southwest"
click at [135, 126] on link "Edit" at bounding box center [132, 128] width 29 height 12
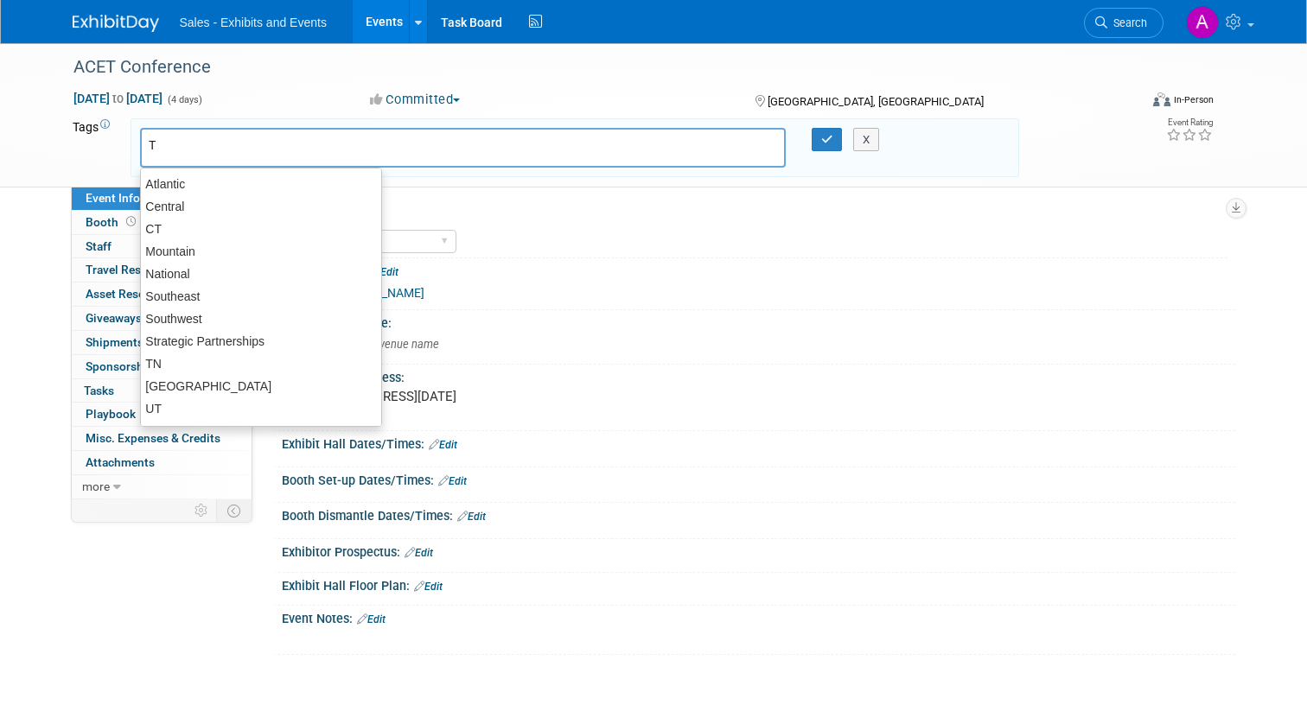
type input "TX"
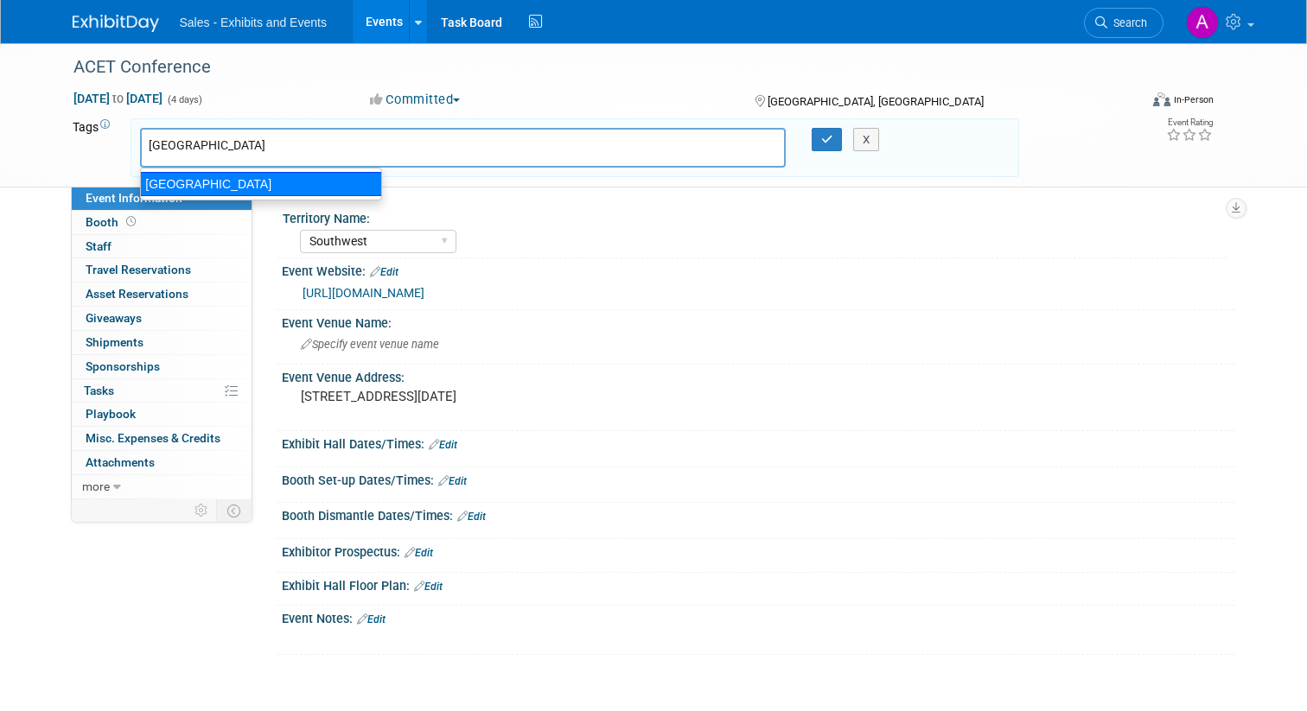
click at [166, 180] on div "TX" at bounding box center [261, 184] width 242 height 24
type input "TX"
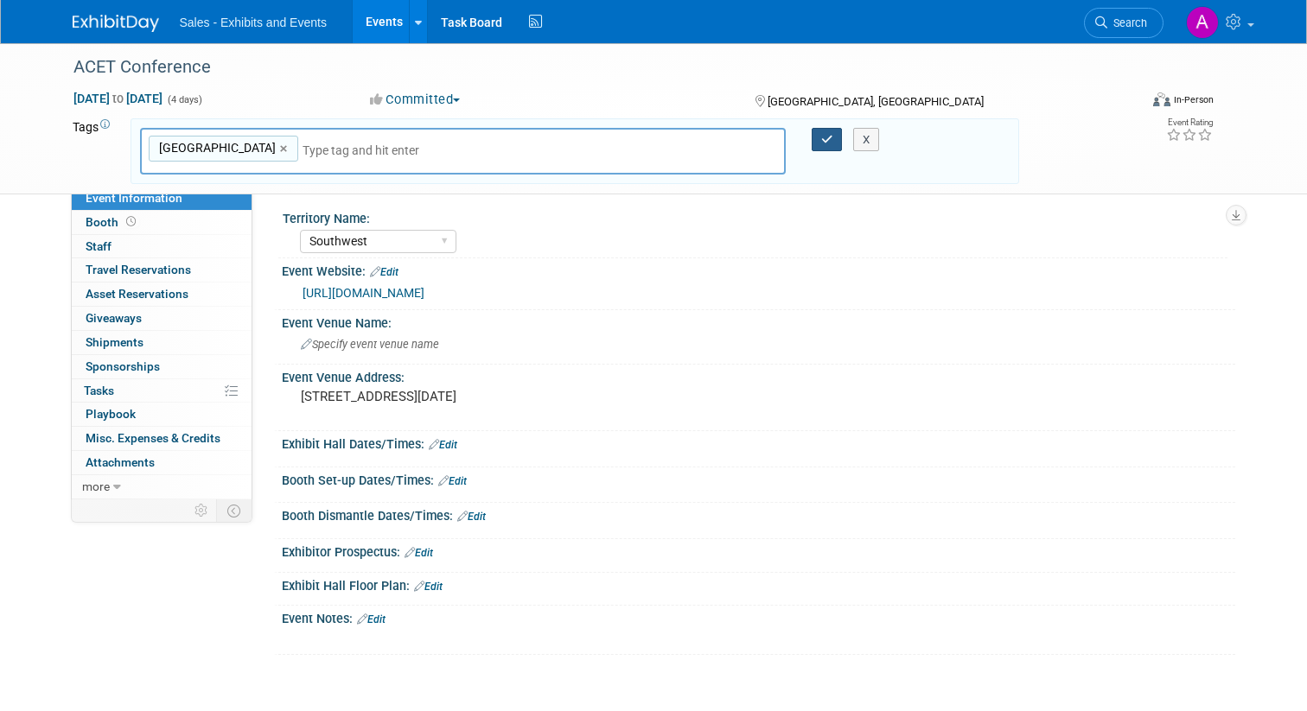
click at [826, 134] on icon "button" at bounding box center [827, 139] width 12 height 11
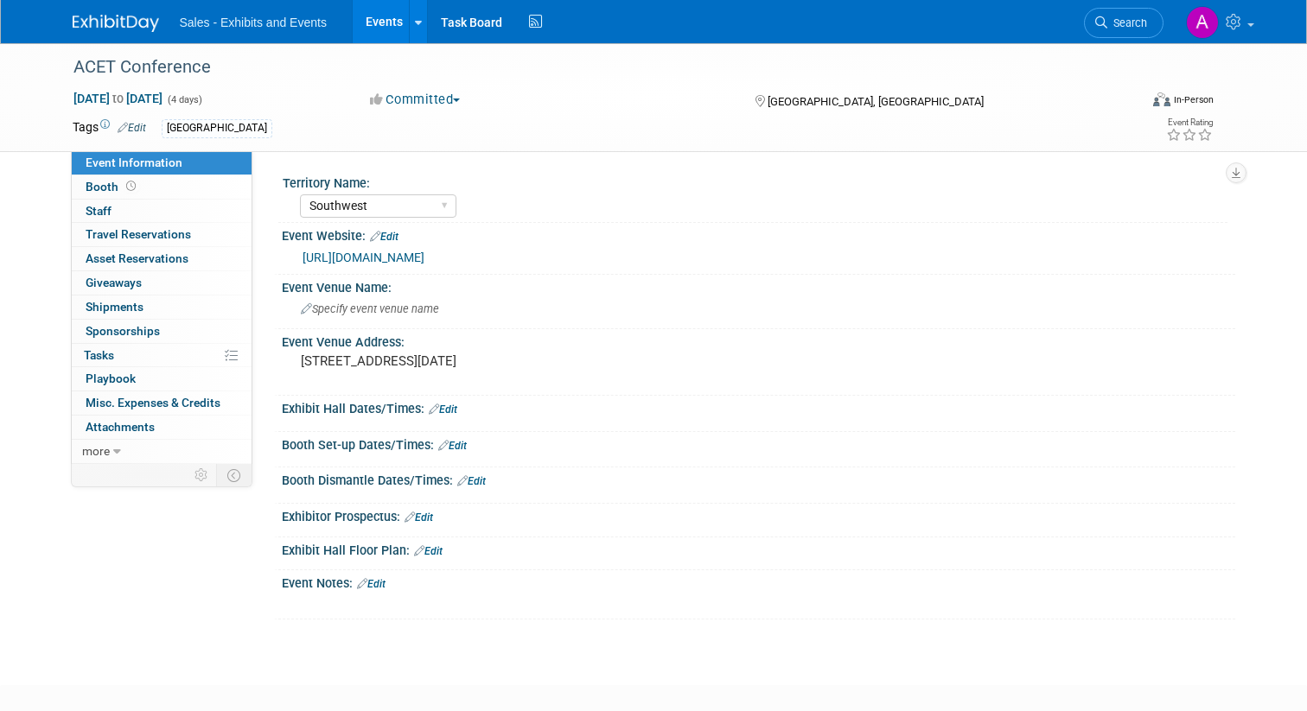
select select "Southwest"
click at [121, 125] on icon at bounding box center [123, 127] width 10 height 11
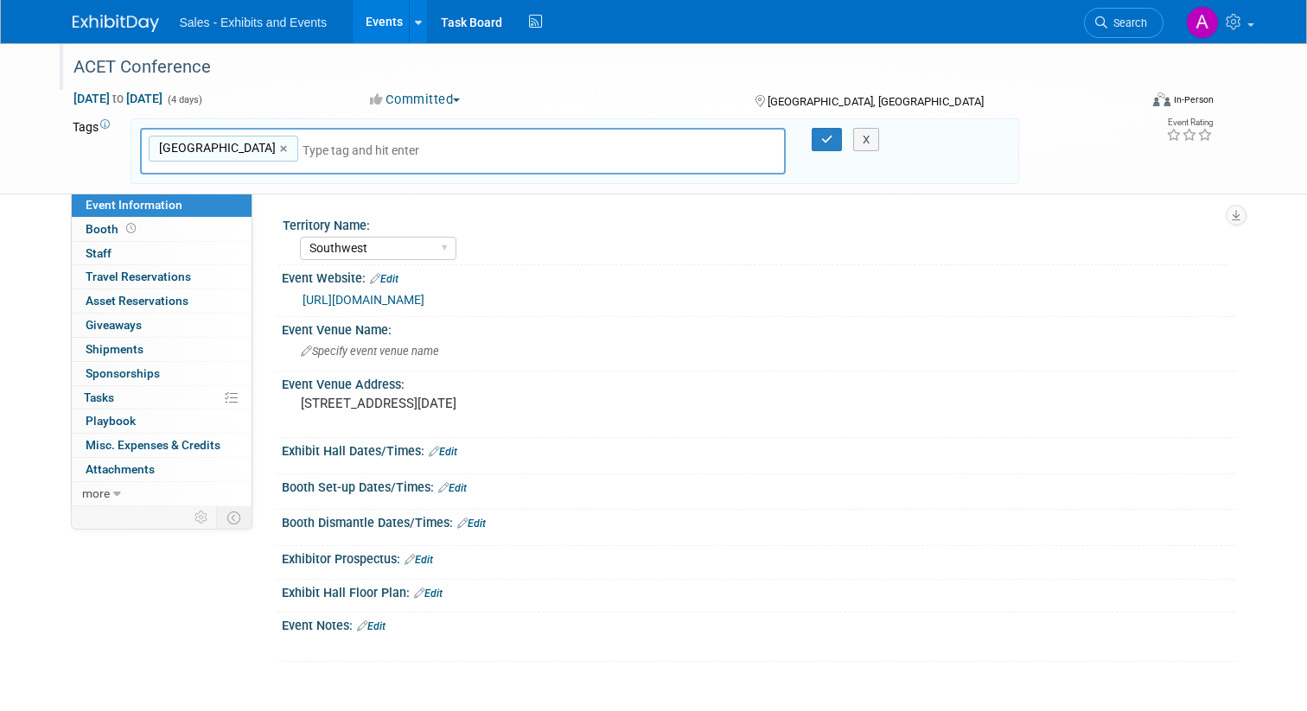
click at [156, 61] on div "ACET Conference" at bounding box center [591, 67] width 1049 height 31
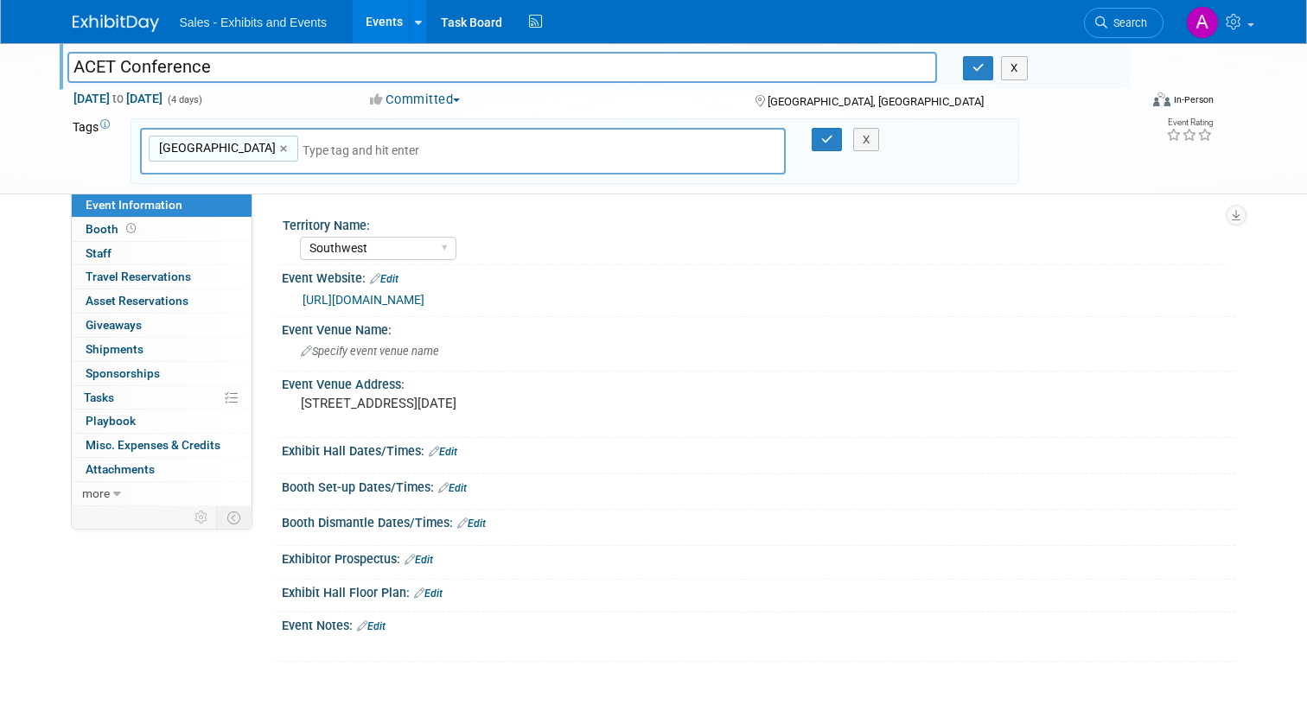
click at [72, 69] on input "ACET Conference" at bounding box center [502, 67] width 870 height 30
type input "TX: ACET Conference"
click at [985, 76] on button "button" at bounding box center [978, 68] width 31 height 24
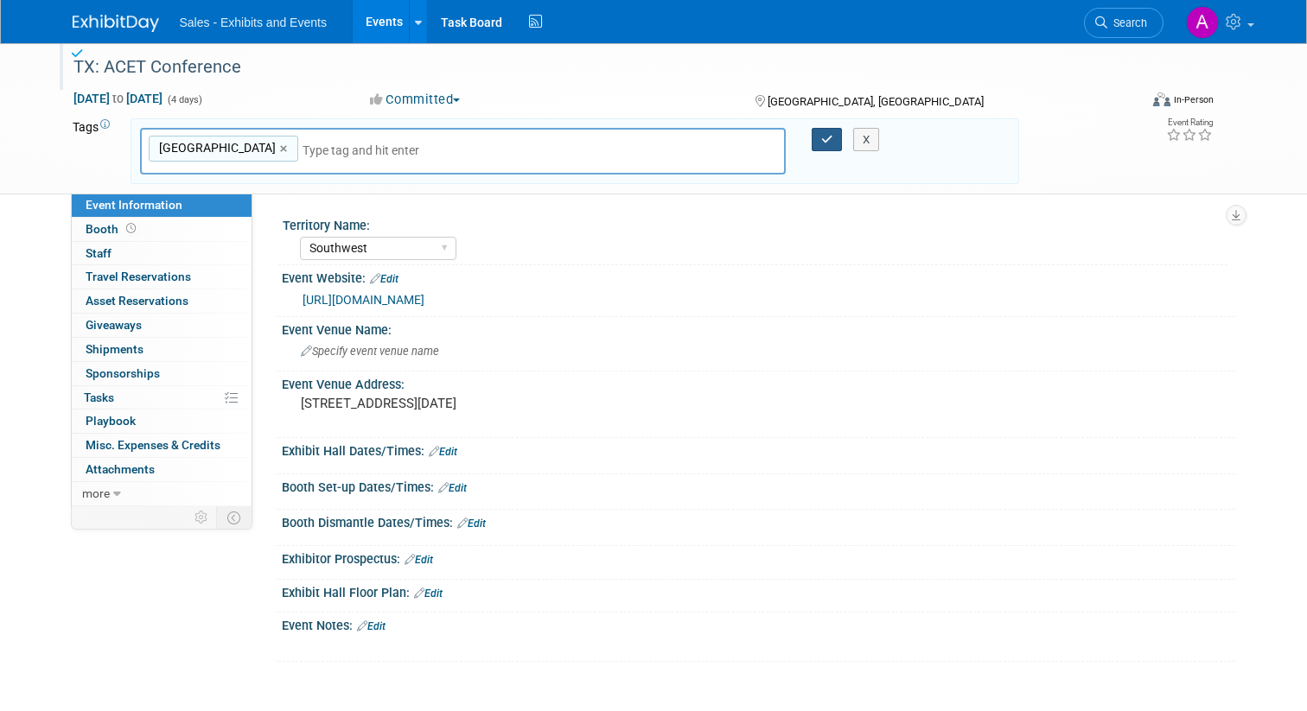
click at [823, 139] on icon "button" at bounding box center [827, 139] width 12 height 11
